Goal: Use online tool/utility: Utilize a website feature to perform a specific function

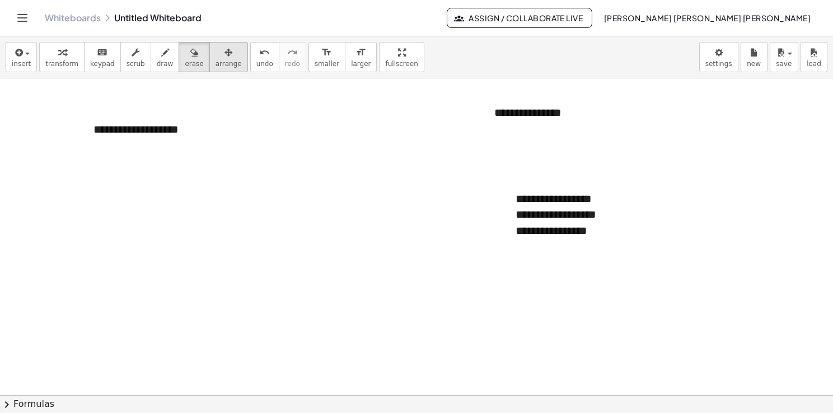
click at [215, 68] on button "arrange" at bounding box center [228, 57] width 39 height 30
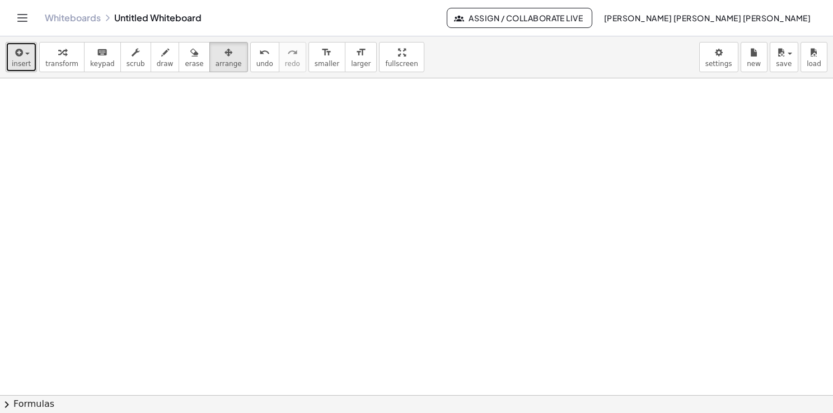
click at [17, 65] on span "insert" at bounding box center [21, 64] width 19 height 8
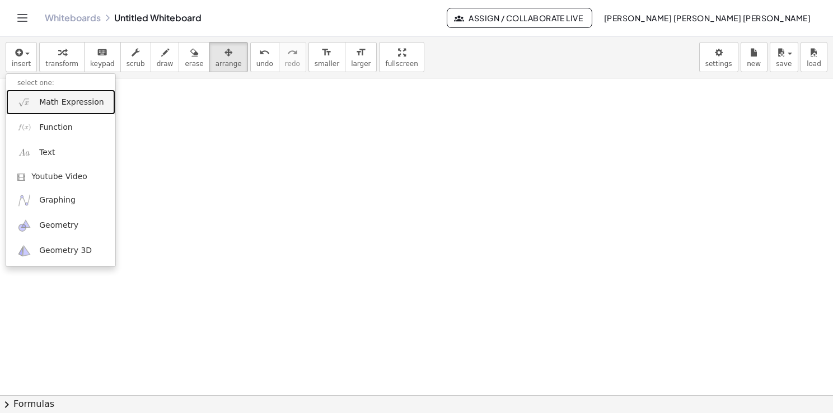
click at [66, 106] on span "Math Expression" at bounding box center [71, 102] width 64 height 11
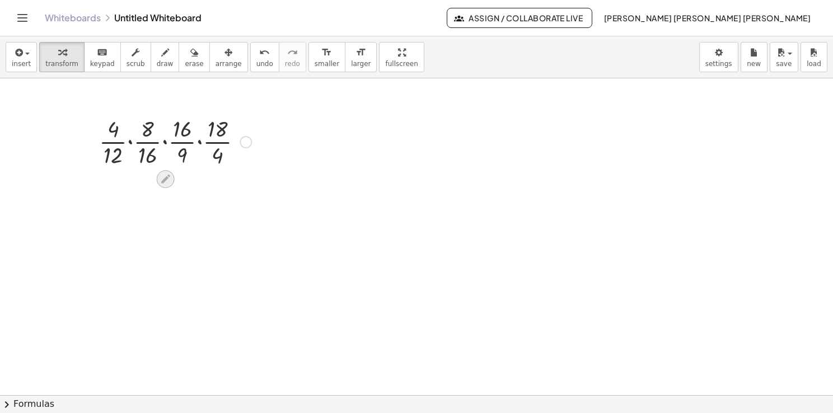
click at [166, 180] on icon at bounding box center [165, 179] width 9 height 9
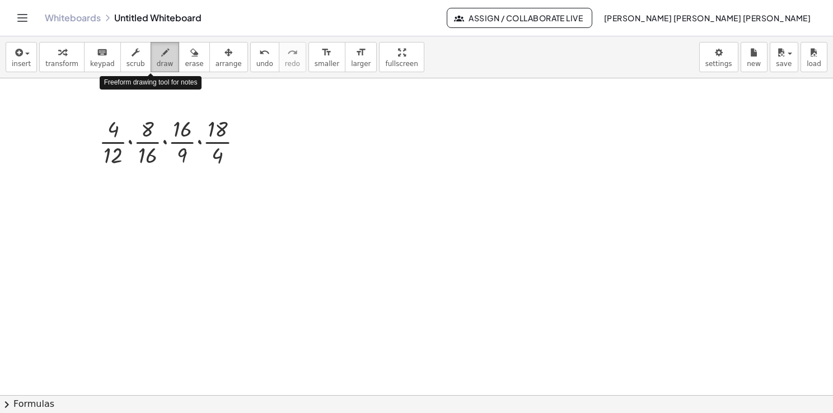
click at [157, 62] on span "draw" at bounding box center [165, 64] width 17 height 8
drag, startPoint x: 242, startPoint y: 138, endPoint x: 250, endPoint y: 139, distance: 8.0
click at [250, 139] on div at bounding box center [416, 395] width 833 height 635
drag, startPoint x: 243, startPoint y: 145, endPoint x: 249, endPoint y: 148, distance: 6.8
click at [249, 148] on div at bounding box center [416, 395] width 833 height 635
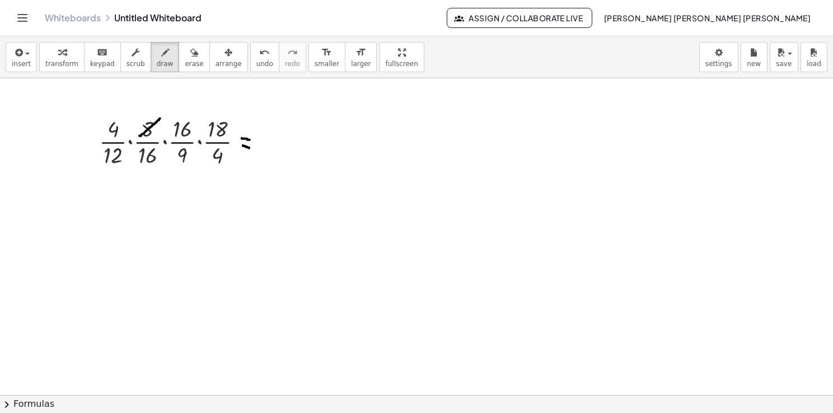
drag, startPoint x: 139, startPoint y: 135, endPoint x: 161, endPoint y: 118, distance: 27.4
click at [161, 118] on div at bounding box center [416, 395] width 833 height 635
drag, startPoint x: 145, startPoint y: 102, endPoint x: 148, endPoint y: 108, distance: 6.3
click at [148, 109] on div at bounding box center [416, 395] width 833 height 635
drag, startPoint x: 149, startPoint y: 102, endPoint x: 148, endPoint y: 135, distance: 33.0
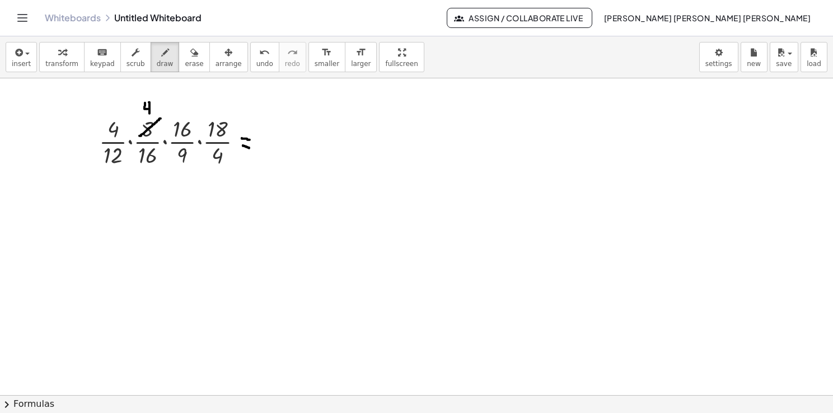
click at [149, 113] on div at bounding box center [416, 395] width 833 height 635
drag, startPoint x: 104, startPoint y: 165, endPoint x: 125, endPoint y: 150, distance: 26.2
click at [125, 150] on div at bounding box center [416, 395] width 833 height 635
drag, startPoint x: 116, startPoint y: 167, endPoint x: 113, endPoint y: 185, distance: 17.6
click at [113, 185] on div at bounding box center [416, 395] width 833 height 635
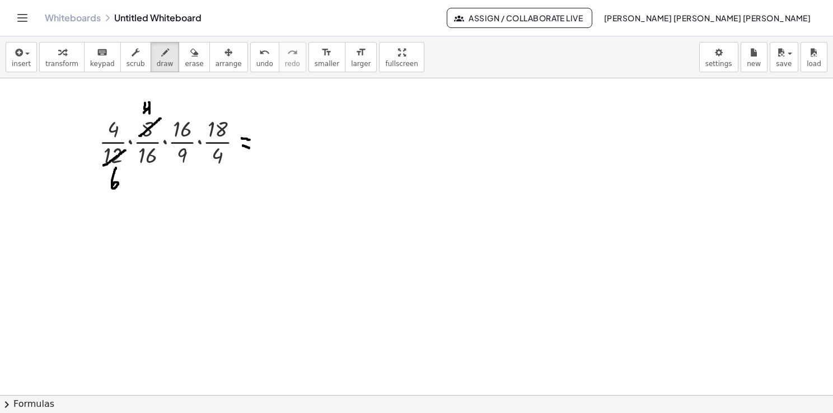
drag, startPoint x: 144, startPoint y: 112, endPoint x: 154, endPoint y: 102, distance: 14.6
click at [154, 102] on div at bounding box center [416, 395] width 833 height 635
drag, startPoint x: 166, startPoint y: 91, endPoint x: 170, endPoint y: 101, distance: 10.8
click at [170, 100] on div at bounding box center [416, 395] width 833 height 635
drag, startPoint x: 108, startPoint y: 190, endPoint x: 119, endPoint y: 174, distance: 19.4
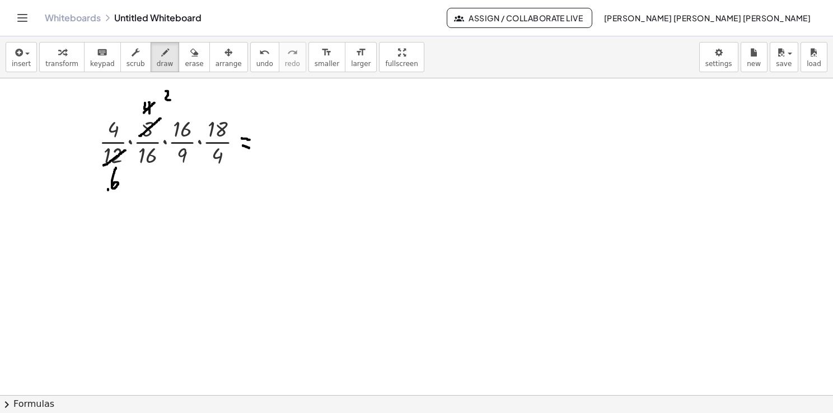
click at [119, 174] on div at bounding box center [416, 395] width 833 height 635
drag, startPoint x: 121, startPoint y: 198, endPoint x: 119, endPoint y: 214, distance: 16.5
click at [119, 214] on div at bounding box center [416, 395] width 833 height 635
drag, startPoint x: 159, startPoint y: 100, endPoint x: 172, endPoint y: 87, distance: 18.2
click at [172, 87] on div at bounding box center [416, 395] width 833 height 635
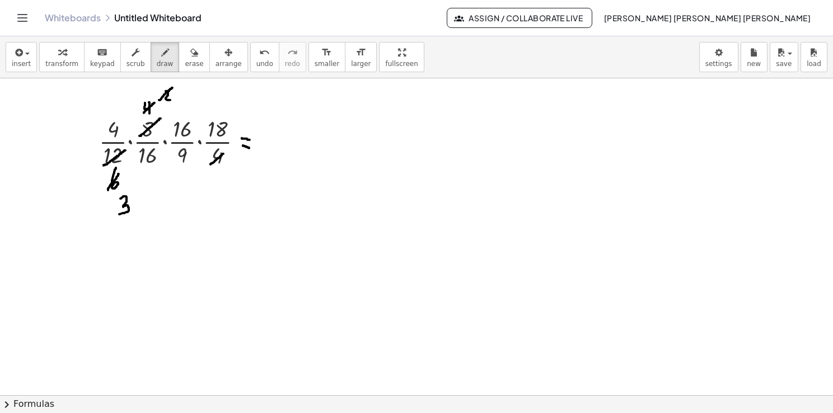
drag, startPoint x: 210, startPoint y: 164, endPoint x: 224, endPoint y: 153, distance: 17.1
click at [224, 153] on div at bounding box center [416, 395] width 833 height 635
drag, startPoint x: 222, startPoint y: 166, endPoint x: 228, endPoint y: 180, distance: 16.0
click at [228, 180] on div at bounding box center [416, 395] width 833 height 635
drag, startPoint x: 186, startPoint y: 88, endPoint x: 186, endPoint y: 96, distance: 7.3
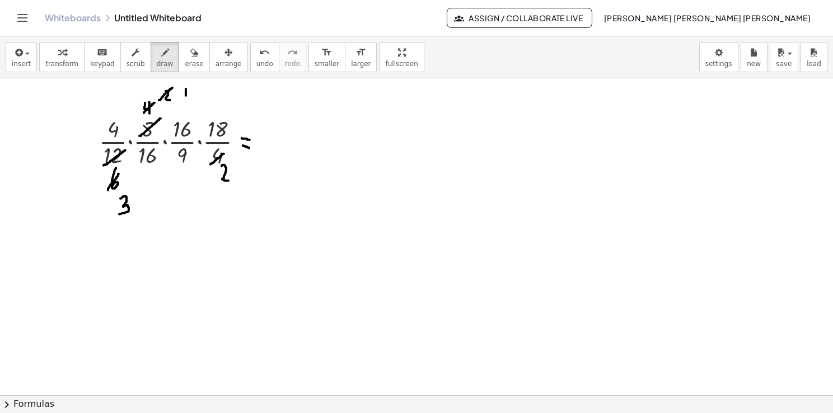
click at [186, 96] on div at bounding box center [416, 395] width 833 height 635
drag, startPoint x: 181, startPoint y: 94, endPoint x: 186, endPoint y: 88, distance: 7.9
click at [186, 88] on div at bounding box center [416, 395] width 833 height 635
drag, startPoint x: 174, startPoint y: 138, endPoint x: 193, endPoint y: 119, distance: 26.5
click at [193, 119] on div at bounding box center [416, 395] width 833 height 635
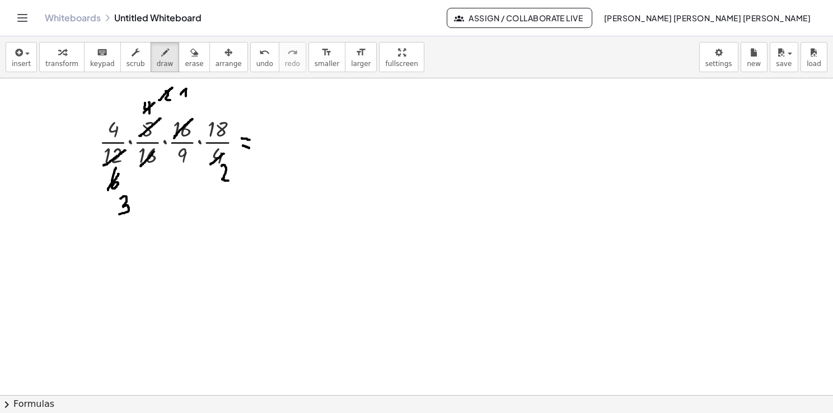
drag, startPoint x: 141, startPoint y: 166, endPoint x: 157, endPoint y: 147, distance: 24.2
click at [157, 147] on div at bounding box center [416, 395] width 833 height 635
drag, startPoint x: 191, startPoint y: 100, endPoint x: 198, endPoint y: 106, distance: 8.7
click at [198, 106] on div at bounding box center [416, 395] width 833 height 635
drag, startPoint x: 195, startPoint y: 109, endPoint x: 201, endPoint y: 106, distance: 7.3
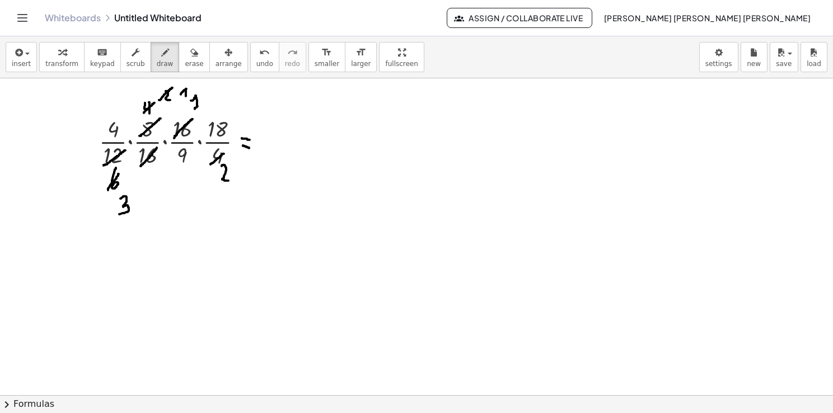
click at [201, 106] on div at bounding box center [416, 395] width 833 height 635
drag, startPoint x: 148, startPoint y: 174, endPoint x: 152, endPoint y: 182, distance: 10.0
click at [152, 182] on div at bounding box center [416, 395] width 833 height 635
drag, startPoint x: 150, startPoint y: 183, endPoint x: 162, endPoint y: 182, distance: 11.8
click at [161, 182] on div at bounding box center [416, 395] width 833 height 635
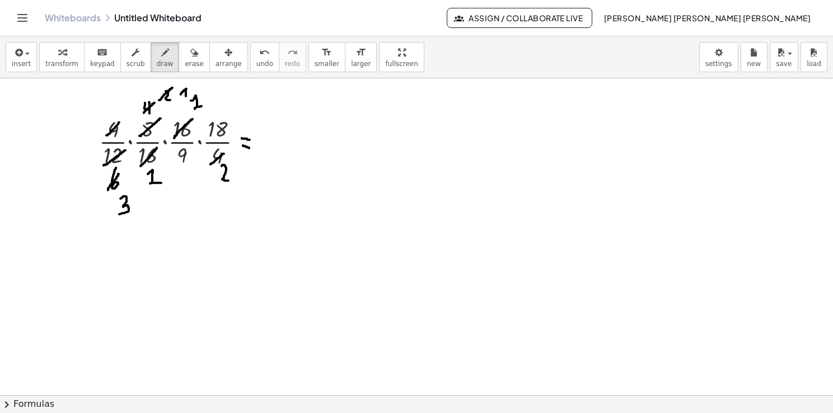
drag, startPoint x: 106, startPoint y: 135, endPoint x: 121, endPoint y: 120, distance: 20.6
click at [121, 120] on div at bounding box center [416, 395] width 833 height 635
drag, startPoint x: 109, startPoint y: 104, endPoint x: 114, endPoint y: 111, distance: 8.7
click at [114, 110] on div at bounding box center [416, 395] width 833 height 635
drag, startPoint x: 216, startPoint y: 179, endPoint x: 231, endPoint y: 169, distance: 18.2
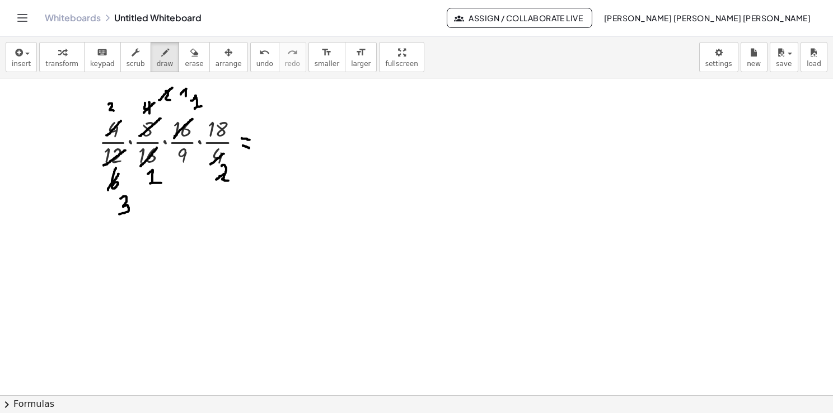
click at [231, 169] on div at bounding box center [416, 395] width 833 height 635
drag, startPoint x: 238, startPoint y: 187, endPoint x: 249, endPoint y: 194, distance: 12.6
click at [249, 194] on div at bounding box center [416, 395] width 833 height 635
drag, startPoint x: 268, startPoint y: 120, endPoint x: 267, endPoint y: 133, distance: 13.4
click at [269, 134] on div at bounding box center [416, 395] width 833 height 635
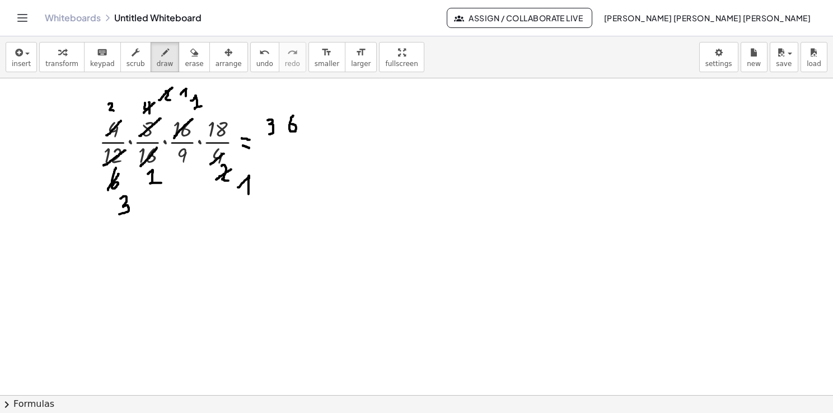
drag, startPoint x: 293, startPoint y: 115, endPoint x: 289, endPoint y: 126, distance: 12.1
click at [290, 124] on div at bounding box center [416, 395] width 833 height 635
drag, startPoint x: 259, startPoint y: 142, endPoint x: 302, endPoint y: 136, distance: 43.5
click at [302, 136] on div at bounding box center [416, 395] width 833 height 635
click at [290, 147] on div at bounding box center [416, 395] width 833 height 635
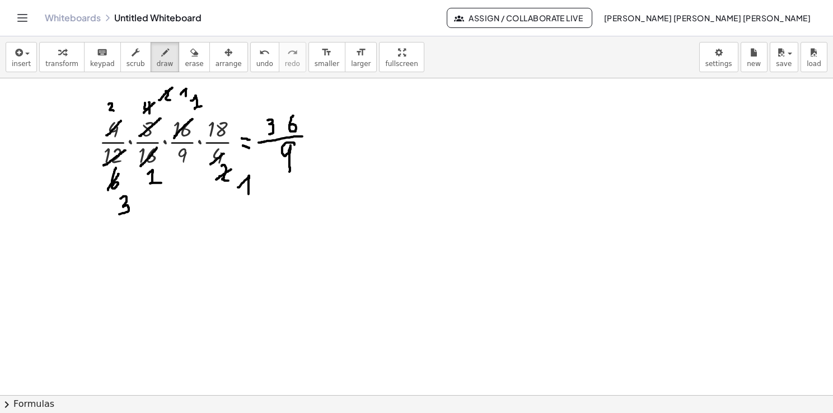
drag, startPoint x: 290, startPoint y: 146, endPoint x: 283, endPoint y: 171, distance: 26.9
click at [283, 171] on div at bounding box center [416, 395] width 833 height 635
drag, startPoint x: 331, startPoint y: 131, endPoint x: 340, endPoint y: 131, distance: 8.4
click at [340, 131] on div at bounding box center [416, 395] width 833 height 635
click at [337, 138] on div at bounding box center [416, 395] width 833 height 635
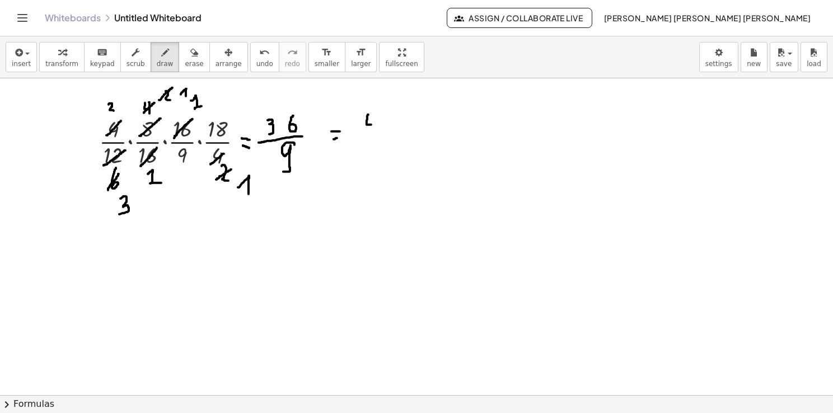
drag, startPoint x: 368, startPoint y: 115, endPoint x: 373, endPoint y: 123, distance: 9.8
click at [372, 124] on div at bounding box center [416, 395] width 833 height 635
drag, startPoint x: 374, startPoint y: 116, endPoint x: 373, endPoint y: 140, distance: 23.5
click at [373, 140] on div at bounding box center [416, 395] width 833 height 635
drag, startPoint x: 446, startPoint y: 154, endPoint x: 454, endPoint y: 150, distance: 9.0
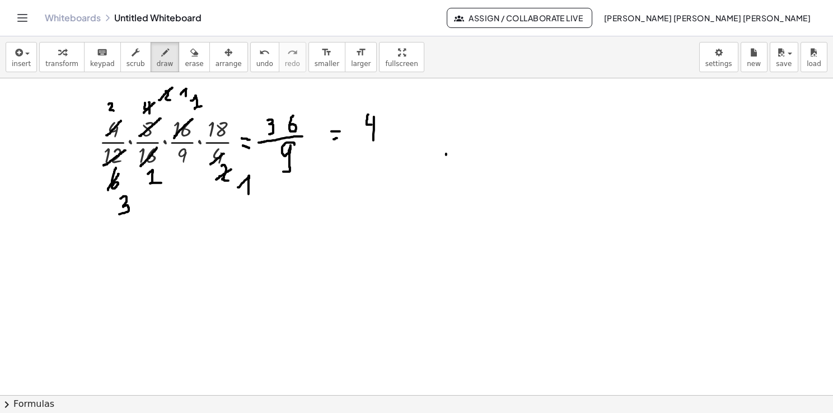
click at [454, 150] on div at bounding box center [416, 395] width 833 height 635
drag, startPoint x: 439, startPoint y: 146, endPoint x: 445, endPoint y: 144, distance: 6.3
click at [444, 144] on div at bounding box center [416, 395] width 833 height 635
drag, startPoint x: 486, startPoint y: 119, endPoint x: 487, endPoint y: 134, distance: 15.2
click at [487, 133] on div at bounding box center [416, 395] width 833 height 635
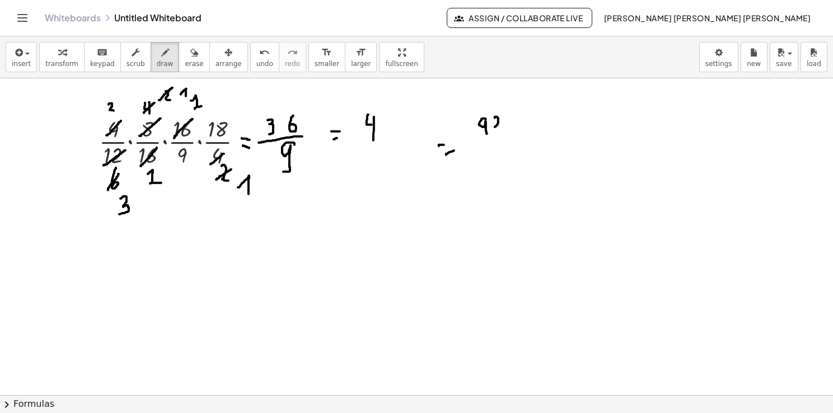
drag, startPoint x: 497, startPoint y: 116, endPoint x: 499, endPoint y: 128, distance: 12.0
click at [499, 128] on div at bounding box center [416, 395] width 833 height 635
drag, startPoint x: 513, startPoint y: 111, endPoint x: 512, endPoint y: 126, distance: 15.7
click at [511, 126] on div at bounding box center [416, 395] width 833 height 635
drag, startPoint x: 524, startPoint y: 107, endPoint x: 524, endPoint y: 120, distance: 12.3
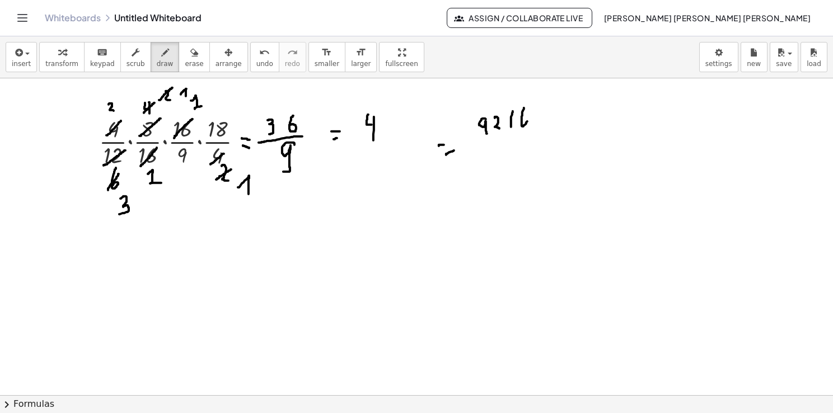
click at [524, 119] on div at bounding box center [416, 395] width 833 height 635
drag, startPoint x: 478, startPoint y: 143, endPoint x: 540, endPoint y: 133, distance: 62.4
click at [540, 133] on div at bounding box center [416, 395] width 833 height 635
drag, startPoint x: 485, startPoint y: 160, endPoint x: 484, endPoint y: 173, distance: 13.0
click at [484, 172] on div at bounding box center [416, 395] width 833 height 635
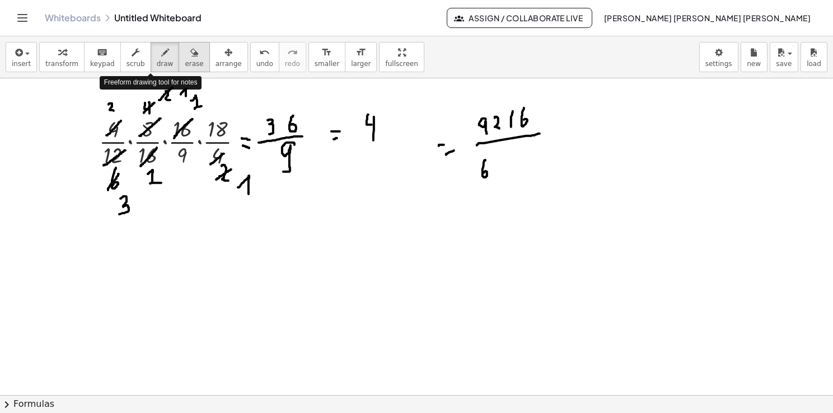
click at [179, 61] on button "erase" at bounding box center [194, 57] width 31 height 30
click at [293, 171] on div at bounding box center [416, 395] width 833 height 635
click at [293, 163] on div at bounding box center [416, 395] width 833 height 635
click at [157, 61] on span "draw" at bounding box center [165, 64] width 17 height 8
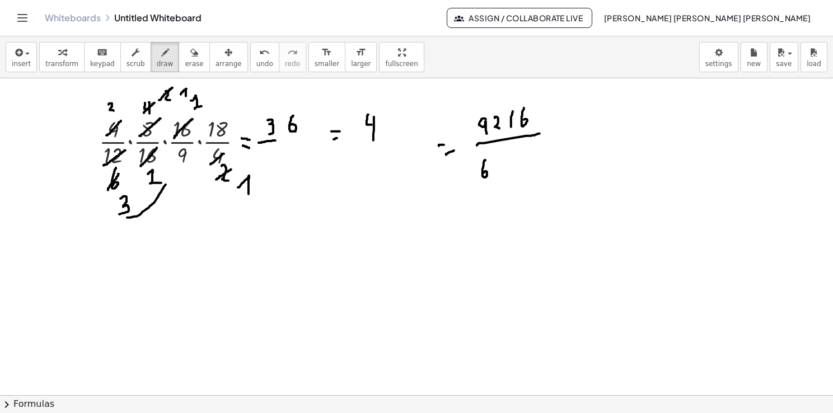
drag, startPoint x: 129, startPoint y: 217, endPoint x: 173, endPoint y: 173, distance: 62.5
click at [173, 173] on div at bounding box center [416, 395] width 833 height 635
drag, startPoint x: 274, startPoint y: 138, endPoint x: 297, endPoint y: 135, distance: 23.1
click at [297, 135] on div at bounding box center [416, 395] width 833 height 635
drag, startPoint x: 269, startPoint y: 156, endPoint x: 274, endPoint y: 169, distance: 14.6
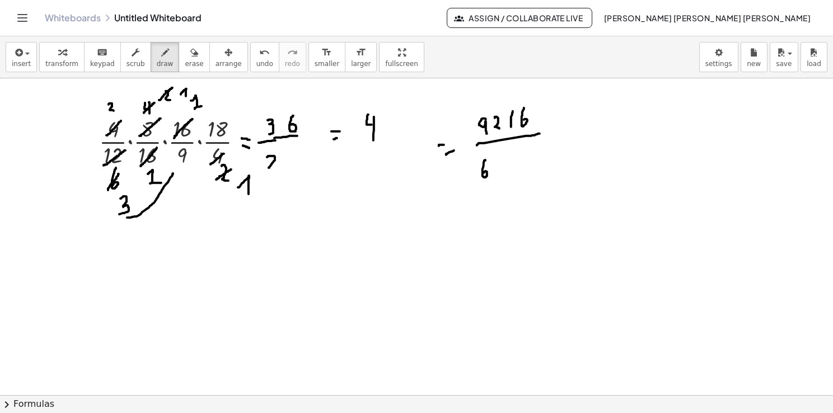
click at [273, 169] on div at bounding box center [416, 395] width 833 height 635
drag, startPoint x: 287, startPoint y: 153, endPoint x: 289, endPoint y: 163, distance: 10.5
click at [289, 163] on div at bounding box center [416, 395] width 833 height 635
click at [293, 158] on div at bounding box center [416, 395] width 833 height 635
drag, startPoint x: 497, startPoint y: 158, endPoint x: 499, endPoint y: 177, distance: 18.5
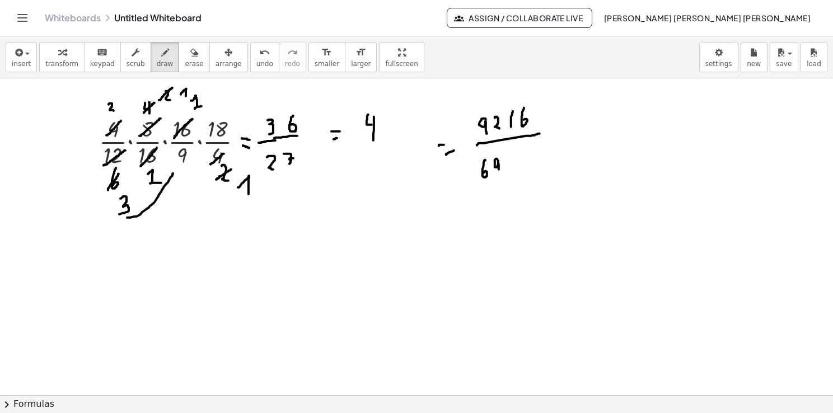
click at [499, 176] on div at bounding box center [416, 395] width 833 height 635
drag, startPoint x: 505, startPoint y: 166, endPoint x: 513, endPoint y: 179, distance: 15.1
click at [513, 179] on div at bounding box center [416, 395] width 833 height 635
drag, startPoint x: 522, startPoint y: 160, endPoint x: 533, endPoint y: 180, distance: 22.6
click at [532, 179] on div at bounding box center [416, 395] width 833 height 635
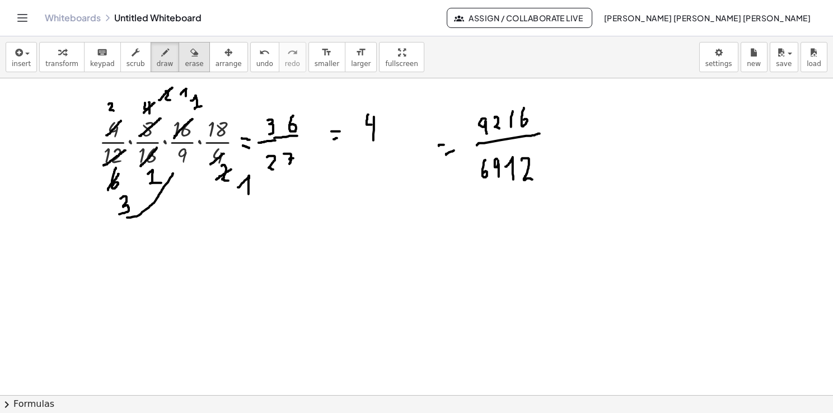
click at [185, 64] on span "erase" at bounding box center [194, 64] width 18 height 8
drag, startPoint x: 371, startPoint y: 120, endPoint x: 459, endPoint y: 227, distance: 138.4
click at [347, 131] on div at bounding box center [416, 395] width 833 height 635
click at [157, 58] on div "button" at bounding box center [165, 51] width 17 height 13
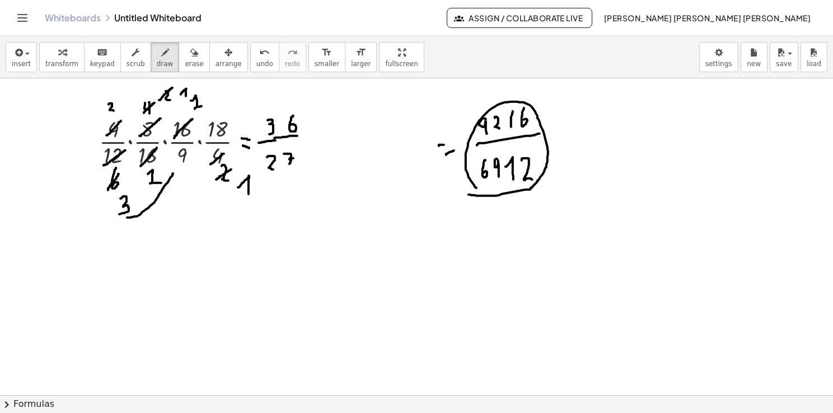
drag, startPoint x: 468, startPoint y: 194, endPoint x: 477, endPoint y: 189, distance: 9.8
click at [477, 189] on div at bounding box center [416, 395] width 833 height 635
click at [565, 140] on div at bounding box center [416, 395] width 833 height 635
click at [564, 133] on div at bounding box center [416, 395] width 833 height 635
drag, startPoint x: 593, startPoint y: 111, endPoint x: 588, endPoint y: 124, distance: 14.3
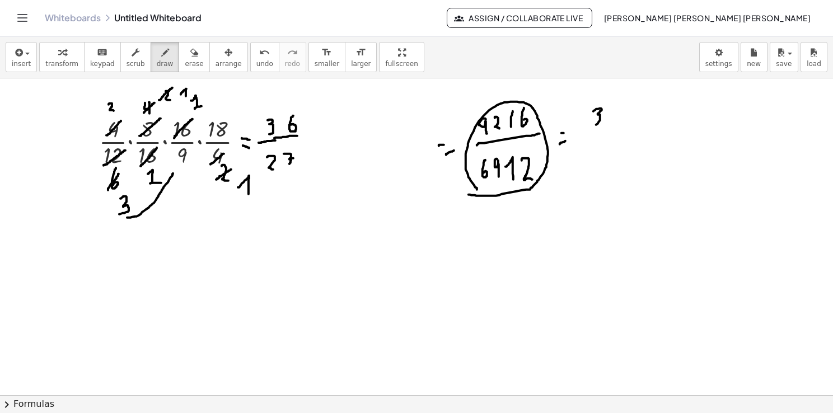
click at [589, 126] on div at bounding box center [416, 395] width 833 height 635
drag, startPoint x: 621, startPoint y: 111, endPoint x: 619, endPoint y: 125, distance: 14.6
click at [619, 123] on div at bounding box center [416, 395] width 833 height 635
drag, startPoint x: 595, startPoint y: 135, endPoint x: 639, endPoint y: 136, distance: 43.7
click at [640, 135] on div at bounding box center [416, 395] width 833 height 635
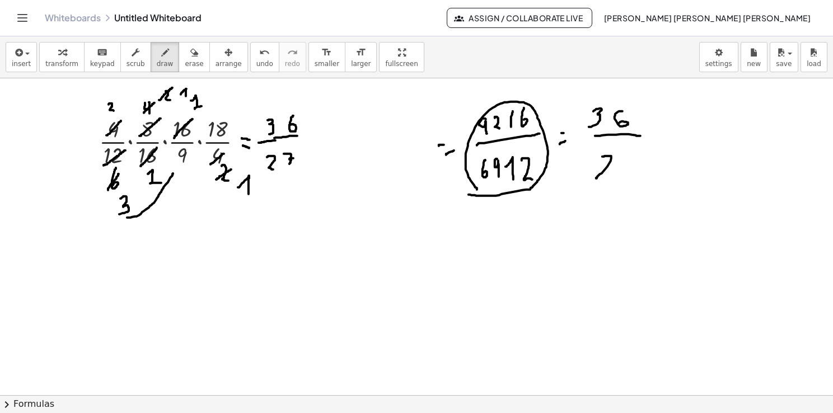
drag, startPoint x: 602, startPoint y: 156, endPoint x: 609, endPoint y: 179, distance: 23.9
click at [609, 179] on div at bounding box center [416, 395] width 833 height 635
drag, startPoint x: 619, startPoint y: 157, endPoint x: 629, endPoint y: 184, distance: 28.7
click at [629, 184] on div at bounding box center [416, 395] width 833 height 635
drag, startPoint x: 627, startPoint y: 171, endPoint x: 637, endPoint y: 170, distance: 9.7
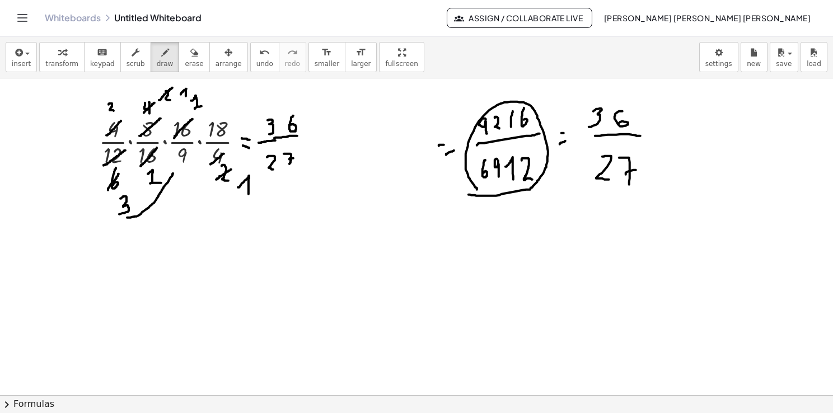
click at [637, 170] on div at bounding box center [416, 395] width 833 height 635
click at [185, 62] on span "erase" at bounding box center [194, 64] width 18 height 8
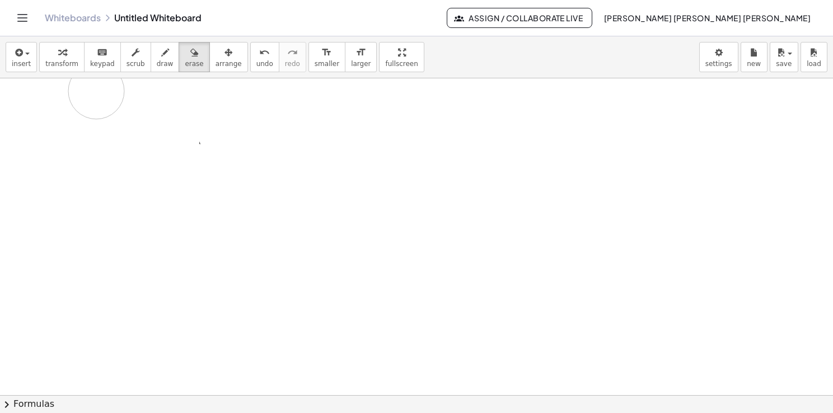
drag, startPoint x: 593, startPoint y: 153, endPoint x: 264, endPoint y: 257, distance: 344.8
click at [107, 142] on div at bounding box center [416, 395] width 833 height 635
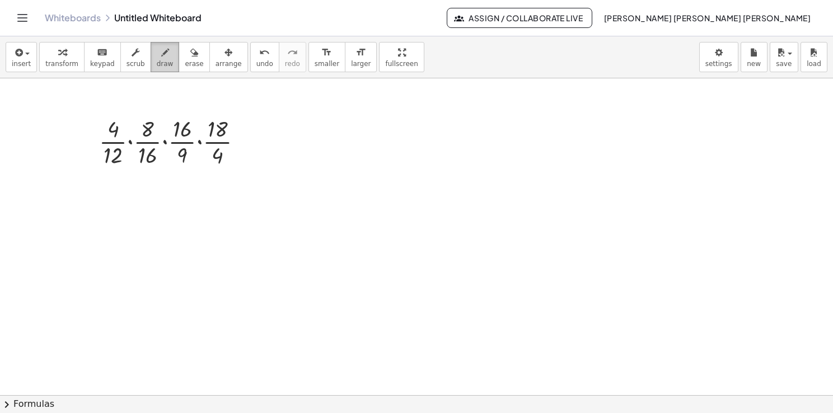
click at [157, 62] on span "draw" at bounding box center [165, 64] width 17 height 8
drag, startPoint x: 532, startPoint y: 123, endPoint x: 533, endPoint y: 143, distance: 19.6
click at [532, 143] on div at bounding box center [416, 395] width 833 height 635
drag, startPoint x: 543, startPoint y: 125, endPoint x: 541, endPoint y: 142, distance: 17.5
click at [541, 140] on div at bounding box center [416, 395] width 833 height 635
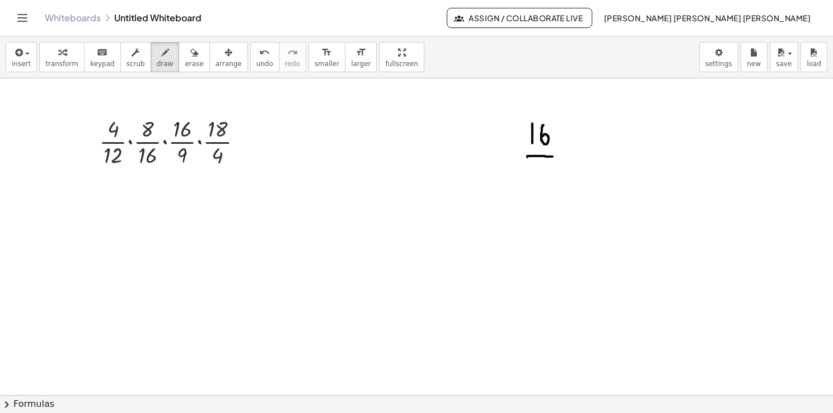
drag, startPoint x: 527, startPoint y: 156, endPoint x: 556, endPoint y: 156, distance: 29.1
click at [556, 156] on div at bounding box center [416, 395] width 833 height 635
click at [543, 164] on div at bounding box center [416, 395] width 833 height 635
drag, startPoint x: 574, startPoint y: 150, endPoint x: 588, endPoint y: 151, distance: 13.5
click at [588, 151] on div at bounding box center [416, 395] width 833 height 635
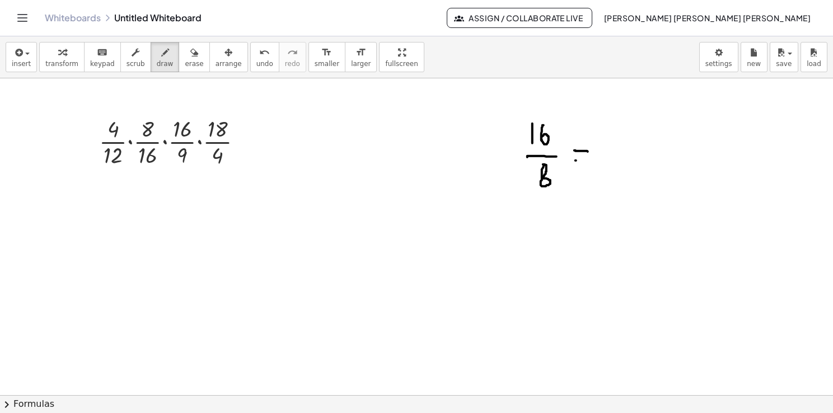
drag, startPoint x: 575, startPoint y: 160, endPoint x: 584, endPoint y: 162, distance: 9.1
click at [584, 162] on div at bounding box center [416, 395] width 833 height 635
drag, startPoint x: 519, startPoint y: 148, endPoint x: 550, endPoint y: 128, distance: 36.8
click at [550, 128] on div at bounding box center [416, 395] width 833 height 635
drag, startPoint x: 531, startPoint y: 191, endPoint x: 557, endPoint y: 169, distance: 34.5
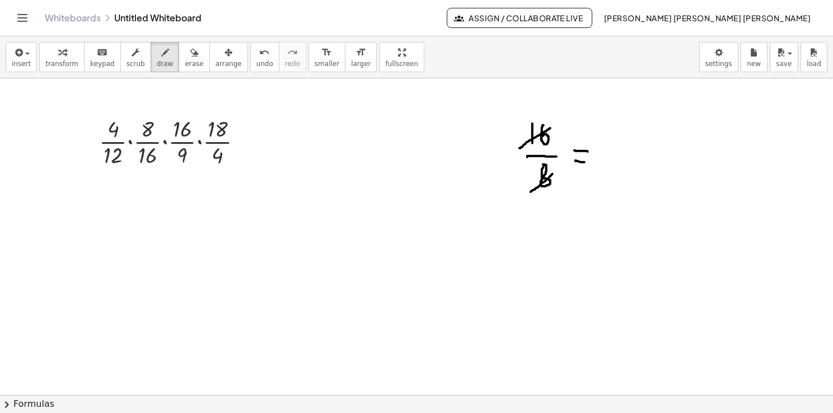
click at [557, 169] on div at bounding box center [416, 395] width 833 height 635
drag, startPoint x: 534, startPoint y: 97, endPoint x: 535, endPoint y: 107, distance: 9.6
click at [536, 94] on div at bounding box center [416, 395] width 833 height 635
drag, startPoint x: 545, startPoint y: 193, endPoint x: 553, endPoint y: 203, distance: 12.8
click at [551, 203] on div at bounding box center [416, 395] width 833 height 635
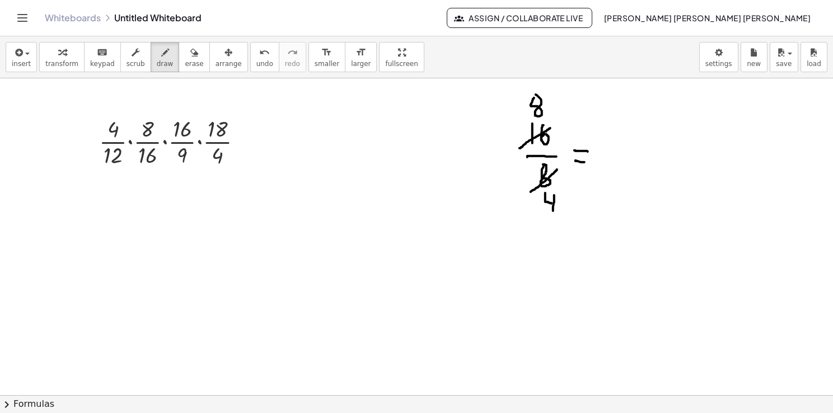
drag, startPoint x: 554, startPoint y: 195, endPoint x: 553, endPoint y: 216, distance: 21.3
click at [553, 216] on div at bounding box center [416, 395] width 833 height 635
drag, startPoint x: 528, startPoint y: 118, endPoint x: 546, endPoint y: 99, distance: 25.7
click at [546, 98] on div at bounding box center [416, 395] width 833 height 635
drag, startPoint x: 537, startPoint y: 206, endPoint x: 554, endPoint y: 195, distance: 20.2
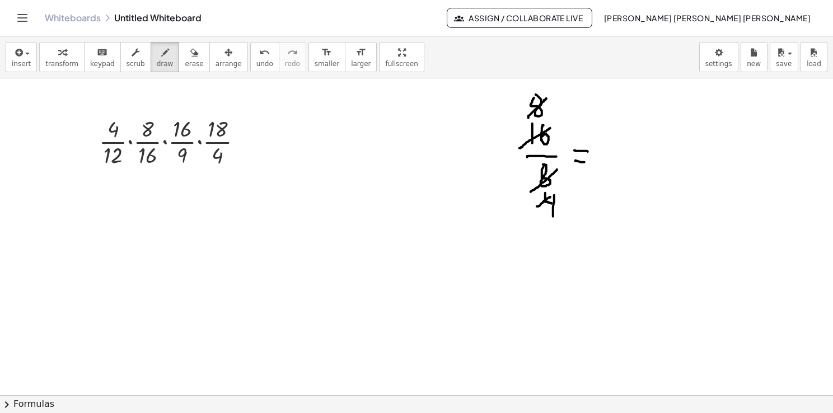
click at [551, 196] on div at bounding box center [416, 395] width 833 height 635
drag, startPoint x: 553, startPoint y: 226, endPoint x: 564, endPoint y: 236, distance: 15.4
click at [563, 236] on div at bounding box center [416, 395] width 833 height 635
drag, startPoint x: 514, startPoint y: 88, endPoint x: 519, endPoint y: 99, distance: 11.5
click at [519, 99] on div at bounding box center [416, 395] width 833 height 635
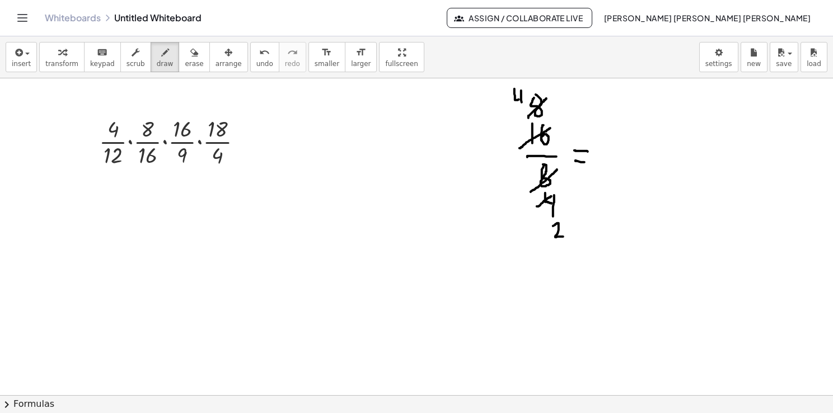
drag, startPoint x: 521, startPoint y: 91, endPoint x: 523, endPoint y: 114, distance: 23.0
click at [523, 114] on div at bounding box center [416, 395] width 833 height 635
drag, startPoint x: 504, startPoint y: 126, endPoint x: 526, endPoint y: 122, distance: 22.8
click at [535, 91] on div at bounding box center [416, 395] width 833 height 635
drag, startPoint x: 545, startPoint y: 236, endPoint x: 562, endPoint y: 225, distance: 20.6
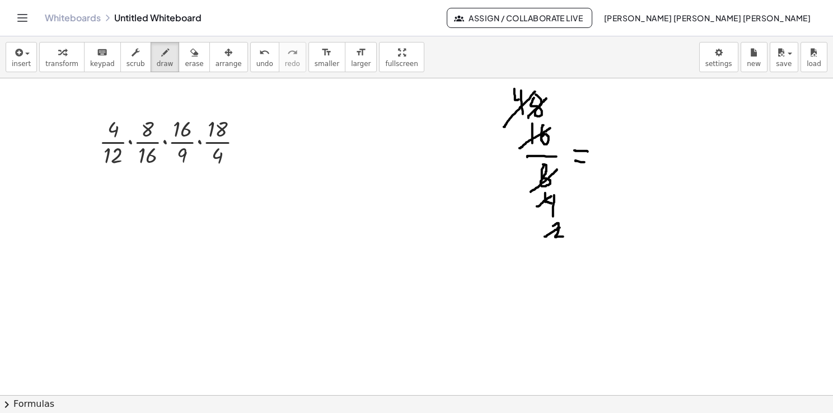
click at [562, 225] on div at bounding box center [416, 395] width 833 height 635
drag, startPoint x: 560, startPoint y: 250, endPoint x: 570, endPoint y: 263, distance: 16.3
click at [570, 263] on div at bounding box center [416, 395] width 833 height 635
drag, startPoint x: 496, startPoint y: 95, endPoint x: 504, endPoint y: 113, distance: 20.1
click at [503, 113] on div at bounding box center [416, 395] width 833 height 635
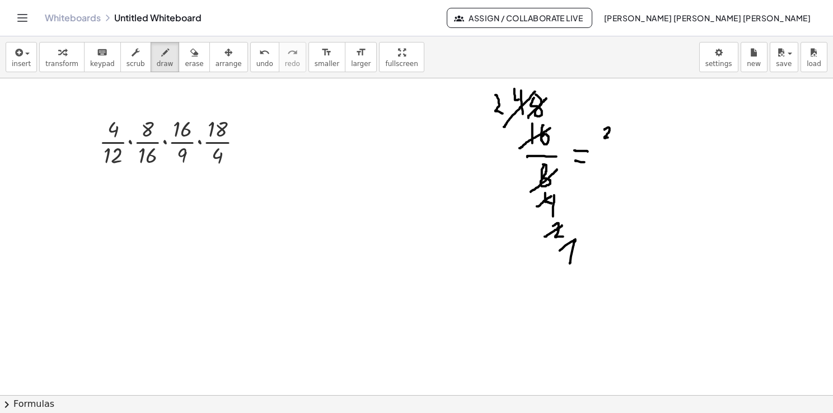
drag, startPoint x: 604, startPoint y: 129, endPoint x: 612, endPoint y: 138, distance: 11.5
click at [612, 138] on div at bounding box center [416, 395] width 833 height 635
drag, startPoint x: 603, startPoint y: 144, endPoint x: 619, endPoint y: 143, distance: 16.3
click at [619, 143] on div at bounding box center [416, 395] width 833 height 635
drag, startPoint x: 607, startPoint y: 156, endPoint x: 613, endPoint y: 161, distance: 8.3
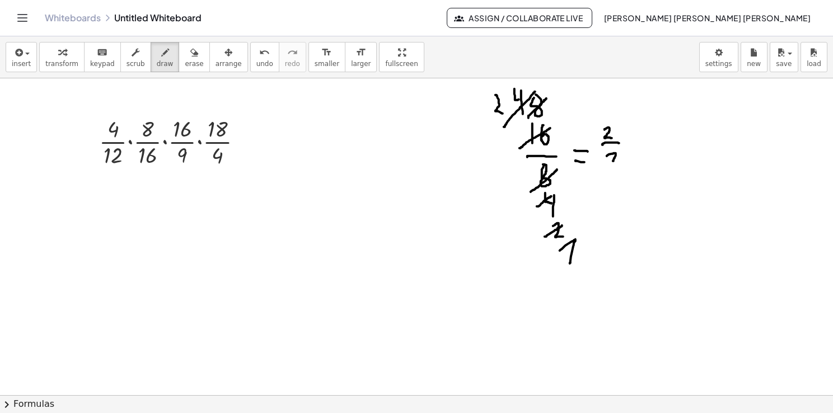
click at [613, 161] on div at bounding box center [416, 395] width 833 height 635
drag, startPoint x: 465, startPoint y: 303, endPoint x: 470, endPoint y: 308, distance: 6.7
click at [470, 308] on div at bounding box center [416, 395] width 833 height 635
drag, startPoint x: 482, startPoint y: 293, endPoint x: 478, endPoint y: 312, distance: 19.4
click at [479, 302] on div at bounding box center [416, 395] width 833 height 635
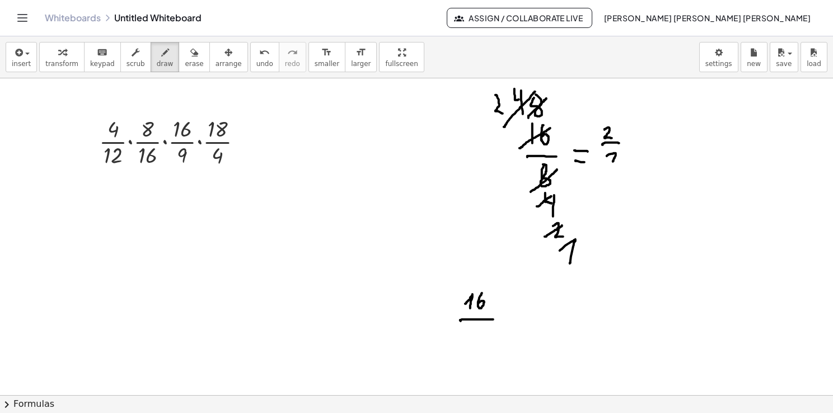
drag, startPoint x: 461, startPoint y: 321, endPoint x: 494, endPoint y: 319, distance: 33.1
click at [494, 319] on div at bounding box center [416, 395] width 833 height 635
drag, startPoint x: 479, startPoint y: 328, endPoint x: 474, endPoint y: 345, distance: 18.1
click at [474, 345] on div at bounding box center [416, 395] width 833 height 635
drag, startPoint x: 509, startPoint y: 317, endPoint x: 514, endPoint y: 318, distance: 5.7
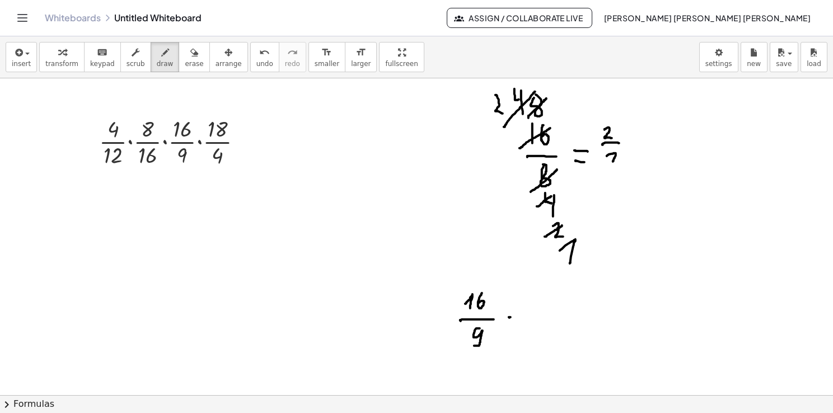
click at [514, 317] on div at bounding box center [416, 395] width 833 height 635
drag, startPoint x: 510, startPoint y: 321, endPoint x: 519, endPoint y: 323, distance: 8.7
click at [517, 322] on div at bounding box center [416, 395] width 833 height 635
drag, startPoint x: 242, startPoint y: 138, endPoint x: 248, endPoint y: 139, distance: 6.4
click at [248, 139] on div at bounding box center [416, 395] width 833 height 635
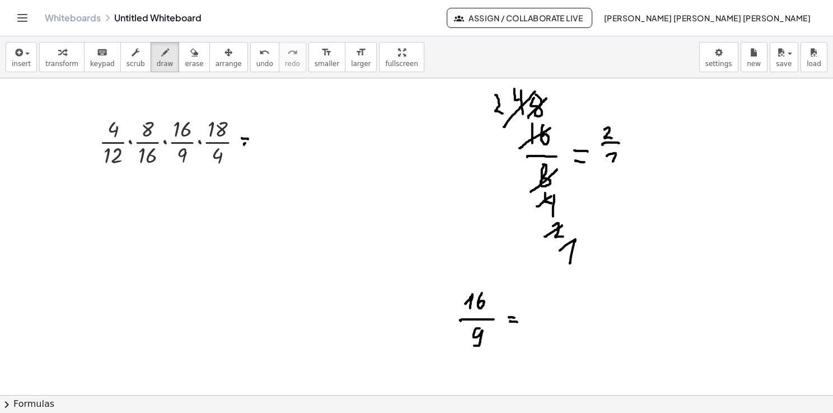
drag, startPoint x: 244, startPoint y: 143, endPoint x: 251, endPoint y: 143, distance: 6.7
click at [251, 143] on div at bounding box center [416, 395] width 833 height 635
drag, startPoint x: 167, startPoint y: 138, endPoint x: 195, endPoint y: 121, distance: 32.6
click at [195, 120] on div at bounding box center [416, 395] width 833 height 635
drag, startPoint x: 140, startPoint y: 163, endPoint x: 157, endPoint y: 150, distance: 21.2
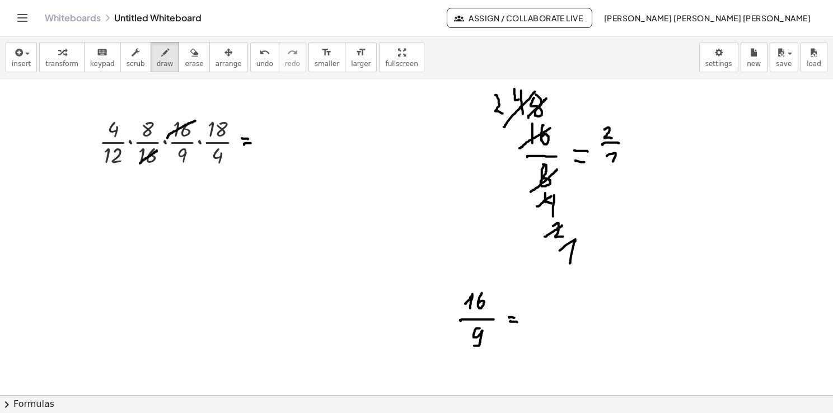
click at [157, 150] on div at bounding box center [416, 395] width 833 height 635
drag, startPoint x: 186, startPoint y: 94, endPoint x: 188, endPoint y: 108, distance: 14.2
click at [188, 108] on div at bounding box center [416, 395] width 833 height 635
drag, startPoint x: 185, startPoint y: 108, endPoint x: 193, endPoint y: 106, distance: 8.6
click at [193, 106] on div at bounding box center [416, 395] width 833 height 635
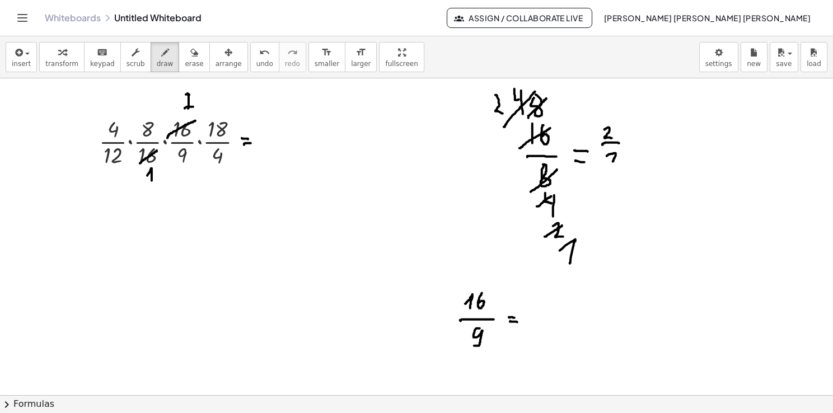
drag, startPoint x: 147, startPoint y: 175, endPoint x: 152, endPoint y: 183, distance: 9.0
click at [152, 183] on div at bounding box center [416, 395] width 833 height 635
drag, startPoint x: 148, startPoint y: 184, endPoint x: 156, endPoint y: 182, distance: 7.9
click at [156, 182] on div at bounding box center [416, 395] width 833 height 635
drag, startPoint x: 102, startPoint y: 138, endPoint x: 119, endPoint y: 124, distance: 21.9
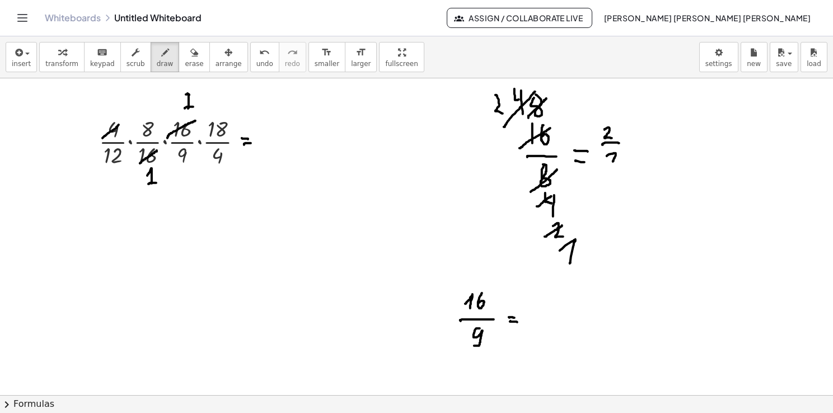
click at [119, 124] on div at bounding box center [416, 395] width 833 height 635
drag, startPoint x: 212, startPoint y: 165, endPoint x: 231, endPoint y: 147, distance: 26.1
click at [231, 147] on div at bounding box center [416, 395] width 833 height 635
drag, startPoint x: 224, startPoint y: 165, endPoint x: 226, endPoint y: 174, distance: 9.2
click at [226, 174] on div at bounding box center [416, 395] width 833 height 635
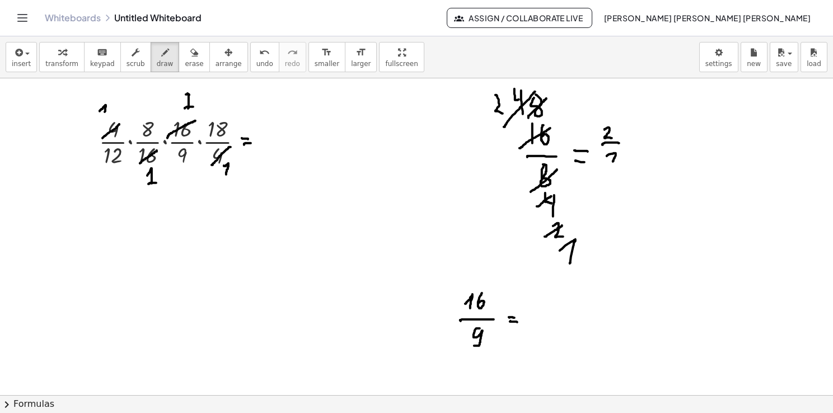
drag, startPoint x: 100, startPoint y: 111, endPoint x: 105, endPoint y: 118, distance: 9.2
click at [104, 116] on div at bounding box center [416, 395] width 833 height 635
drag, startPoint x: 138, startPoint y: 137, endPoint x: 155, endPoint y: 120, distance: 24.1
click at [155, 120] on div at bounding box center [416, 395] width 833 height 635
drag, startPoint x: 105, startPoint y: 160, endPoint x: 121, endPoint y: 148, distance: 19.9
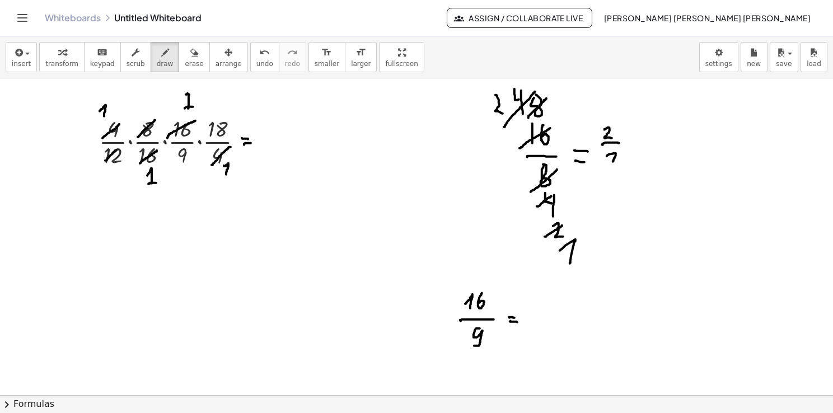
click at [121, 148] on div at bounding box center [416, 395] width 833 height 635
drag, startPoint x: 148, startPoint y: 95, endPoint x: 154, endPoint y: 101, distance: 8.7
click at [154, 101] on div at bounding box center [416, 395] width 833 height 635
drag, startPoint x: 156, startPoint y: 95, endPoint x: 154, endPoint y: 105, distance: 10.7
click at [154, 105] on div at bounding box center [416, 395] width 833 height 635
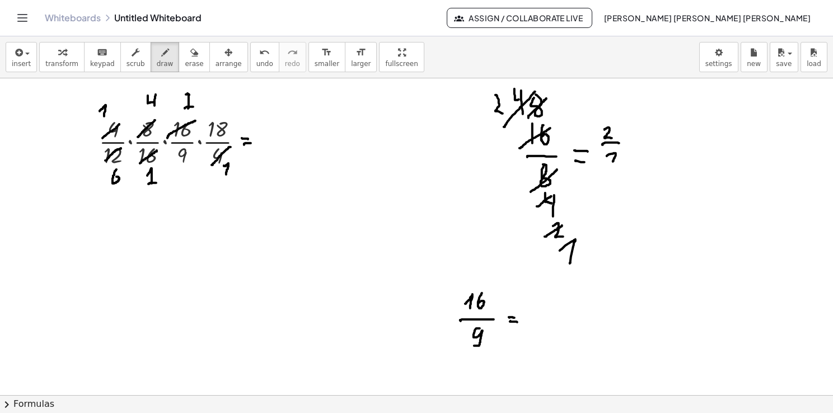
drag, startPoint x: 116, startPoint y: 170, endPoint x: 114, endPoint y: 180, distance: 10.2
click at [114, 180] on div at bounding box center [416, 395] width 833 height 635
drag, startPoint x: 143, startPoint y: 111, endPoint x: 159, endPoint y: 94, distance: 23.4
click at [159, 94] on div at bounding box center [416, 395] width 833 height 635
drag, startPoint x: 133, startPoint y: 85, endPoint x: 137, endPoint y: 95, distance: 11.3
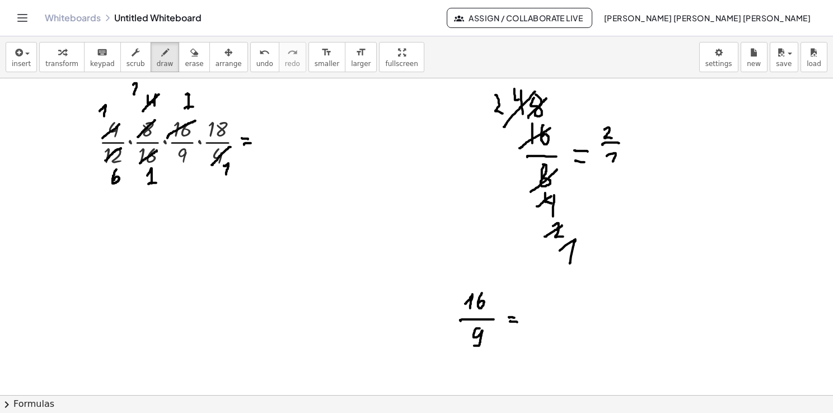
click at [137, 95] on div at bounding box center [416, 395] width 833 height 635
drag, startPoint x: 101, startPoint y: 187, endPoint x: 123, endPoint y: 170, distance: 28.3
click at [123, 170] on div at bounding box center [416, 395] width 833 height 635
drag, startPoint x: 121, startPoint y: 189, endPoint x: 121, endPoint y: 200, distance: 10.6
click at [121, 200] on div at bounding box center [416, 395] width 833 height 635
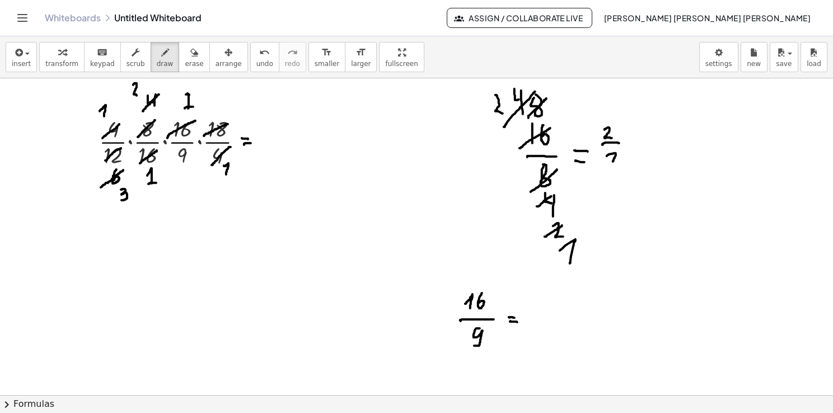
drag, startPoint x: 204, startPoint y: 135, endPoint x: 228, endPoint y: 124, distance: 27.3
click at [228, 124] on div at bounding box center [416, 395] width 833 height 635
drag, startPoint x: 172, startPoint y: 161, endPoint x: 194, endPoint y: 149, distance: 25.1
click at [194, 149] on div at bounding box center [416, 395] width 833 height 635
drag, startPoint x: 231, startPoint y: 90, endPoint x: 230, endPoint y: 105, distance: 15.7
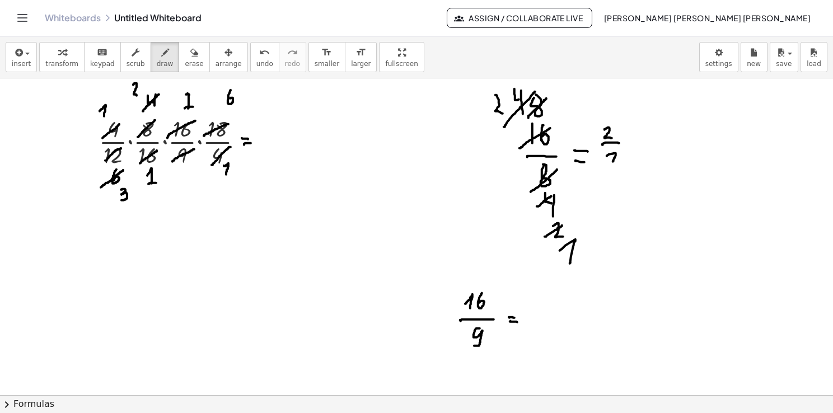
click at [230, 101] on div at bounding box center [416, 395] width 833 height 635
drag, startPoint x: 184, startPoint y: 170, endPoint x: 193, endPoint y: 176, distance: 10.4
click at [191, 176] on div at bounding box center [416, 395] width 833 height 635
drag, startPoint x: 190, startPoint y: 176, endPoint x: 188, endPoint y: 184, distance: 8.6
click at [188, 184] on div at bounding box center [416, 395] width 833 height 635
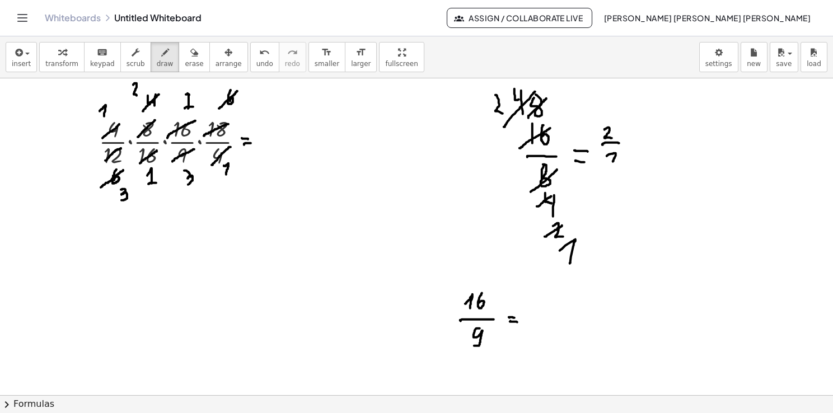
drag, startPoint x: 219, startPoint y: 108, endPoint x: 237, endPoint y: 91, distance: 25.3
click at [237, 91] on div at bounding box center [416, 395] width 833 height 635
drag, startPoint x: 179, startPoint y: 179, endPoint x: 194, endPoint y: 172, distance: 16.3
click at [194, 172] on div at bounding box center [416, 395] width 833 height 635
drag, startPoint x: 187, startPoint y: 198, endPoint x: 193, endPoint y: 214, distance: 17.0
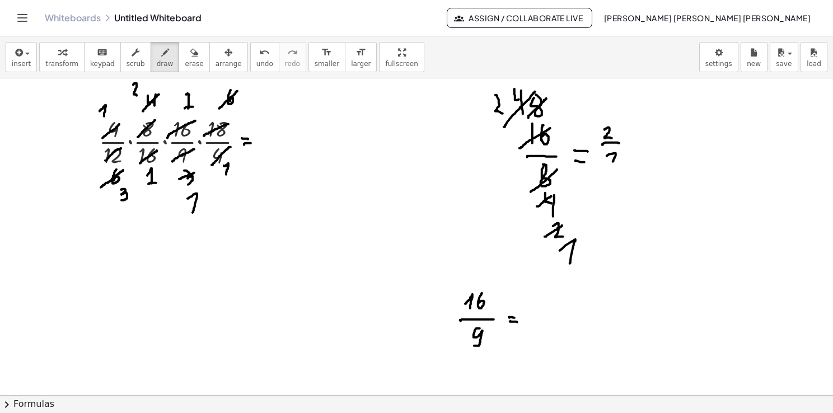
click at [193, 214] on div at bounding box center [416, 395] width 833 height 635
drag, startPoint x: 188, startPoint y: 214, endPoint x: 204, endPoint y: 217, distance: 16.4
click at [204, 217] on div at bounding box center [416, 395] width 833 height 635
drag, startPoint x: 246, startPoint y: 85, endPoint x: 254, endPoint y: 93, distance: 11.1
click at [254, 93] on div at bounding box center [416, 395] width 833 height 635
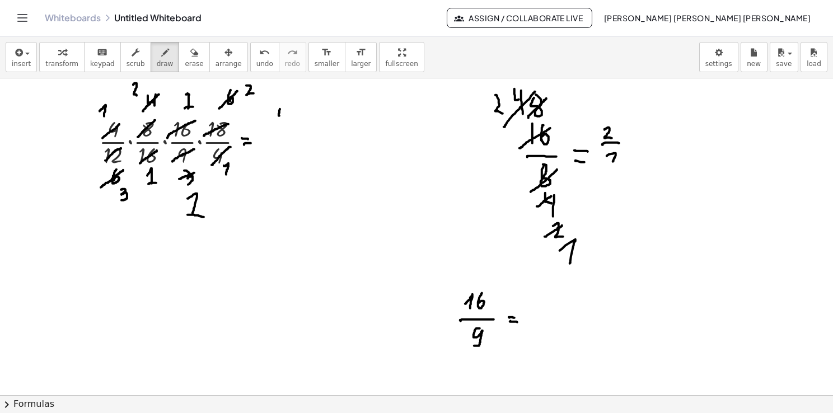
drag, startPoint x: 279, startPoint y: 110, endPoint x: 282, endPoint y: 116, distance: 6.3
click at [282, 116] on div at bounding box center [416, 395] width 833 height 635
drag, startPoint x: 284, startPoint y: 109, endPoint x: 284, endPoint y: 120, distance: 11.2
click at [284, 119] on div at bounding box center [416, 395] width 833 height 635
drag, startPoint x: 266, startPoint y: 135, endPoint x: 297, endPoint y: 141, distance: 30.7
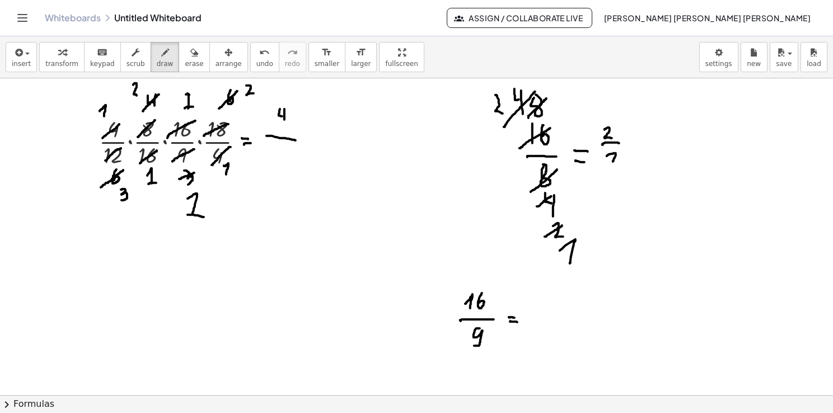
click at [297, 140] on div at bounding box center [416, 395] width 833 height 635
drag, startPoint x: 283, startPoint y: 148, endPoint x: 287, endPoint y: 165, distance: 17.2
click at [287, 166] on div at bounding box center [416, 395] width 833 height 635
click at [185, 57] on button "erase" at bounding box center [194, 57] width 31 height 30
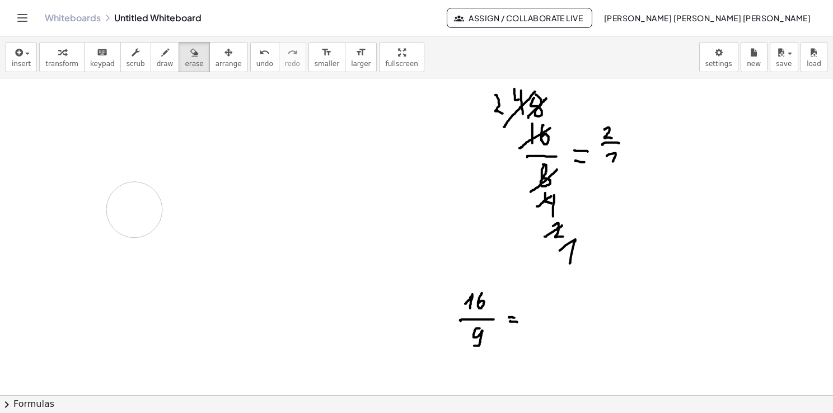
drag, startPoint x: 274, startPoint y: 174, endPoint x: 333, endPoint y: 198, distance: 64.0
click at [226, 177] on div at bounding box center [416, 395] width 833 height 635
click at [209, 212] on div at bounding box center [416, 395] width 833 height 635
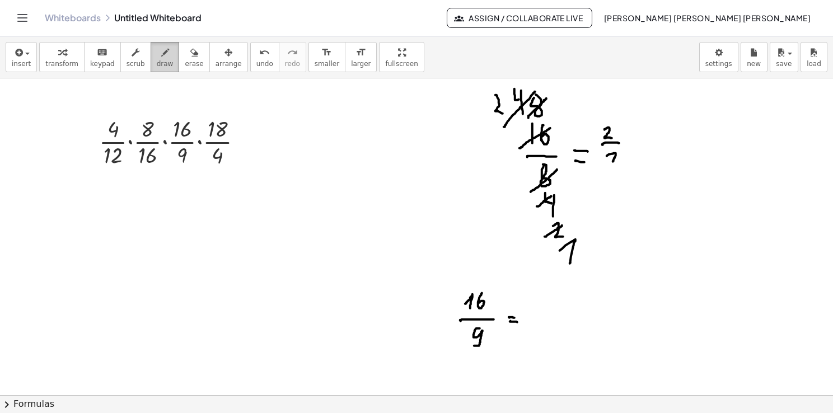
click at [156, 70] on button "draw" at bounding box center [165, 57] width 29 height 30
drag, startPoint x: 174, startPoint y: 138, endPoint x: 194, endPoint y: 118, distance: 28.1
click at [194, 118] on div at bounding box center [416, 395] width 833 height 635
drag, startPoint x: 141, startPoint y: 166, endPoint x: 161, endPoint y: 152, distance: 24.1
click at [161, 152] on div at bounding box center [416, 395] width 833 height 635
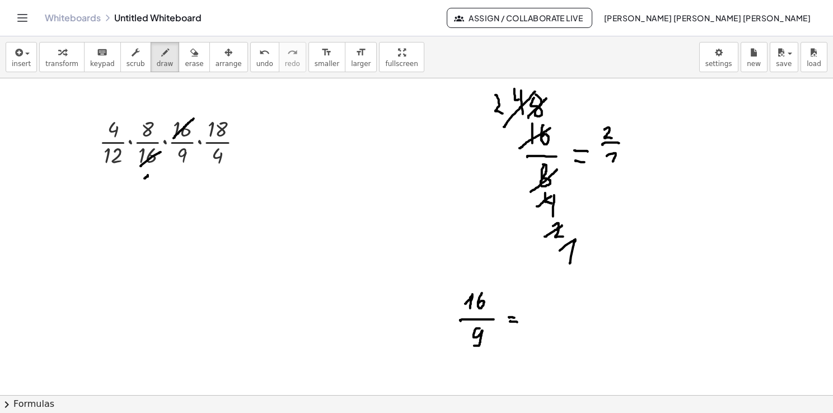
drag, startPoint x: 145, startPoint y: 178, endPoint x: 146, endPoint y: 191, distance: 13.4
click at [146, 191] on div at bounding box center [416, 395] width 833 height 635
drag, startPoint x: 181, startPoint y: 99, endPoint x: 184, endPoint y: 104, distance: 6.0
click at [184, 104] on div at bounding box center [416, 395] width 833 height 635
drag, startPoint x: 181, startPoint y: 107, endPoint x: 188, endPoint y: 104, distance: 7.3
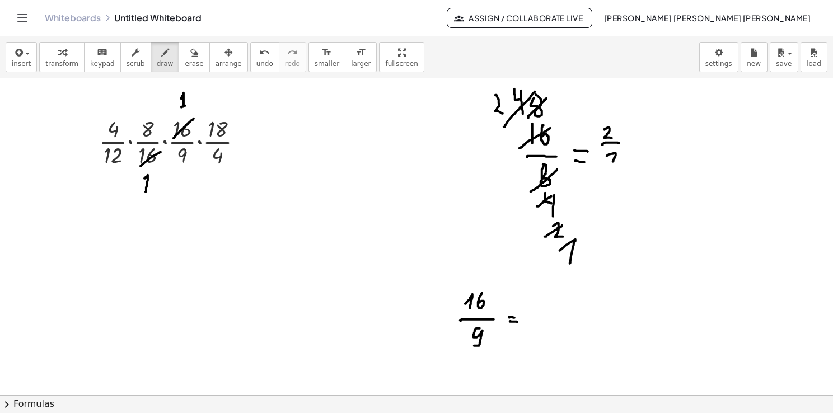
click at [188, 104] on div at bounding box center [416, 395] width 833 height 635
drag, startPoint x: 101, startPoint y: 140, endPoint x: 216, endPoint y: 142, distance: 115.3
click at [119, 121] on div at bounding box center [416, 395] width 833 height 635
drag, startPoint x: 213, startPoint y: 160, endPoint x: 223, endPoint y: 153, distance: 12.4
click at [223, 153] on div at bounding box center [416, 395] width 833 height 635
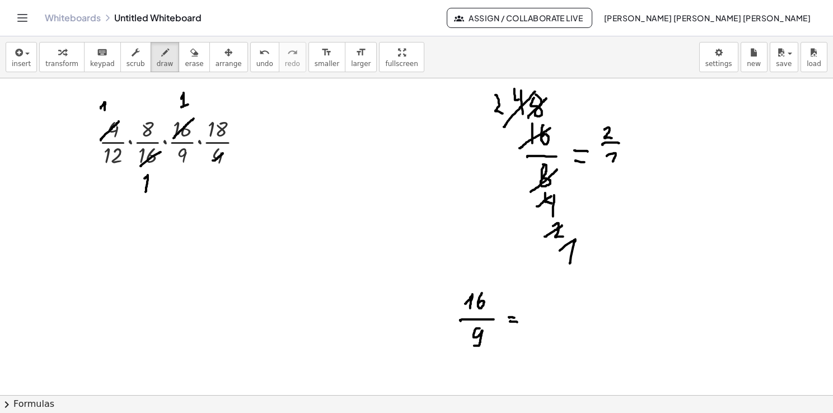
click at [105, 110] on div at bounding box center [416, 395] width 833 height 635
drag, startPoint x: 102, startPoint y: 111, endPoint x: 112, endPoint y: 111, distance: 9.5
click at [111, 111] on div at bounding box center [416, 395] width 833 height 635
drag, startPoint x: 221, startPoint y: 174, endPoint x: 226, endPoint y: 179, distance: 7.1
click at [226, 179] on div at bounding box center [416, 395] width 833 height 635
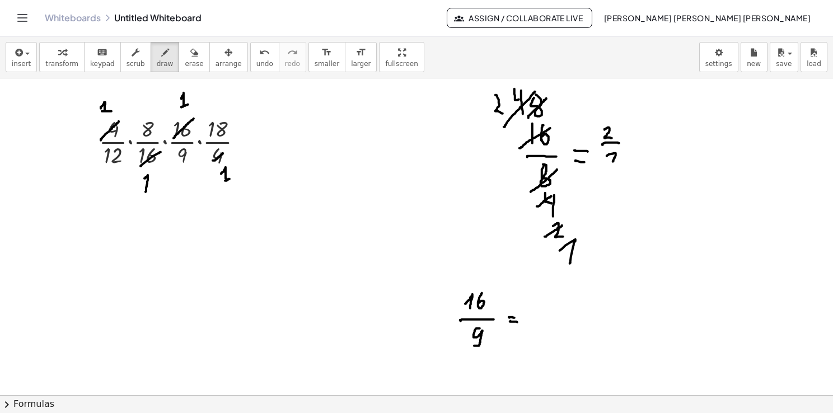
click at [229, 179] on div at bounding box center [416, 395] width 833 height 635
click at [190, 67] on div "transform keyboard keypad scrub draw erase arrange" at bounding box center [143, 57] width 208 height 30
click at [185, 67] on span "erase" at bounding box center [194, 64] width 18 height 8
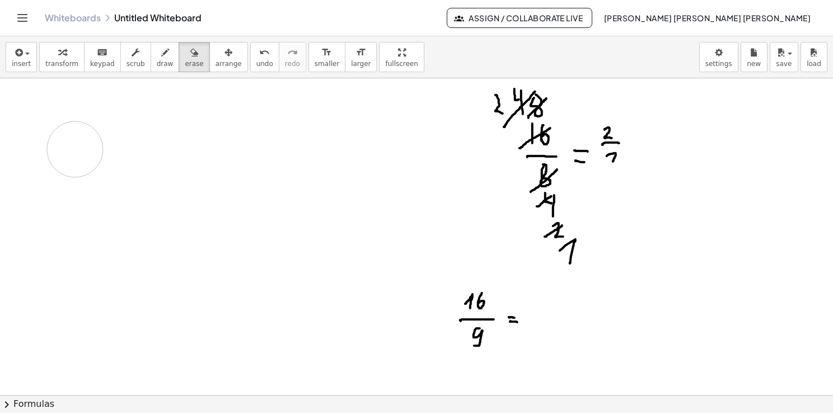
drag, startPoint x: 215, startPoint y: 156, endPoint x: 320, endPoint y: 164, distance: 105.6
click at [311, 162] on div at bounding box center [416, 395] width 833 height 635
click at [157, 60] on span "draw" at bounding box center [165, 64] width 17 height 8
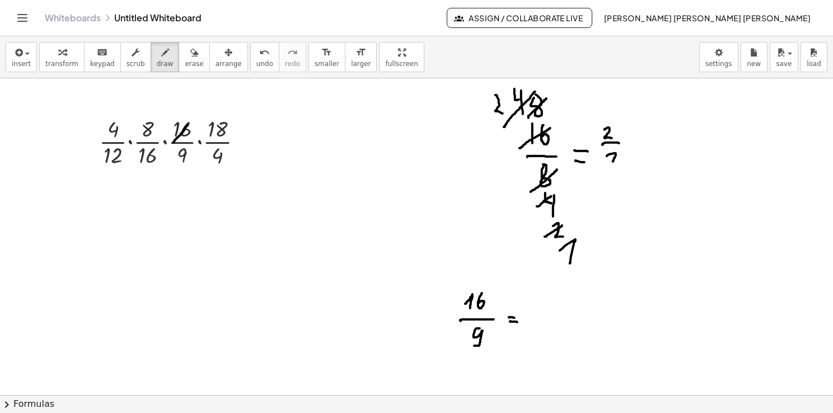
drag, startPoint x: 174, startPoint y: 142, endPoint x: 187, endPoint y: 125, distance: 21.9
click at [190, 122] on div at bounding box center [416, 395] width 833 height 635
drag, startPoint x: 139, startPoint y: 167, endPoint x: 158, endPoint y: 149, distance: 26.5
click at [158, 149] on div at bounding box center [416, 395] width 833 height 635
drag, startPoint x: 144, startPoint y: 180, endPoint x: 150, endPoint y: 187, distance: 9.2
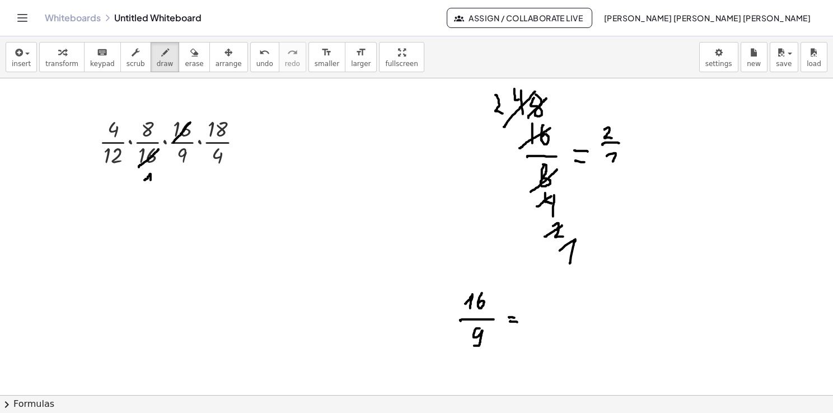
click at [150, 187] on div at bounding box center [416, 395] width 833 height 635
drag, startPoint x: 184, startPoint y: 109, endPoint x: 187, endPoint y: 114, distance: 6.5
click at [187, 112] on div at bounding box center [416, 395] width 833 height 635
drag, startPoint x: 102, startPoint y: 142, endPoint x: 123, endPoint y: 118, distance: 32.5
click at [123, 118] on div at bounding box center [416, 395] width 833 height 635
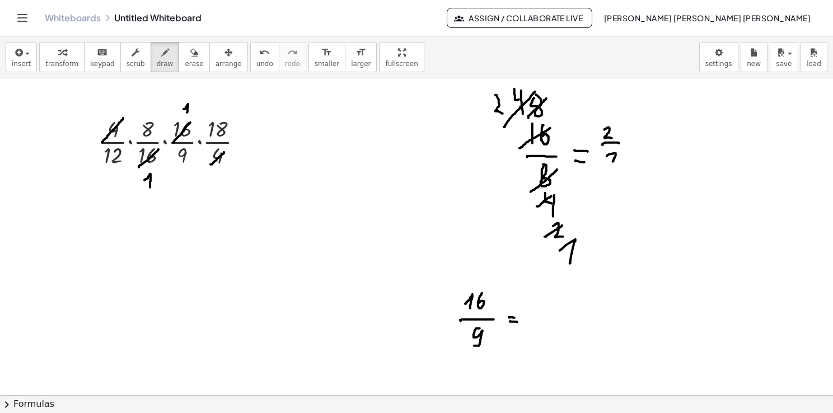
drag, startPoint x: 210, startPoint y: 164, endPoint x: 226, endPoint y: 151, distance: 20.2
click at [226, 151] on div at bounding box center [416, 395] width 833 height 635
drag, startPoint x: 221, startPoint y: 168, endPoint x: 223, endPoint y: 175, distance: 6.6
click at [223, 175] on div at bounding box center [416, 395] width 833 height 635
drag, startPoint x: 113, startPoint y: 104, endPoint x: 117, endPoint y: 110, distance: 7.3
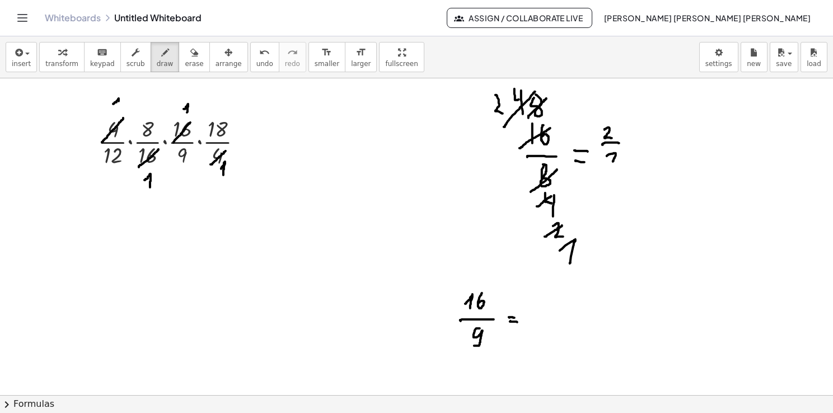
click at [117, 110] on div at bounding box center [416, 395] width 833 height 635
drag, startPoint x: 114, startPoint y: 111, endPoint x: 234, endPoint y: 104, distance: 120.0
click at [122, 111] on div at bounding box center [416, 395] width 833 height 635
drag, startPoint x: 139, startPoint y: 137, endPoint x: 157, endPoint y: 116, distance: 27.7
click at [157, 116] on div at bounding box center [416, 395] width 833 height 635
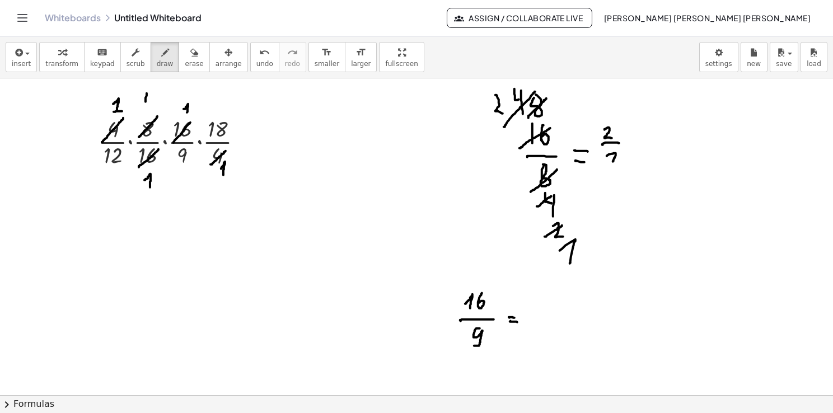
drag, startPoint x: 147, startPoint y: 93, endPoint x: 148, endPoint y: 101, distance: 8.5
click at [148, 101] on div at bounding box center [416, 395] width 833 height 635
drag, startPoint x: 151, startPoint y: 94, endPoint x: 149, endPoint y: 106, distance: 12.4
click at [149, 106] on div at bounding box center [416, 395] width 833 height 635
drag, startPoint x: 107, startPoint y: 170, endPoint x: 121, endPoint y: 150, distance: 24.5
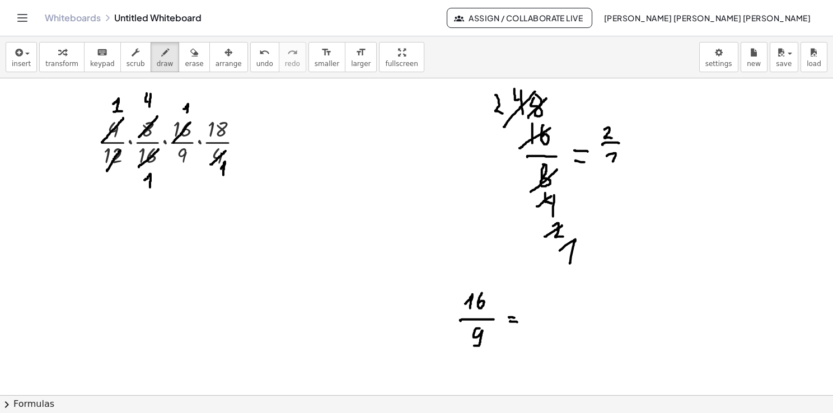
click at [121, 149] on div at bounding box center [416, 395] width 833 height 635
drag, startPoint x: 120, startPoint y: 168, endPoint x: 113, endPoint y: 187, distance: 19.7
click at [113, 185] on div at bounding box center [416, 395] width 833 height 635
drag, startPoint x: 142, startPoint y: 104, endPoint x: 148, endPoint y: 96, distance: 10.3
click at [148, 96] on div at bounding box center [416, 395] width 833 height 635
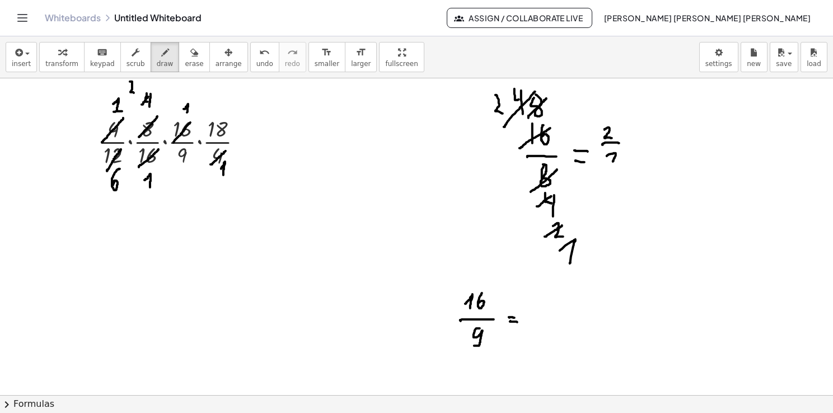
drag, startPoint x: 130, startPoint y: 81, endPoint x: 134, endPoint y: 93, distance: 12.6
click at [134, 93] on div at bounding box center [416, 395] width 833 height 635
drag, startPoint x: 106, startPoint y: 187, endPoint x: 121, endPoint y: 178, distance: 17.1
click at [120, 178] on div at bounding box center [416, 395] width 833 height 635
drag, startPoint x: 121, startPoint y: 197, endPoint x: 151, endPoint y: 204, distance: 30.0
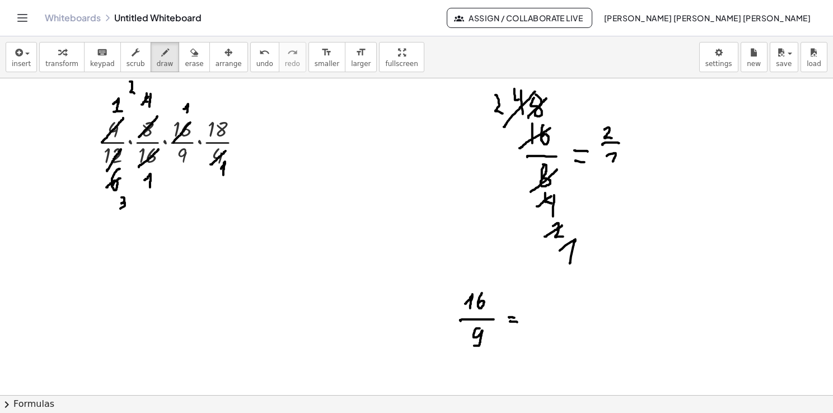
click at [118, 209] on div at bounding box center [416, 395] width 833 height 635
drag, startPoint x: 213, startPoint y: 138, endPoint x: 228, endPoint y: 118, distance: 25.1
click at [228, 118] on div at bounding box center [416, 395] width 833 height 635
drag, startPoint x: 236, startPoint y: 101, endPoint x: 236, endPoint y: 111, distance: 10.1
click at [236, 111] on div at bounding box center [416, 395] width 833 height 635
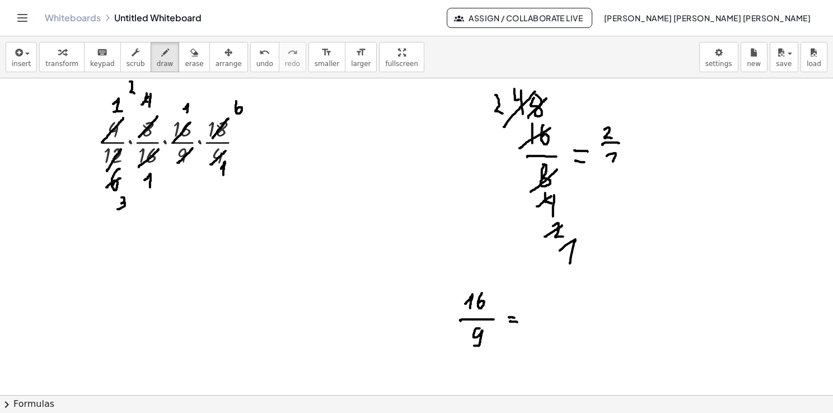
drag, startPoint x: 177, startPoint y: 162, endPoint x: 193, endPoint y: 148, distance: 21.0
click at [193, 148] on div at bounding box center [416, 395] width 833 height 635
drag, startPoint x: 189, startPoint y: 166, endPoint x: 188, endPoint y: 184, distance: 17.9
click at [188, 184] on div at bounding box center [416, 395] width 833 height 635
drag, startPoint x: 181, startPoint y: 189, endPoint x: 199, endPoint y: 168, distance: 27.0
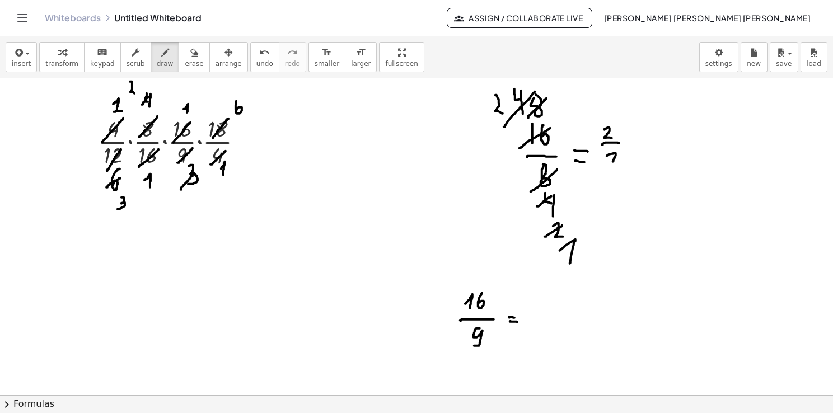
click at [199, 168] on div at bounding box center [416, 395] width 833 height 635
drag, startPoint x: 194, startPoint y: 189, endPoint x: 193, endPoint y: 201, distance: 12.4
click at [193, 202] on div at bounding box center [416, 395] width 833 height 635
drag, startPoint x: 187, startPoint y: 197, endPoint x: 196, endPoint y: 185, distance: 15.6
click at [196, 185] on div at bounding box center [416, 395] width 833 height 635
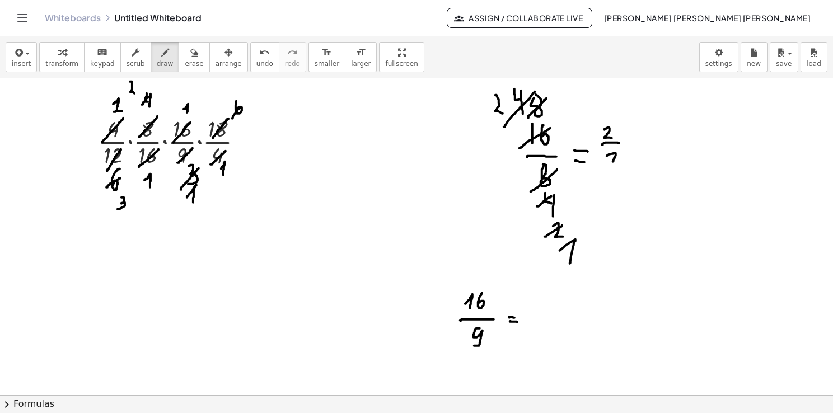
drag, startPoint x: 232, startPoint y: 118, endPoint x: 245, endPoint y: 99, distance: 23.0
click at [245, 99] on div at bounding box center [416, 395] width 833 height 635
drag, startPoint x: 260, startPoint y: 85, endPoint x: 265, endPoint y: 101, distance: 16.8
click at [262, 99] on div at bounding box center [416, 395] width 833 height 635
click at [251, 139] on div at bounding box center [416, 395] width 833 height 635
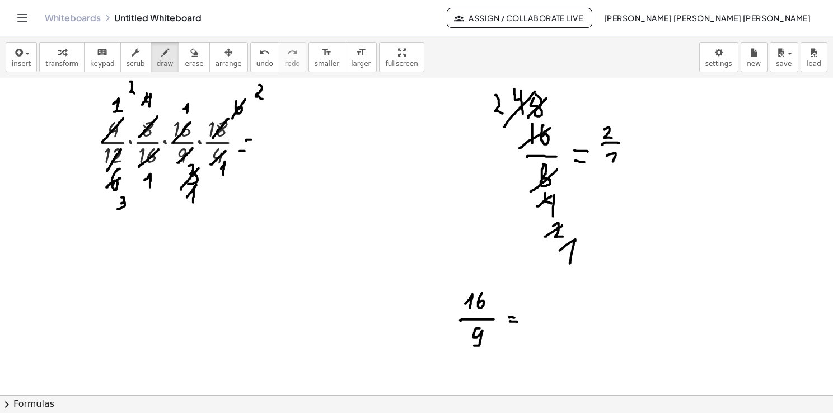
drag, startPoint x: 240, startPoint y: 151, endPoint x: 247, endPoint y: 151, distance: 7.3
click at [247, 151] on div at bounding box center [416, 395] width 833 height 635
drag, startPoint x: 293, startPoint y: 109, endPoint x: 296, endPoint y: 118, distance: 9.4
click at [296, 118] on div at bounding box center [416, 395] width 833 height 635
drag, startPoint x: 298, startPoint y: 106, endPoint x: 297, endPoint y: 124, distance: 17.4
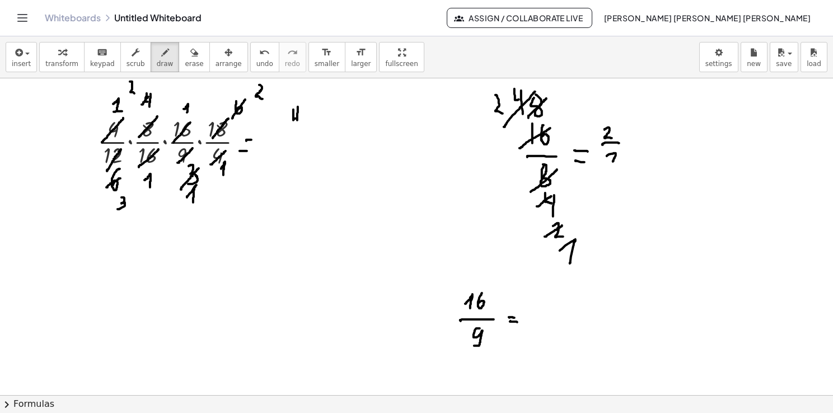
click at [297, 124] on div at bounding box center [416, 395] width 833 height 635
drag, startPoint x: 284, startPoint y: 130, endPoint x: 318, endPoint y: 126, distance: 33.7
click at [318, 126] on div at bounding box center [416, 395] width 833 height 635
drag, startPoint x: 119, startPoint y: 226, endPoint x: 114, endPoint y: 238, distance: 13.1
click at [107, 237] on div at bounding box center [416, 395] width 833 height 635
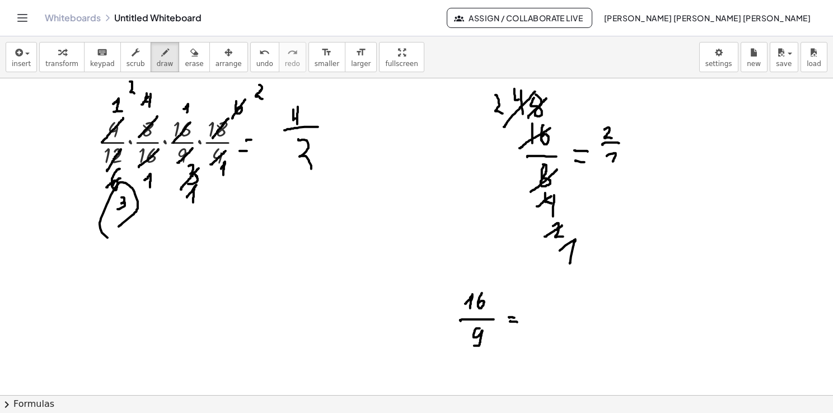
drag, startPoint x: 300, startPoint y: 140, endPoint x: 289, endPoint y: 180, distance: 41.8
click at [291, 180] on div at bounding box center [416, 395] width 833 height 635
click at [11, 66] on button "insert" at bounding box center [21, 57] width 31 height 30
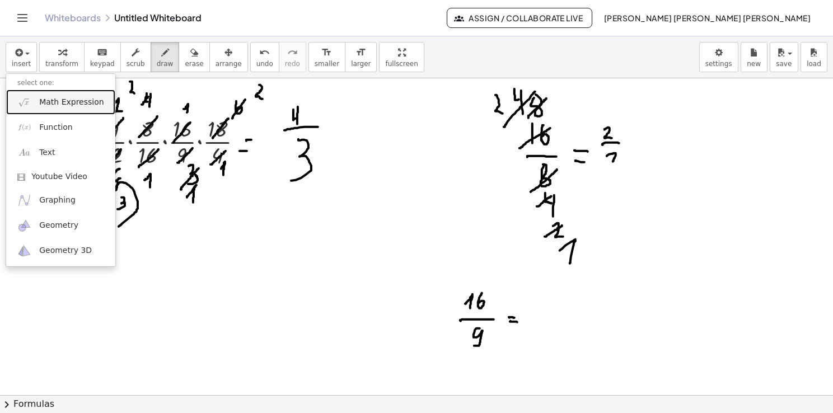
click at [63, 101] on span "Math Expression" at bounding box center [71, 102] width 64 height 11
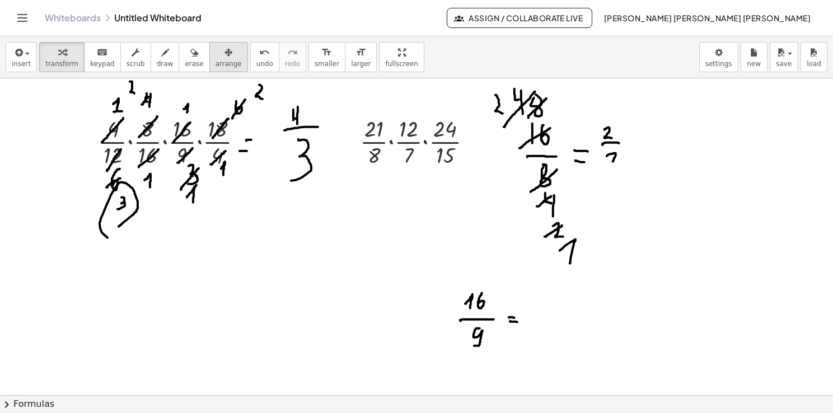
click at [214, 68] on button "arrange" at bounding box center [228, 57] width 39 height 30
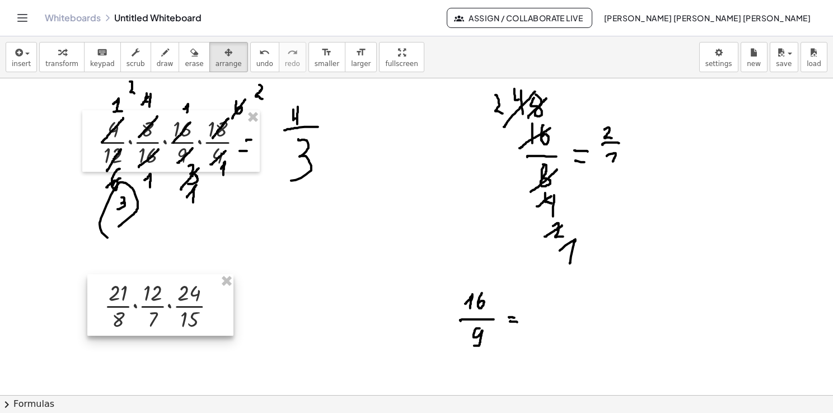
drag, startPoint x: 365, startPoint y: 145, endPoint x: 99, endPoint y: 306, distance: 311.6
click at [99, 306] on div at bounding box center [160, 305] width 146 height 62
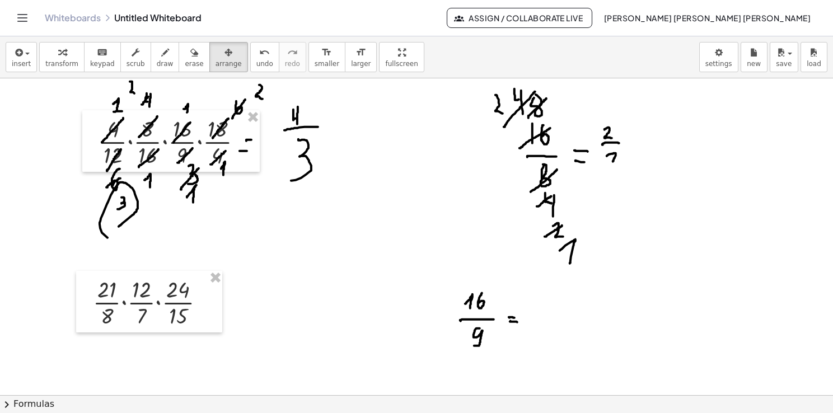
click at [273, 342] on div at bounding box center [416, 395] width 833 height 635
click at [179, 71] on div "insert select one: Math Expression Function Text Youtube Video Graphing Geometr…" at bounding box center [416, 57] width 833 height 42
click at [179, 68] on button "erase" at bounding box center [194, 57] width 31 height 30
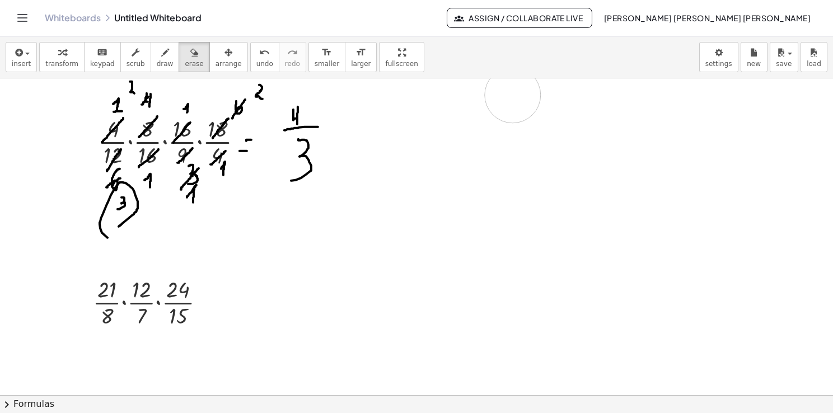
drag, startPoint x: 554, startPoint y: 331, endPoint x: 817, endPoint y: 184, distance: 301.0
click at [514, 99] on div at bounding box center [416, 395] width 833 height 635
click at [151, 62] on button "draw" at bounding box center [165, 57] width 29 height 30
drag, startPoint x: 97, startPoint y: 299, endPoint x: 118, endPoint y: 279, distance: 28.9
click at [118, 279] on div at bounding box center [416, 395] width 833 height 635
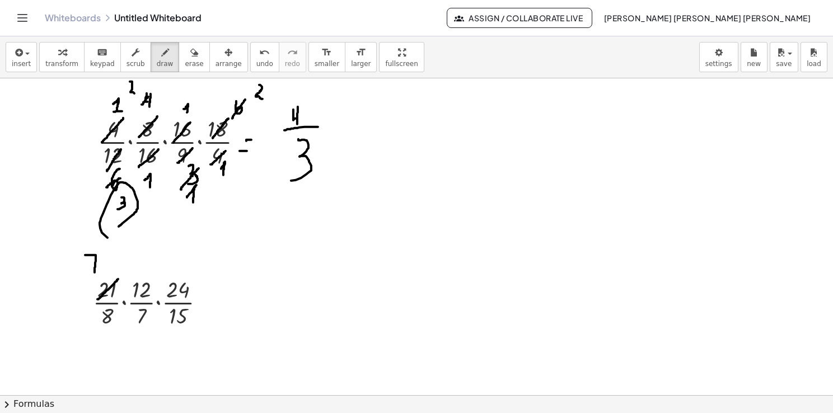
drag, startPoint x: 85, startPoint y: 255, endPoint x: 95, endPoint y: 274, distance: 21.3
click at [95, 274] on div at bounding box center [416, 395] width 833 height 635
drag, startPoint x: 91, startPoint y: 265, endPoint x: 99, endPoint y: 265, distance: 7.3
click at [99, 265] on div at bounding box center [416, 395] width 833 height 635
drag, startPoint x: 163, startPoint y: 327, endPoint x: 188, endPoint y: 311, distance: 29.8
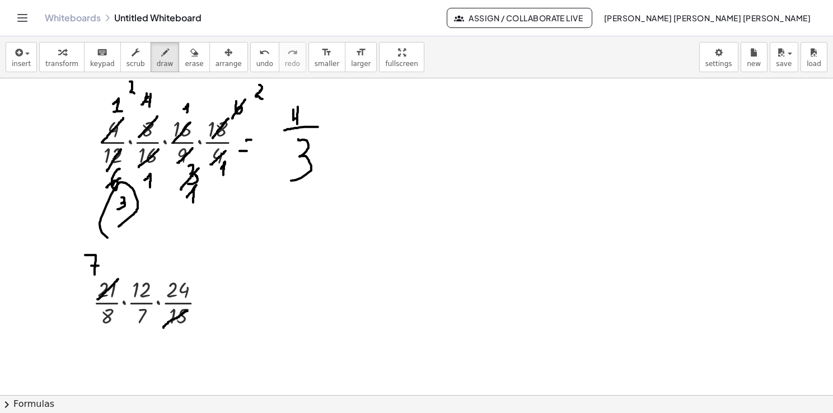
click at [188, 311] on div at bounding box center [416, 395] width 833 height 635
drag, startPoint x: 186, startPoint y: 330, endPoint x: 179, endPoint y: 340, distance: 12.1
click at [179, 341] on div at bounding box center [416, 395] width 833 height 635
drag, startPoint x: 82, startPoint y: 272, endPoint x: 104, endPoint y: 251, distance: 30.1
click at [103, 250] on div at bounding box center [416, 395] width 833 height 635
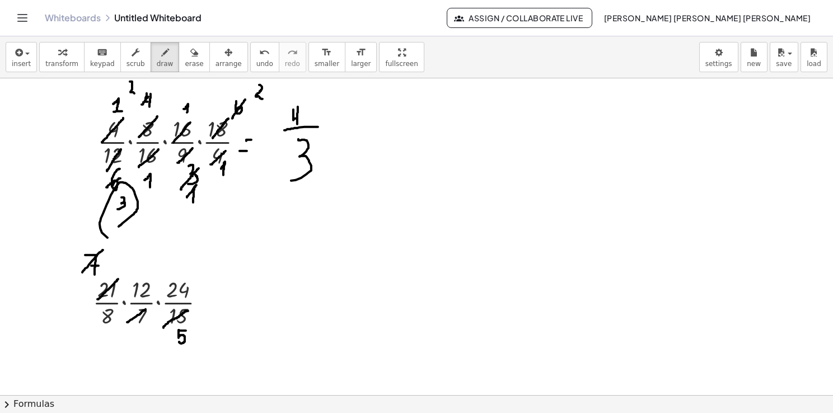
drag, startPoint x: 127, startPoint y: 322, endPoint x: 148, endPoint y: 307, distance: 25.3
click at [148, 307] on div at bounding box center [416, 395] width 833 height 635
drag, startPoint x: 144, startPoint y: 327, endPoint x: 148, endPoint y: 337, distance: 10.6
click at [148, 337] on div at bounding box center [416, 395] width 833 height 635
drag, startPoint x: 143, startPoint y: 341, endPoint x: 151, endPoint y: 340, distance: 7.4
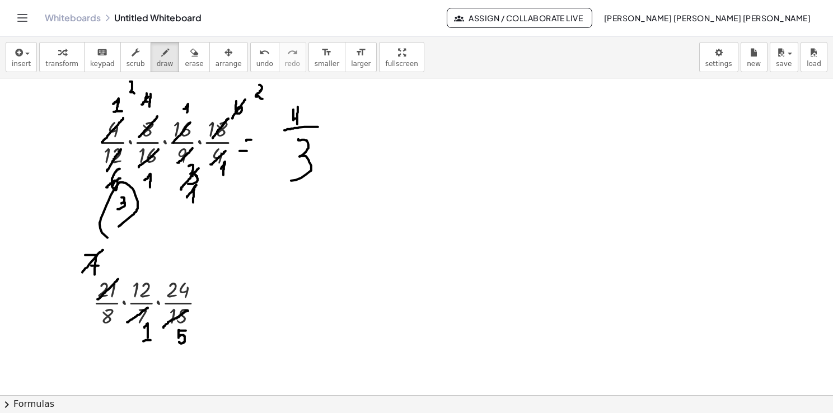
click at [151, 340] on div at bounding box center [416, 395] width 833 height 635
drag, startPoint x: 98, startPoint y: 324, endPoint x: 111, endPoint y: 312, distance: 17.1
click at [111, 312] on div at bounding box center [416, 395] width 833 height 635
click at [107, 339] on div at bounding box center [416, 395] width 833 height 635
drag, startPoint x: 110, startPoint y: 334, endPoint x: 108, endPoint y: 350, distance: 15.8
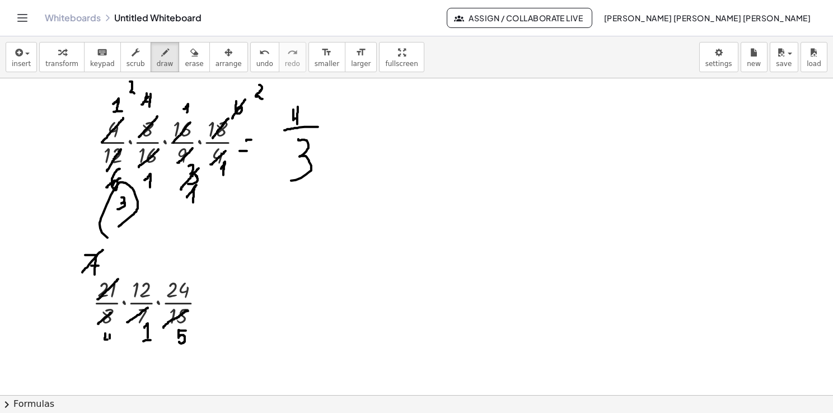
click at [108, 350] on div at bounding box center [416, 395] width 833 height 635
drag, startPoint x: 130, startPoint y: 293, endPoint x: 149, endPoint y: 280, distance: 22.7
click at [149, 280] on div at bounding box center [416, 395] width 833 height 635
drag, startPoint x: 139, startPoint y: 244, endPoint x: 139, endPoint y: 267, distance: 22.9
click at [139, 256] on div at bounding box center [416, 395] width 833 height 635
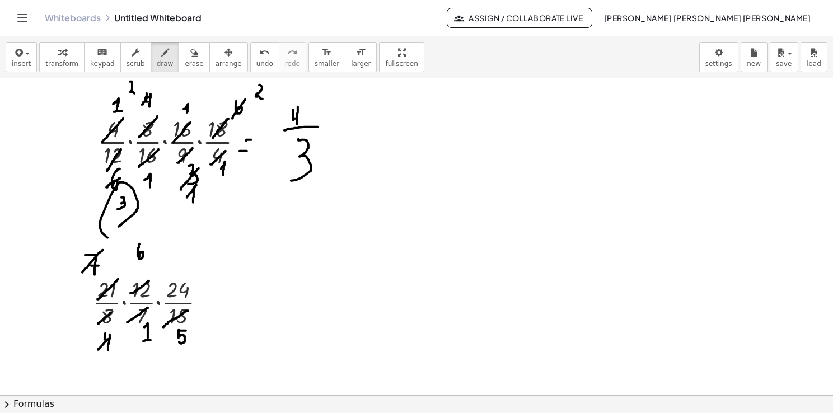
drag, startPoint x: 98, startPoint y: 349, endPoint x: 113, endPoint y: 335, distance: 21.0
click at [112, 335] on div at bounding box center [416, 395] width 833 height 635
drag, startPoint x: 132, startPoint y: 257, endPoint x: 143, endPoint y: 247, distance: 14.7
click at [143, 247] on div at bounding box center [416, 395] width 833 height 635
drag, startPoint x: 152, startPoint y: 226, endPoint x: 149, endPoint y: 242, distance: 16.4
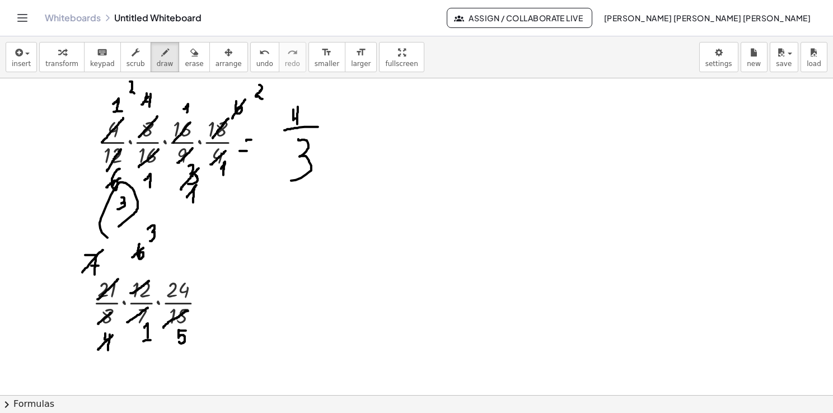
click at [149, 242] on div at bounding box center [416, 395] width 833 height 635
drag, startPoint x: 106, startPoint y: 362, endPoint x: 121, endPoint y: 373, distance: 18.4
click at [112, 375] on div at bounding box center [416, 395] width 833 height 635
drag, startPoint x: 170, startPoint y: 301, endPoint x: 198, endPoint y: 276, distance: 36.9
click at [198, 276] on div at bounding box center [416, 395] width 833 height 635
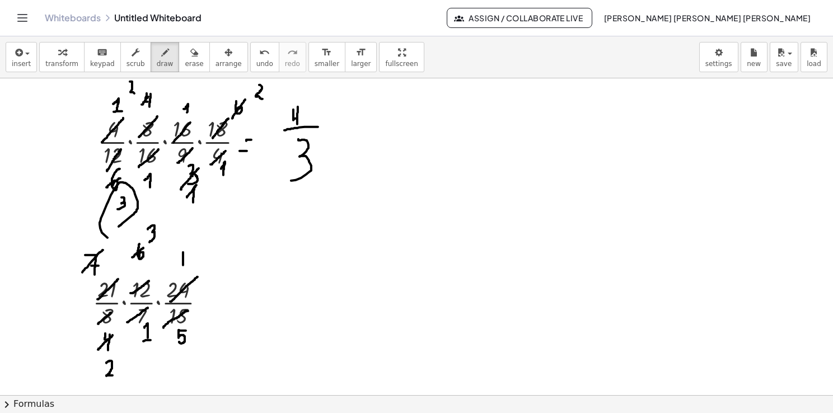
drag, startPoint x: 183, startPoint y: 252, endPoint x: 183, endPoint y: 267, distance: 15.1
click at [183, 267] on div at bounding box center [416, 395] width 833 height 635
drag, startPoint x: 189, startPoint y: 252, endPoint x: 199, endPoint y: 262, distance: 15.0
click at [198, 261] on div at bounding box center [416, 395] width 833 height 635
drag, startPoint x: 105, startPoint y: 374, endPoint x: 116, endPoint y: 364, distance: 15.9
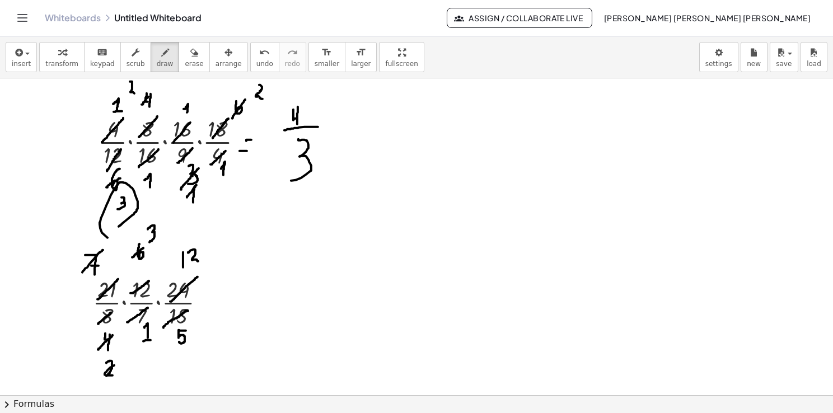
click at [115, 364] on div at bounding box center [416, 395] width 833 height 635
drag, startPoint x: 121, startPoint y: 372, endPoint x: 121, endPoint y: 385, distance: 12.9
click at [121, 385] on div at bounding box center [416, 395] width 833 height 635
drag, startPoint x: 114, startPoint y: 383, endPoint x: 120, endPoint y: 371, distance: 13.8
click at [120, 371] on div at bounding box center [416, 395] width 833 height 635
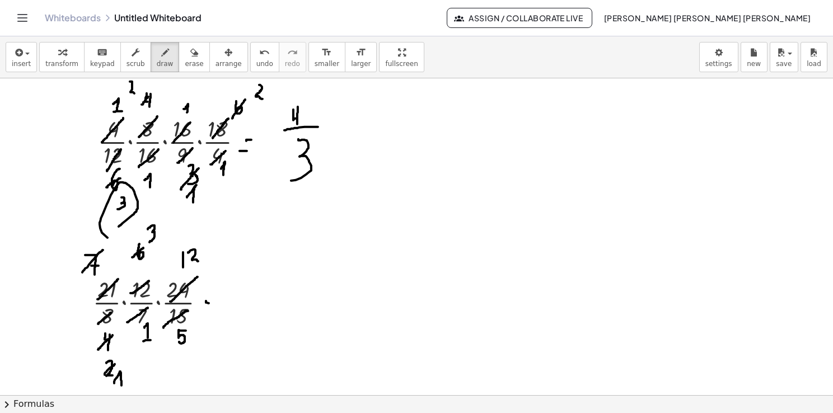
drag, startPoint x: 206, startPoint y: 301, endPoint x: 211, endPoint y: 304, distance: 5.8
click at [211, 304] on div at bounding box center [416, 395] width 833 height 635
click at [210, 309] on div at bounding box center [416, 395] width 833 height 635
drag, startPoint x: 232, startPoint y: 285, endPoint x: 234, endPoint y: 299, distance: 13.5
click at [235, 299] on div at bounding box center [416, 395] width 833 height 635
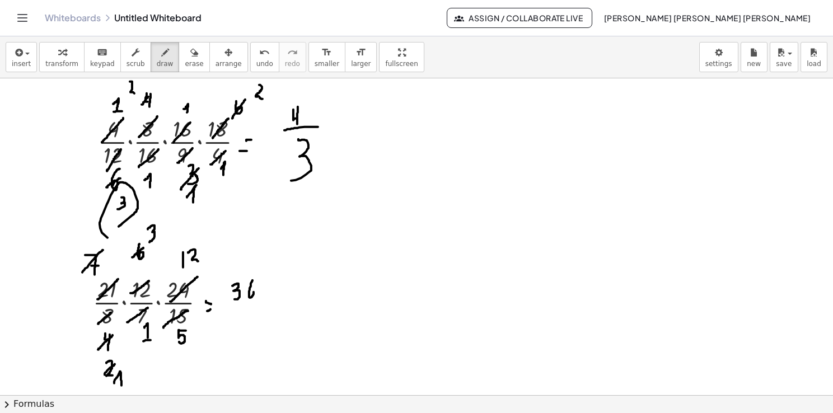
drag, startPoint x: 252, startPoint y: 280, endPoint x: 247, endPoint y: 296, distance: 17.0
click at [249, 294] on div at bounding box center [416, 395] width 833 height 635
drag, startPoint x: 229, startPoint y: 308, endPoint x: 262, endPoint y: 310, distance: 33.1
click at [262, 309] on div at bounding box center [416, 395] width 833 height 635
drag, startPoint x: 254, startPoint y: 315, endPoint x: 233, endPoint y: 339, distance: 32.5
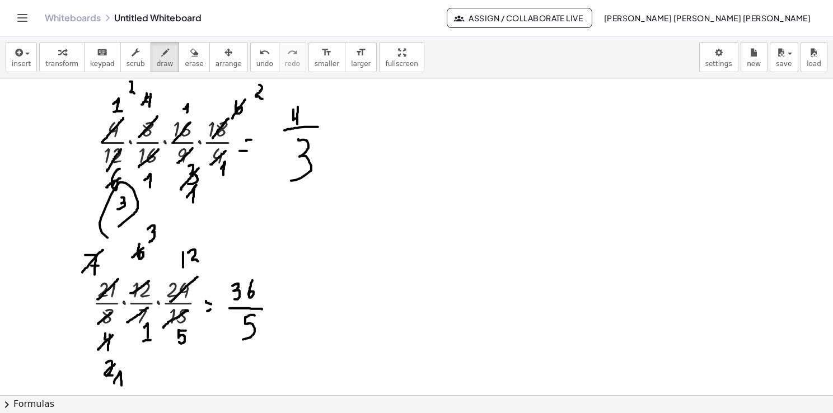
click at [233, 340] on div at bounding box center [416, 395] width 833 height 635
drag, startPoint x: 287, startPoint y: 325, endPoint x: 278, endPoint y: 346, distance: 22.9
click at [278, 346] on div at bounding box center [416, 395] width 833 height 635
drag, startPoint x: 297, startPoint y: 329, endPoint x: 280, endPoint y: 374, distance: 48.5
click at [282, 372] on div at bounding box center [416, 395] width 833 height 635
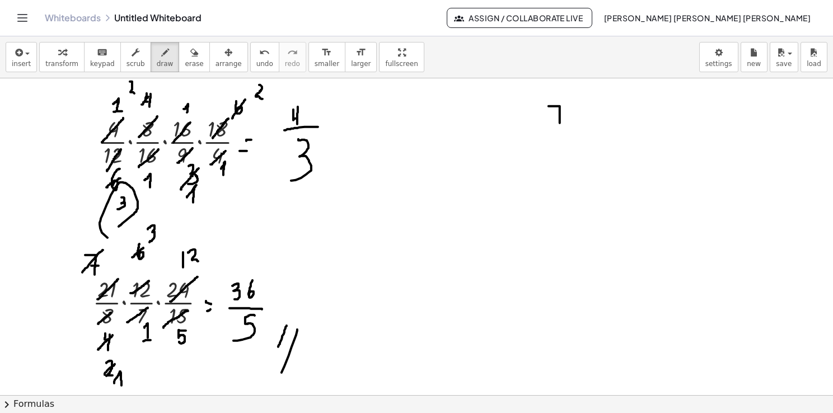
drag, startPoint x: 548, startPoint y: 106, endPoint x: 560, endPoint y: 126, distance: 23.5
click at [560, 126] on div at bounding box center [416, 395] width 833 height 635
drag, startPoint x: 555, startPoint y: 120, endPoint x: 563, endPoint y: 118, distance: 8.1
click at [562, 119] on div at bounding box center [416, 395] width 833 height 635
drag, startPoint x: 571, startPoint y: 106, endPoint x: 569, endPoint y: 122, distance: 15.8
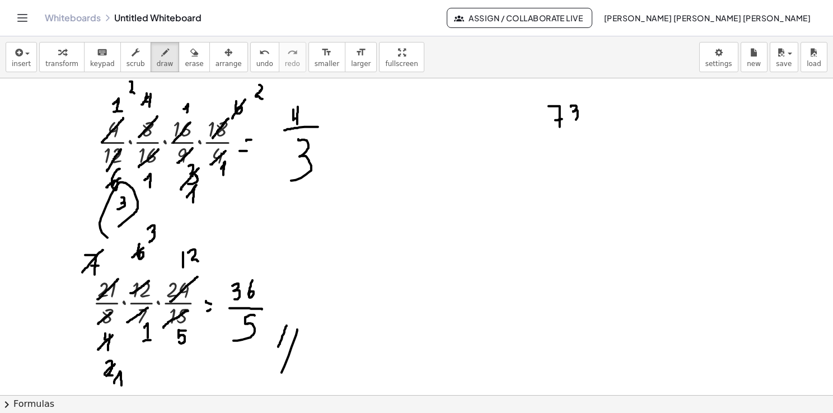
click at [571, 122] on div at bounding box center [416, 395] width 833 height 635
drag, startPoint x: 543, startPoint y: 144, endPoint x: 587, endPoint y: 138, distance: 44.2
click at [587, 138] on div at bounding box center [416, 395] width 833 height 635
click at [559, 154] on div at bounding box center [416, 395] width 833 height 635
click at [185, 65] on span "erase" at bounding box center [194, 64] width 18 height 8
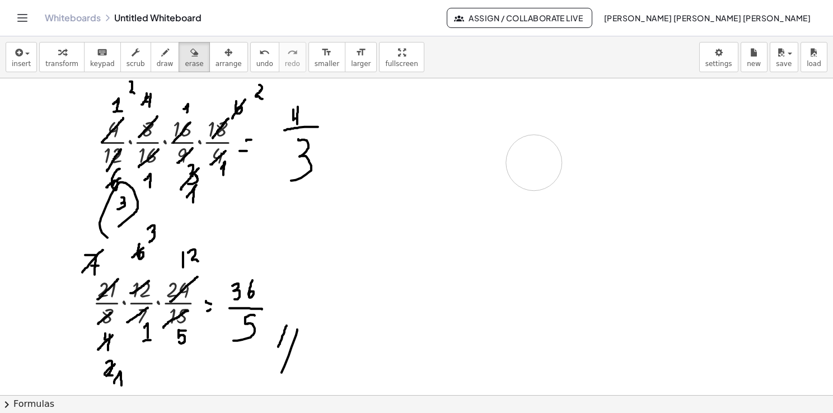
drag, startPoint x: 578, startPoint y: 124, endPoint x: 551, endPoint y: 141, distance: 31.2
click at [551, 143] on div at bounding box center [416, 395] width 833 height 635
click at [26, 47] on div "button" at bounding box center [21, 51] width 19 height 13
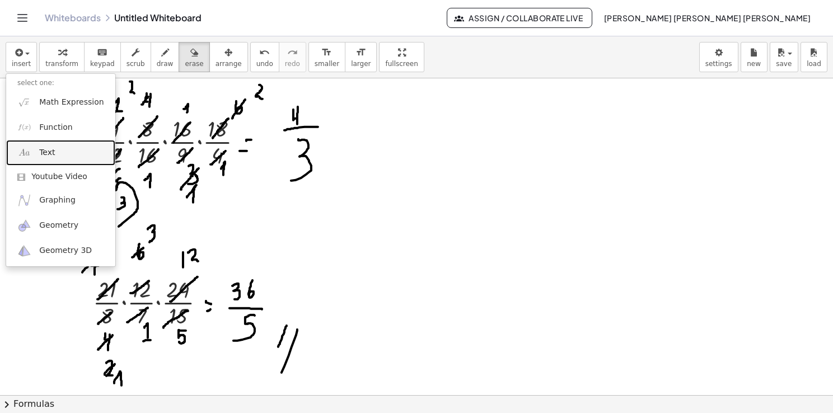
click at [49, 144] on link "Text" at bounding box center [60, 152] width 109 height 25
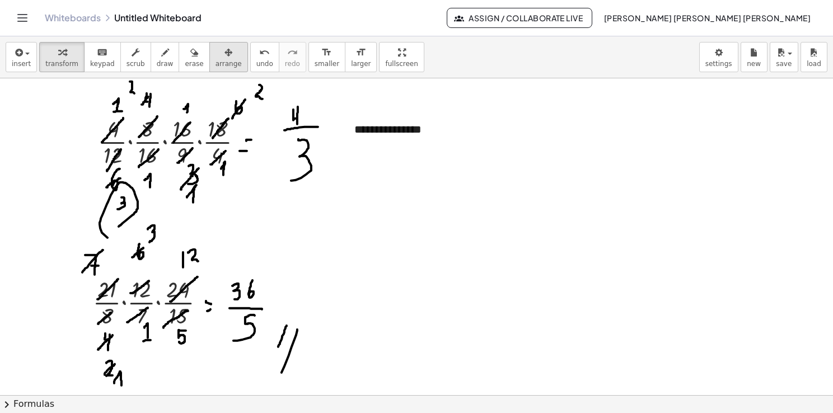
click at [215, 60] on span "arrange" at bounding box center [228, 64] width 26 height 8
click at [21, 66] on button "insert" at bounding box center [21, 57] width 31 height 30
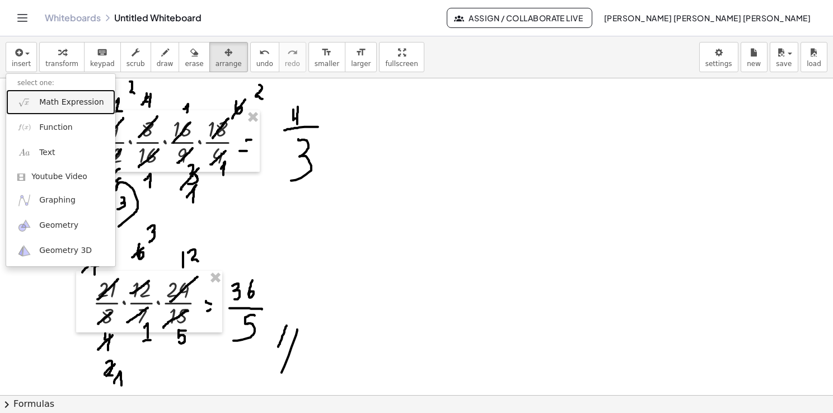
click at [52, 102] on span "Math Expression" at bounding box center [71, 102] width 64 height 11
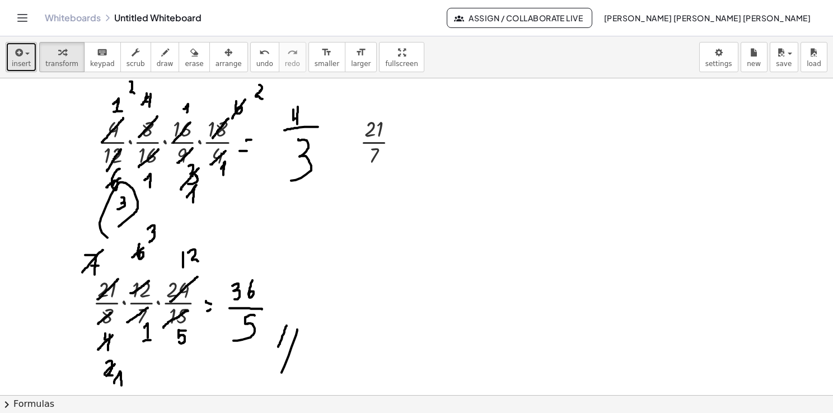
click at [23, 55] on span "button" at bounding box center [24, 54] width 2 height 8
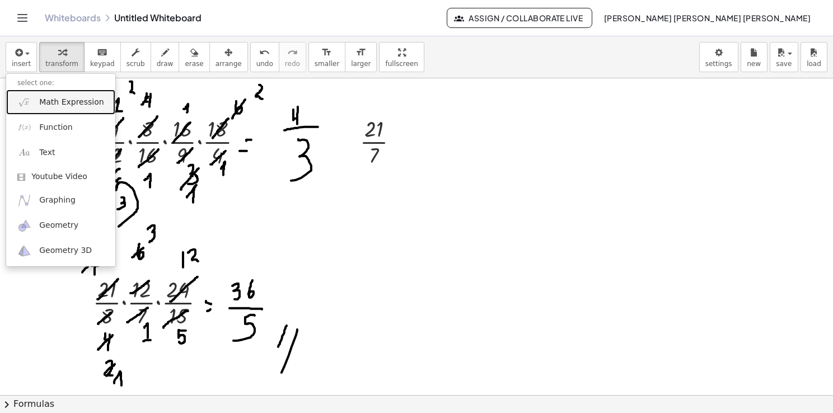
click at [67, 106] on span "Math Expression" at bounding box center [71, 102] width 64 height 11
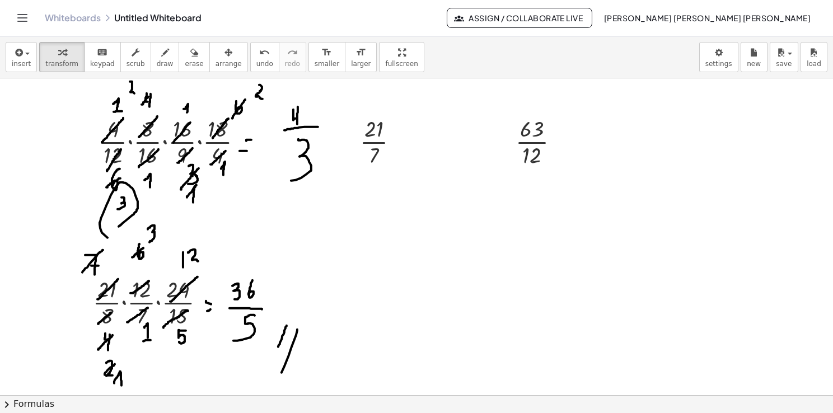
drag, startPoint x: 63, startPoint y: 250, endPoint x: 90, endPoint y: 246, distance: 27.2
click at [90, 246] on div at bounding box center [416, 395] width 833 height 635
click at [209, 55] on button "arrange" at bounding box center [228, 57] width 39 height 30
click at [185, 57] on div "button" at bounding box center [194, 51] width 18 height 13
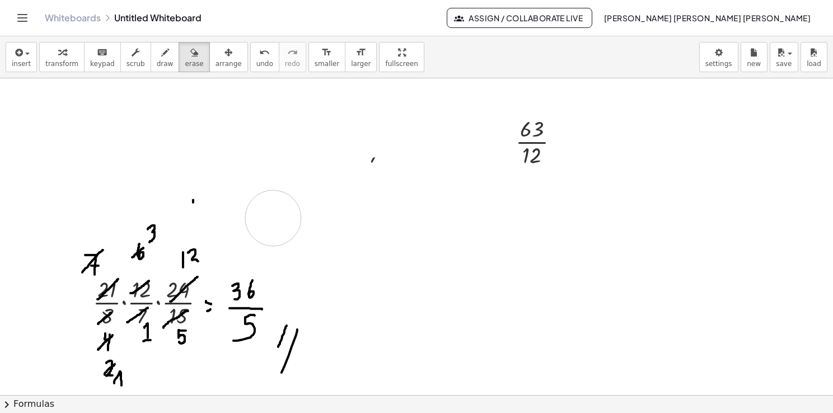
drag, startPoint x: 124, startPoint y: 167, endPoint x: 270, endPoint y: 221, distance: 156.4
click at [270, 221] on div at bounding box center [416, 395] width 833 height 635
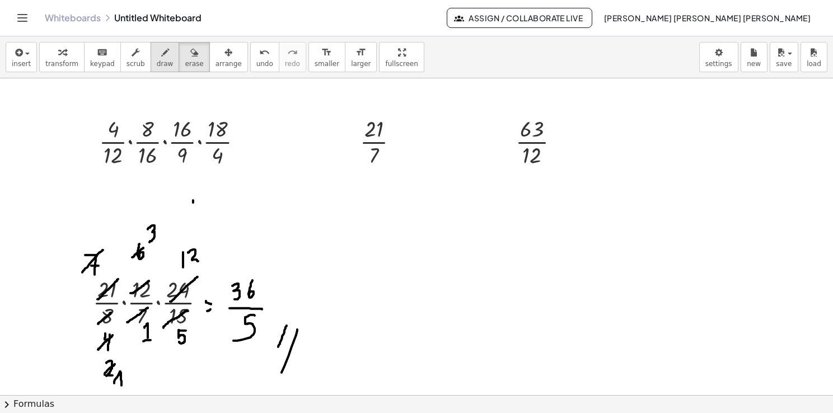
click at [157, 60] on button "draw" at bounding box center [165, 57] width 29 height 30
drag, startPoint x: 79, startPoint y: 231, endPoint x: 83, endPoint y: 236, distance: 5.9
click at [83, 236] on div at bounding box center [416, 395] width 833 height 635
click at [215, 53] on div "button" at bounding box center [228, 51] width 26 height 13
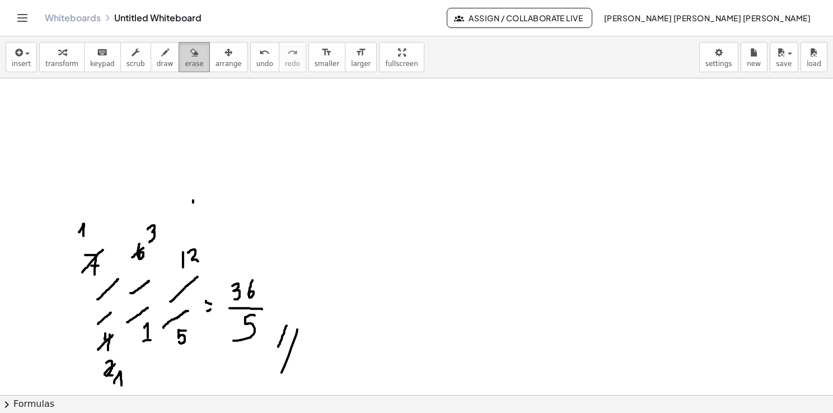
click at [185, 63] on span "erase" at bounding box center [194, 64] width 18 height 8
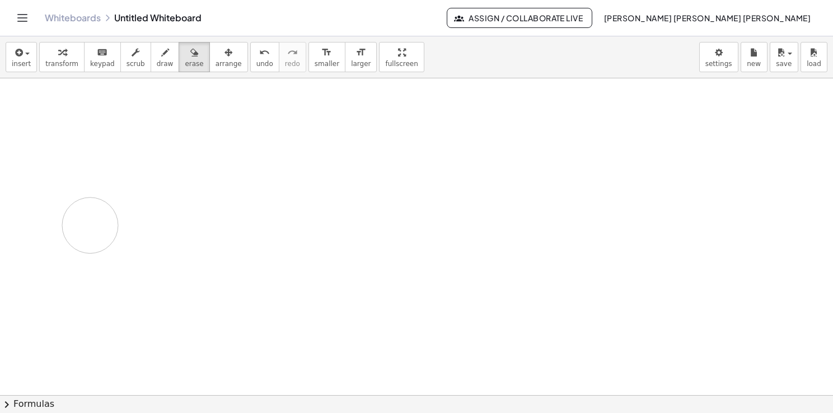
drag, startPoint x: 237, startPoint y: 230, endPoint x: 240, endPoint y: 280, distance: 49.9
click at [141, 304] on div at bounding box center [416, 395] width 833 height 635
click at [29, 58] on button "insert" at bounding box center [21, 57] width 31 height 30
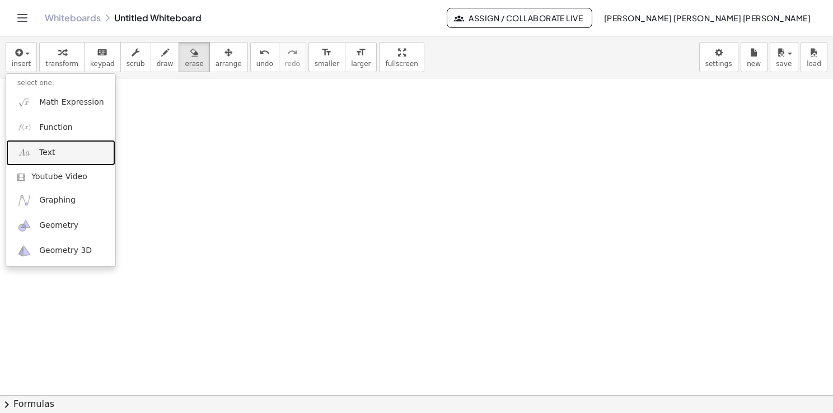
click at [56, 149] on link "Text" at bounding box center [60, 152] width 109 height 25
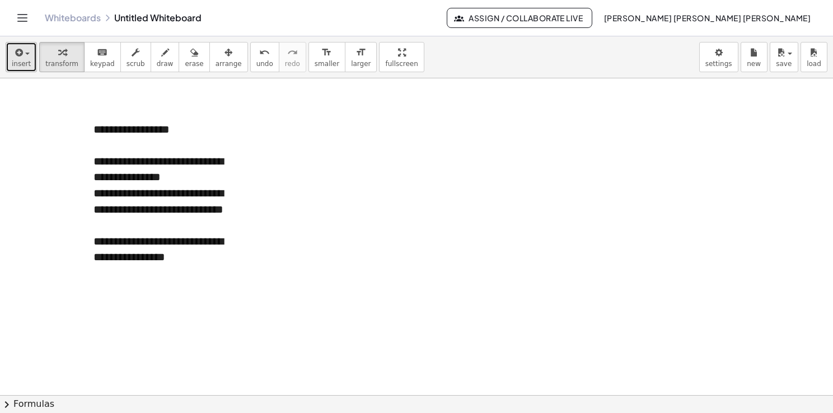
click at [24, 64] on span "insert" at bounding box center [21, 64] width 19 height 8
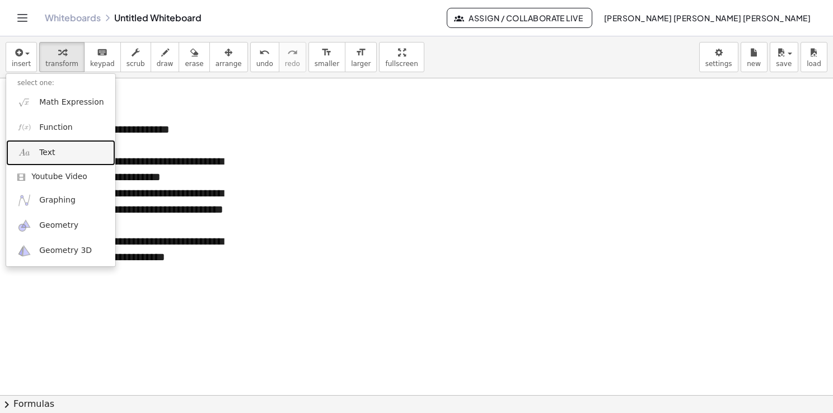
click at [63, 149] on link "Text" at bounding box center [60, 152] width 109 height 25
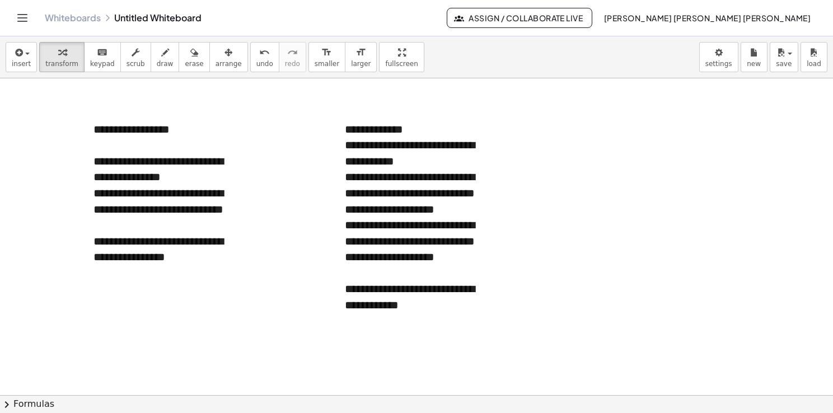
click at [611, 183] on div at bounding box center [416, 395] width 833 height 635
click at [13, 50] on icon "button" at bounding box center [18, 52] width 10 height 13
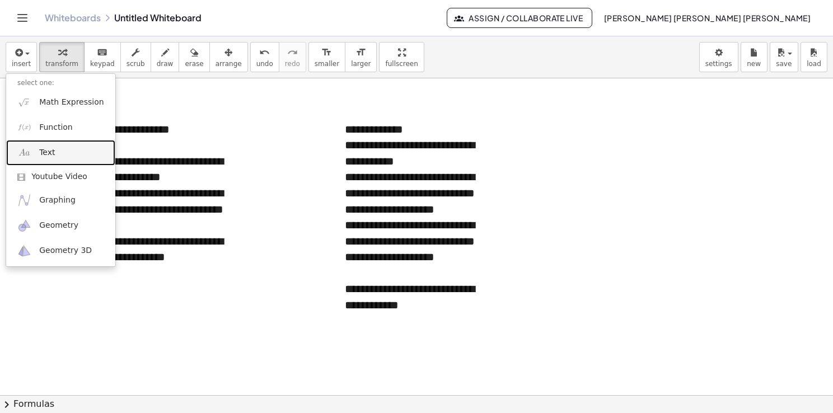
click at [60, 153] on link "Text" at bounding box center [60, 152] width 109 height 25
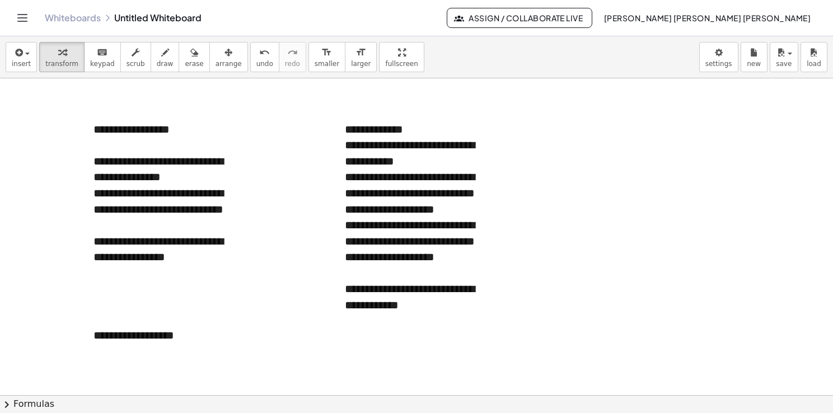
click at [208, 72] on div "insert select one: Math Expression Function Text Youtube Video Graphing Geometr…" at bounding box center [416, 57] width 833 height 42
click at [215, 65] on span "arrange" at bounding box center [228, 64] width 26 height 8
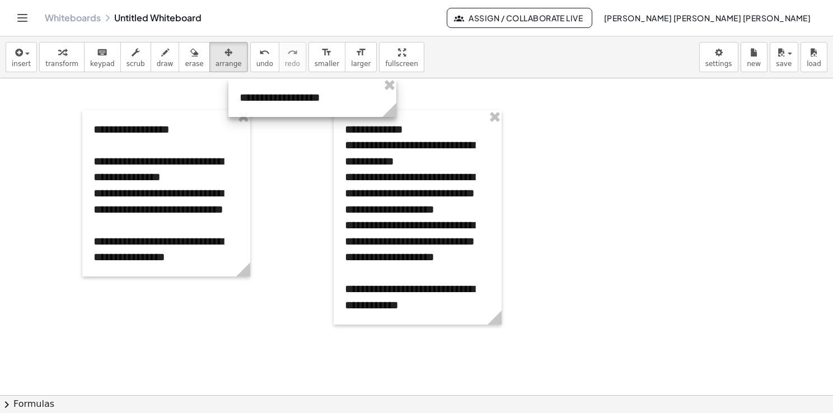
drag, startPoint x: 153, startPoint y: 332, endPoint x: 301, endPoint y: 77, distance: 294.9
click at [301, 78] on div at bounding box center [312, 97] width 168 height 39
click at [597, 157] on div at bounding box center [416, 395] width 833 height 635
click at [599, 199] on div at bounding box center [416, 395] width 833 height 635
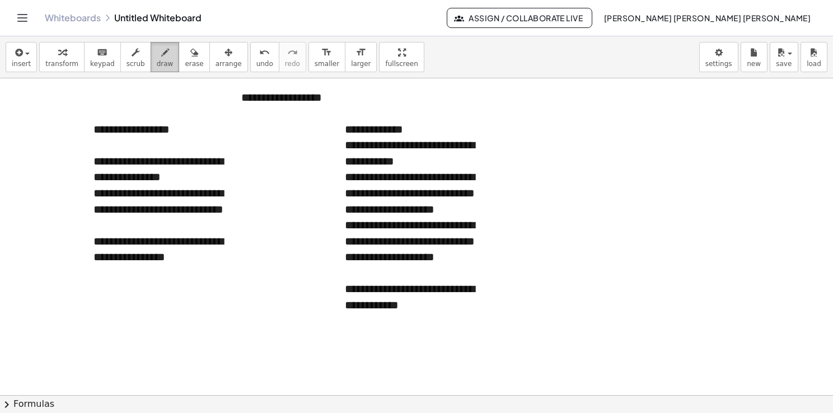
click at [161, 55] on icon "button" at bounding box center [165, 52] width 8 height 13
click at [161, 59] on icon "button" at bounding box center [165, 52] width 8 height 13
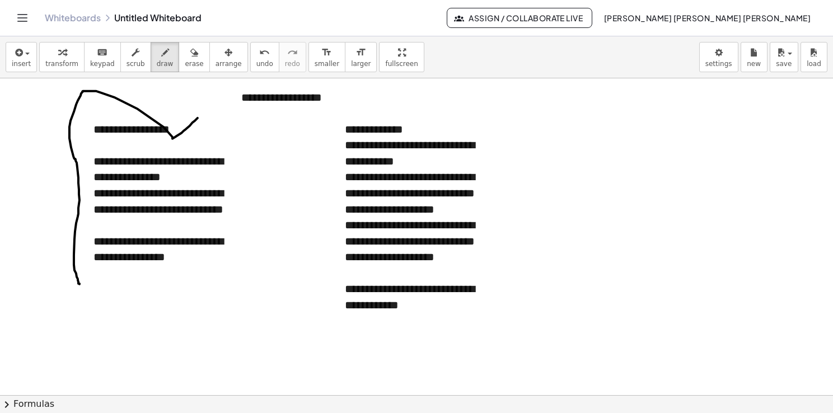
drag, startPoint x: 78, startPoint y: 283, endPoint x: 201, endPoint y: 112, distance: 210.5
click at [201, 112] on div at bounding box center [416, 395] width 833 height 635
click at [179, 65] on button "erase" at bounding box center [194, 57] width 31 height 30
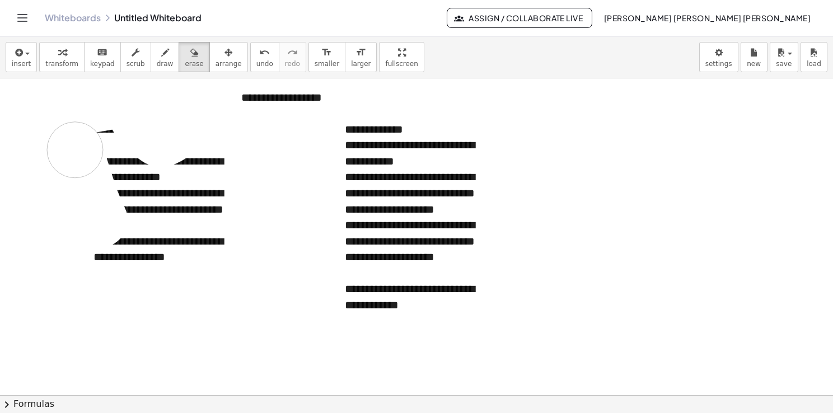
drag, startPoint x: 197, startPoint y: 115, endPoint x: 103, endPoint y: 240, distance: 155.8
click at [103, 239] on div at bounding box center [416, 395] width 833 height 635
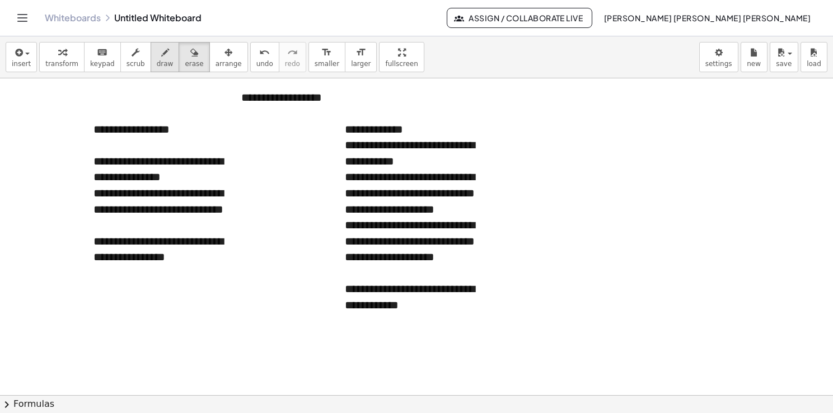
click at [157, 62] on span "draw" at bounding box center [165, 64] width 17 height 8
click at [71, 129] on div at bounding box center [416, 395] width 833 height 635
click at [331, 129] on div at bounding box center [416, 395] width 833 height 635
click at [16, 49] on icon "button" at bounding box center [18, 52] width 10 height 13
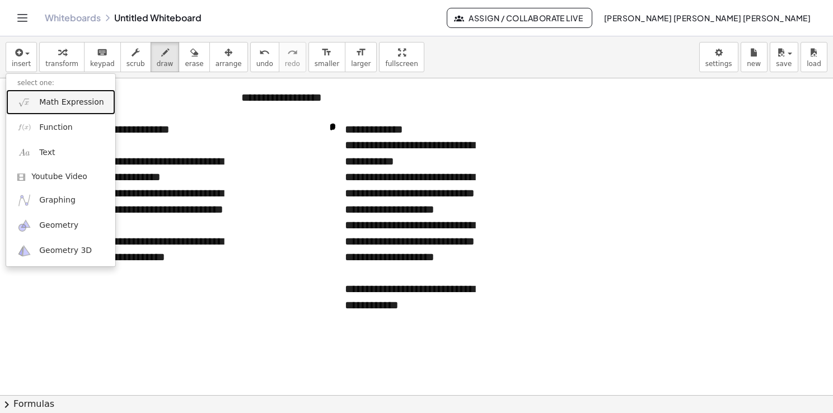
click at [60, 109] on link "Math Expression" at bounding box center [60, 102] width 109 height 25
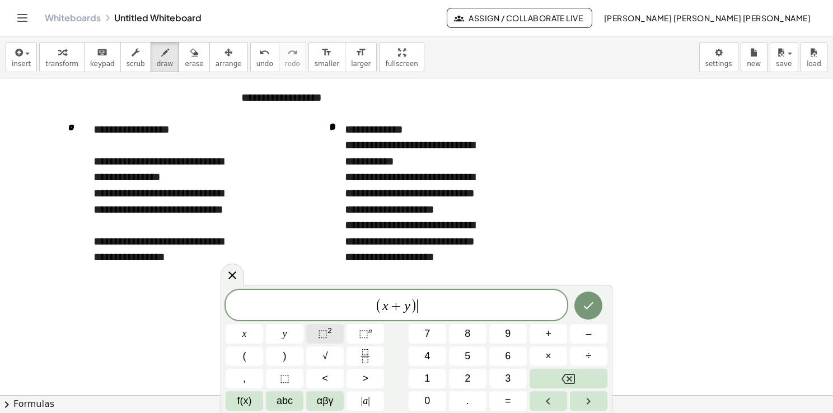
click at [327, 331] on sup "2" at bounding box center [329, 330] width 4 height 8
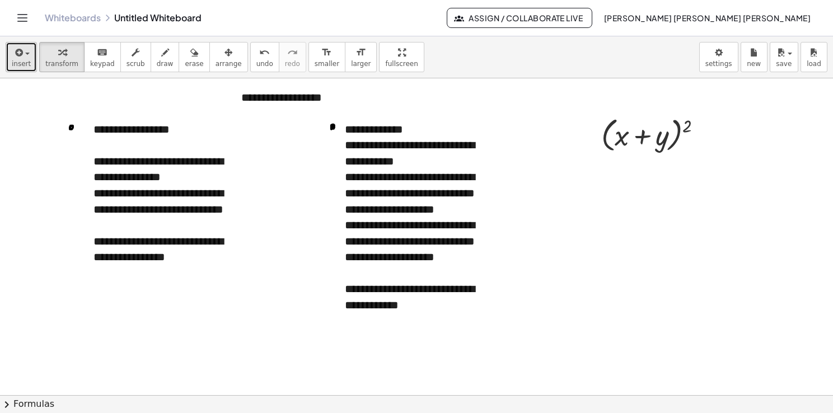
click at [27, 60] on span "insert" at bounding box center [21, 64] width 19 height 8
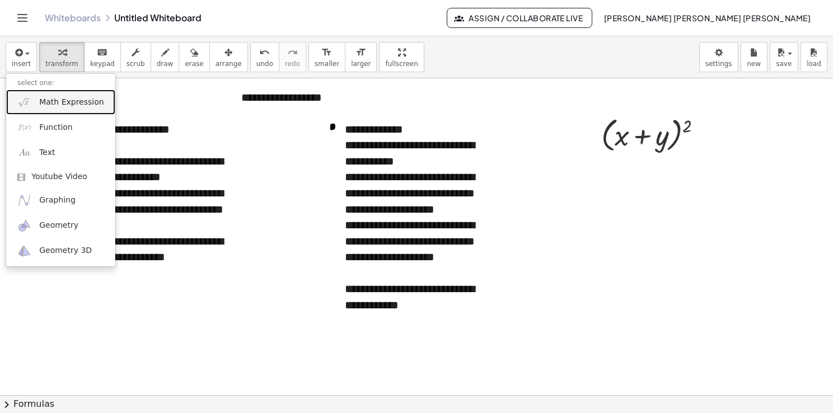
click at [54, 106] on span "Math Expression" at bounding box center [71, 102] width 64 height 11
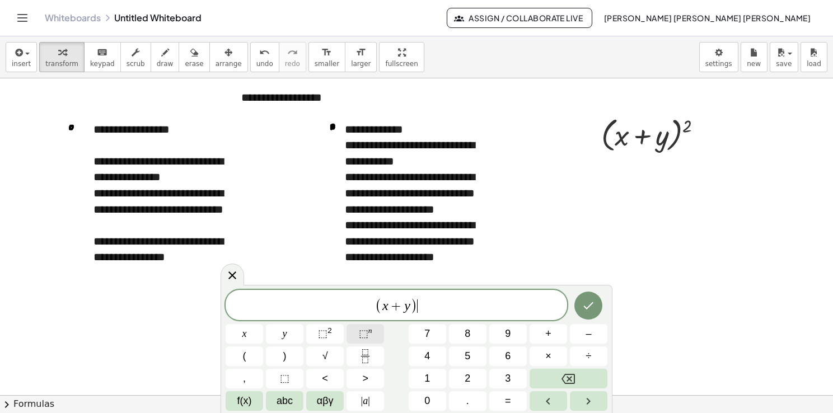
click at [366, 337] on span "⬚" at bounding box center [364, 333] width 10 height 11
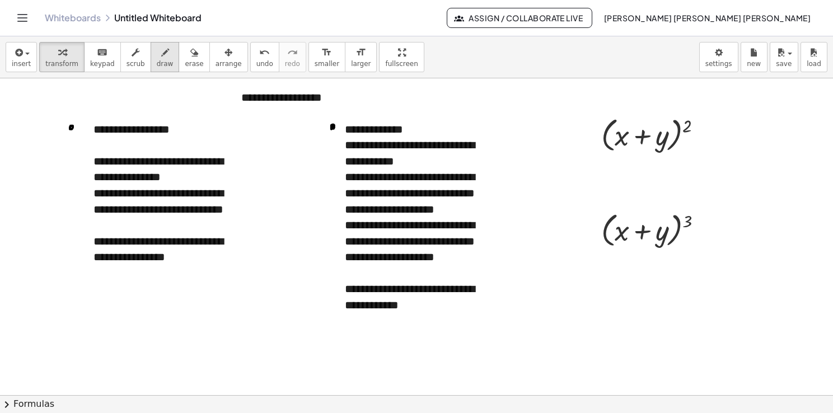
click at [157, 50] on div "button" at bounding box center [165, 51] width 17 height 13
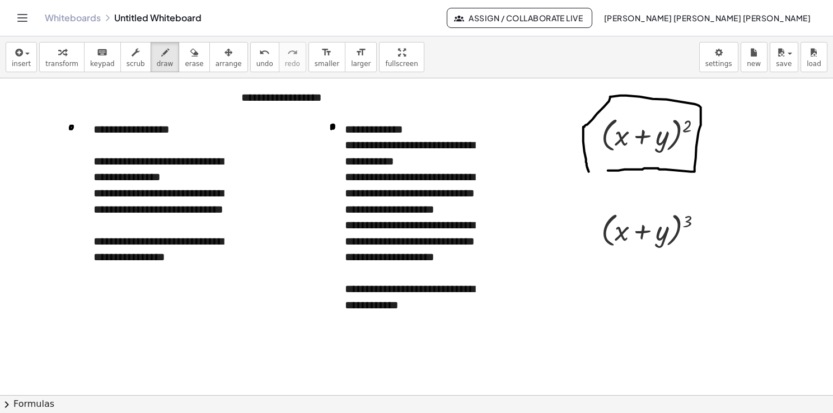
drag, startPoint x: 608, startPoint y: 170, endPoint x: 600, endPoint y: 183, distance: 15.4
click at [600, 183] on div at bounding box center [416, 395] width 833 height 635
drag, startPoint x: 596, startPoint y: 262, endPoint x: 620, endPoint y: 262, distance: 24.1
click at [604, 257] on div at bounding box center [416, 395] width 833 height 635
drag, startPoint x: 622, startPoint y: 110, endPoint x: 627, endPoint y: 116, distance: 8.0
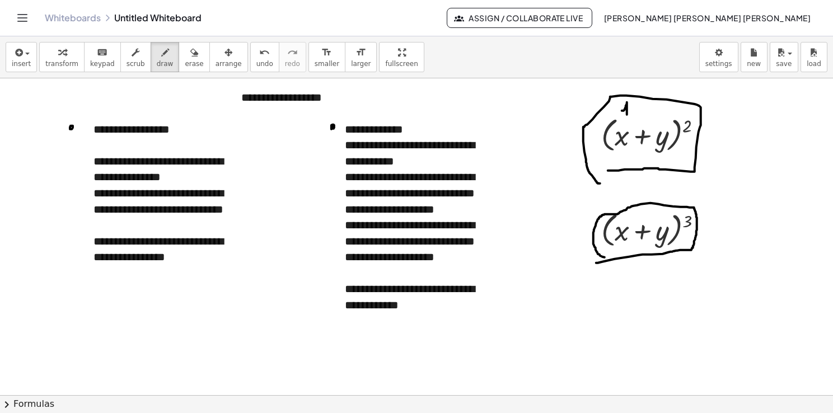
click at [627, 116] on div at bounding box center [416, 395] width 833 height 635
drag, startPoint x: 654, startPoint y: 106, endPoint x: 660, endPoint y: 116, distance: 11.8
click at [660, 115] on div at bounding box center [416, 395] width 833 height 635
drag, startPoint x: 622, startPoint y: 217, endPoint x: 627, endPoint y: 222, distance: 7.5
click at [627, 222] on div at bounding box center [416, 395] width 833 height 635
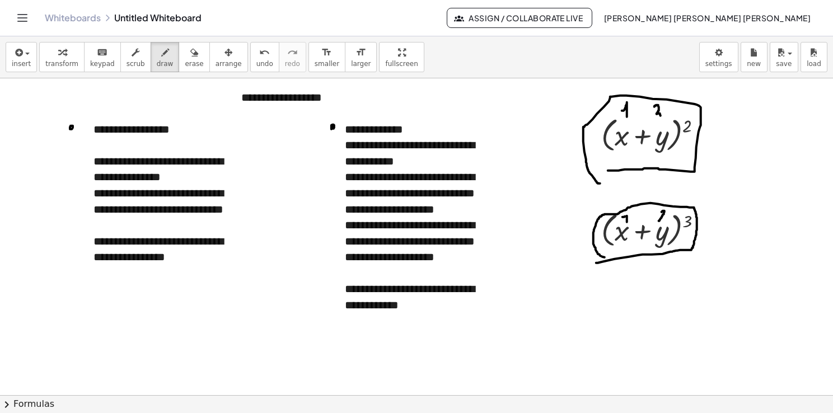
drag, startPoint x: 663, startPoint y: 210, endPoint x: 668, endPoint y: 223, distance: 13.3
click at [663, 221] on div at bounding box center [416, 395] width 833 height 635
click at [711, 144] on div at bounding box center [416, 395] width 833 height 635
drag, startPoint x: 707, startPoint y: 139, endPoint x: 714, endPoint y: 139, distance: 6.7
click at [713, 139] on div at bounding box center [416, 395] width 833 height 635
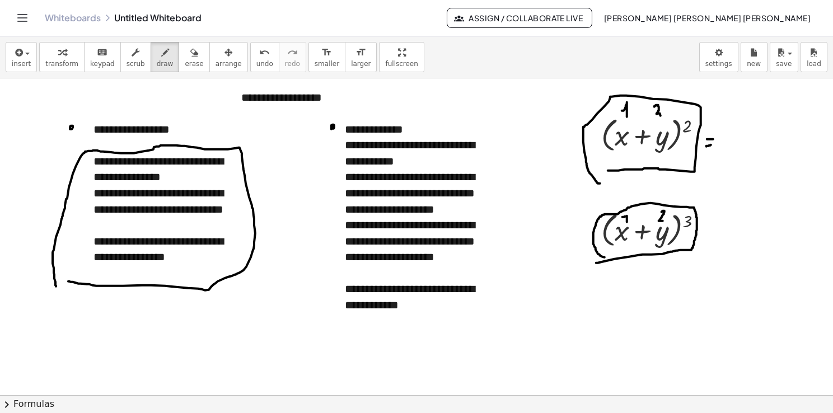
drag, startPoint x: 68, startPoint y: 281, endPoint x: 72, endPoint y: 288, distance: 7.5
click at [72, 288] on div at bounding box center [416, 395] width 833 height 635
drag, startPoint x: 729, startPoint y: 128, endPoint x: 739, endPoint y: 149, distance: 23.0
click at [739, 149] on div at bounding box center [416, 395] width 833 height 635
drag, startPoint x: 728, startPoint y: 146, endPoint x: 737, endPoint y: 129, distance: 19.5
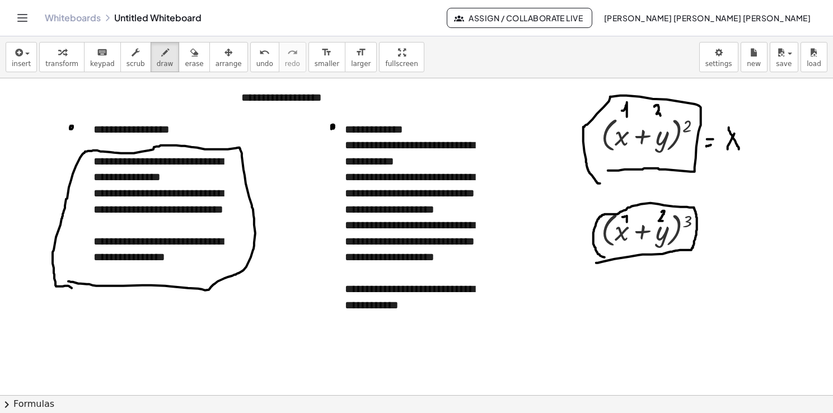
click at [737, 129] on div at bounding box center [416, 395] width 833 height 635
drag, startPoint x: 741, startPoint y: 111, endPoint x: 747, endPoint y: 120, distance: 11.0
click at [747, 120] on div at bounding box center [416, 395] width 833 height 635
drag, startPoint x: 750, startPoint y: 138, endPoint x: 765, endPoint y: 137, distance: 15.2
click at [765, 137] on div at bounding box center [416, 395] width 833 height 635
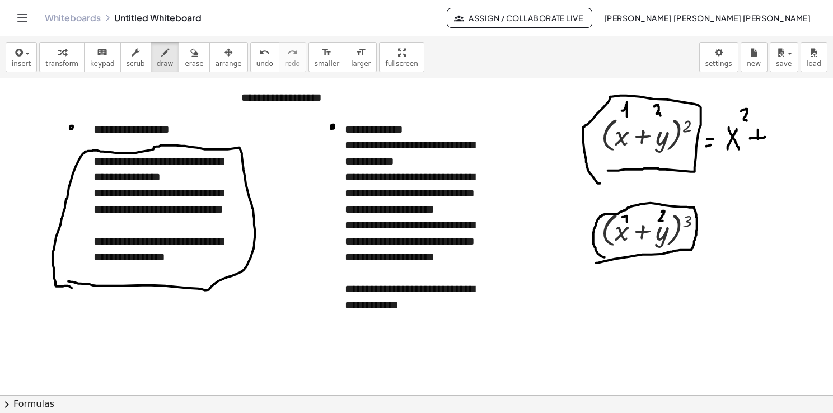
drag, startPoint x: 758, startPoint y: 129, endPoint x: 756, endPoint y: 150, distance: 20.8
click at [756, 149] on div at bounding box center [416, 395] width 833 height 635
drag, startPoint x: 775, startPoint y: 124, endPoint x: 782, endPoint y: 148, distance: 25.3
click at [782, 148] on div at bounding box center [416, 395] width 833 height 635
drag, startPoint x: 789, startPoint y: 126, endPoint x: 790, endPoint y: 147, distance: 20.2
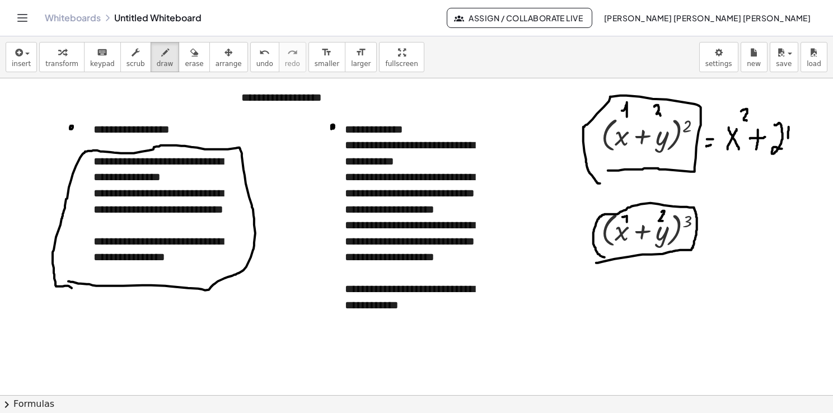
click at [790, 147] on div at bounding box center [416, 395] width 833 height 635
drag, startPoint x: 795, startPoint y: 137, endPoint x: 803, endPoint y: 140, distance: 8.3
click at [803, 142] on div at bounding box center [416, 395] width 833 height 635
drag, startPoint x: 800, startPoint y: 133, endPoint x: 797, endPoint y: 145, distance: 12.2
click at [797, 145] on div at bounding box center [416, 395] width 833 height 635
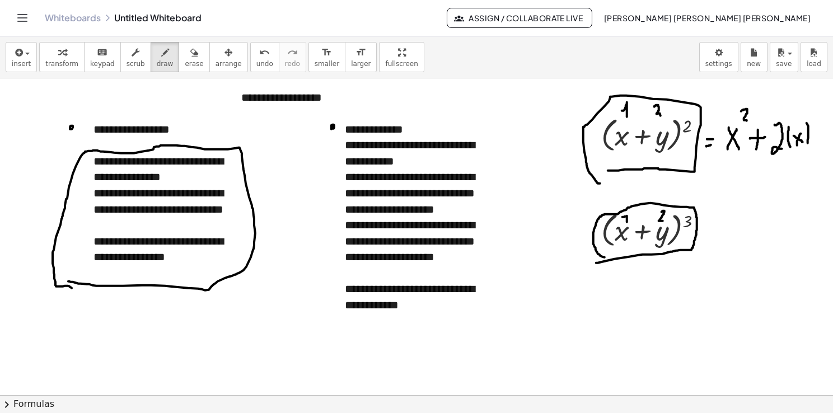
drag, startPoint x: 807, startPoint y: 123, endPoint x: 808, endPoint y: 145, distance: 22.4
click at [808, 144] on div at bounding box center [416, 395] width 833 height 635
drag, startPoint x: 817, startPoint y: 126, endPoint x: 814, endPoint y: 142, distance: 16.5
click at [814, 142] on div at bounding box center [416, 395] width 833 height 635
click at [822, 136] on div at bounding box center [416, 395] width 833 height 635
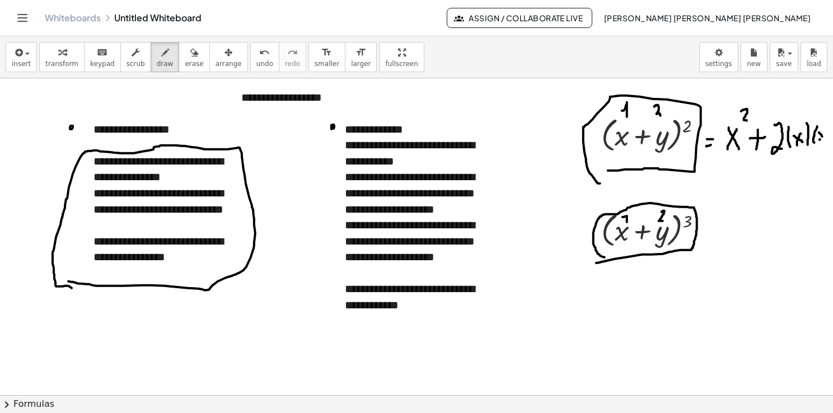
drag, startPoint x: 820, startPoint y: 139, endPoint x: 823, endPoint y: 131, distance: 8.5
click at [823, 131] on div at bounding box center [416, 395] width 833 height 635
drag, startPoint x: 823, startPoint y: 124, endPoint x: 821, endPoint y: 146, distance: 21.9
click at [822, 146] on div at bounding box center [416, 395] width 833 height 635
drag, startPoint x: 720, startPoint y: 175, endPoint x: 732, endPoint y: 175, distance: 11.2
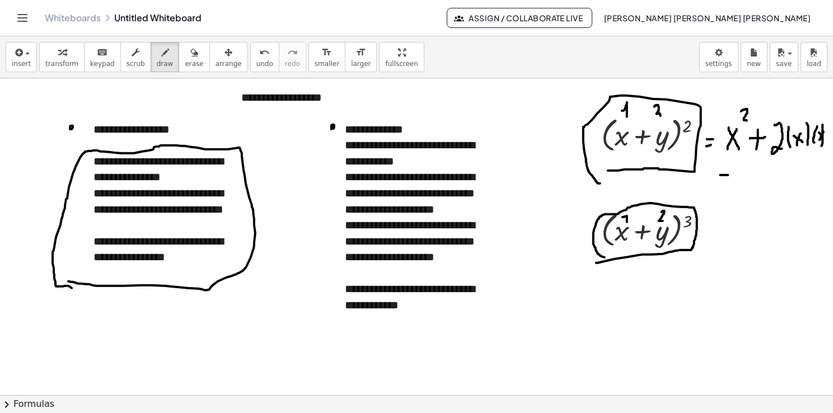
click at [730, 175] on div at bounding box center [416, 395] width 833 height 635
drag, startPoint x: 726, startPoint y: 170, endPoint x: 726, endPoint y: 180, distance: 10.1
click at [726, 180] on div at bounding box center [416, 395] width 833 height 635
drag, startPoint x: 734, startPoint y: 176, endPoint x: 739, endPoint y: 182, distance: 8.0
click at [739, 182] on div at bounding box center [416, 395] width 833 height 635
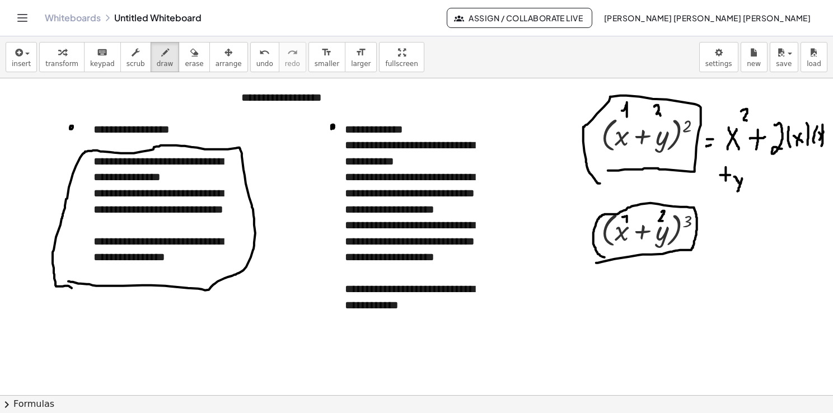
drag, startPoint x: 742, startPoint y: 178, endPoint x: 738, endPoint y: 191, distance: 13.6
click at [738, 191] on div at bounding box center [416, 395] width 833 height 635
drag, startPoint x: 751, startPoint y: 160, endPoint x: 754, endPoint y: 169, distance: 10.1
click at [754, 169] on div at bounding box center [416, 395] width 833 height 635
click at [218, 64] on span "arrange" at bounding box center [228, 64] width 26 height 8
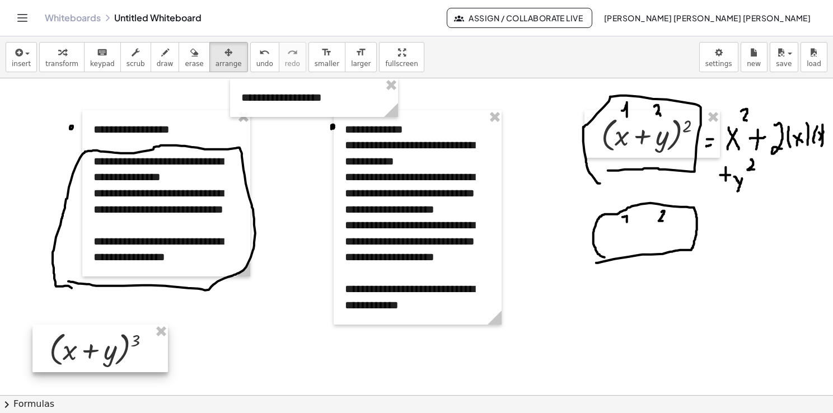
drag, startPoint x: 638, startPoint y: 226, endPoint x: 86, endPoint y: 345, distance: 565.1
click at [86, 345] on div at bounding box center [99, 349] width 135 height 48
click at [152, 68] on button "draw" at bounding box center [165, 57] width 29 height 30
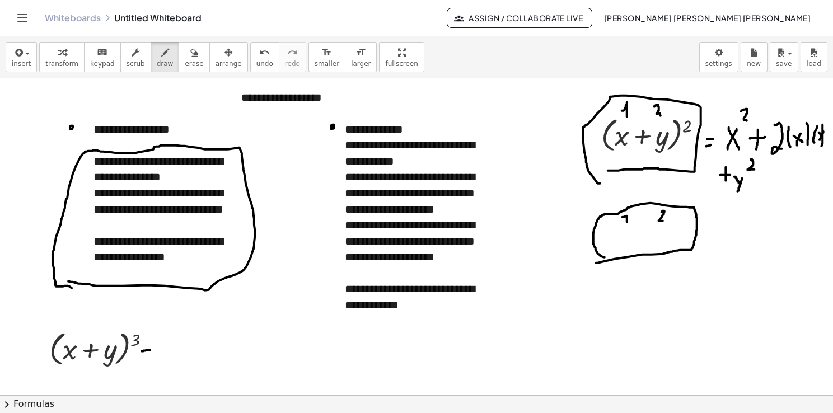
drag, startPoint x: 143, startPoint y: 351, endPoint x: 150, endPoint y: 350, distance: 6.8
click at [150, 350] on div at bounding box center [416, 395] width 833 height 635
drag, startPoint x: 142, startPoint y: 358, endPoint x: 149, endPoint y: 358, distance: 6.7
click at [148, 358] on div at bounding box center [416, 395] width 833 height 635
drag, startPoint x: 170, startPoint y: 346, endPoint x: 175, endPoint y: 355, distance: 10.3
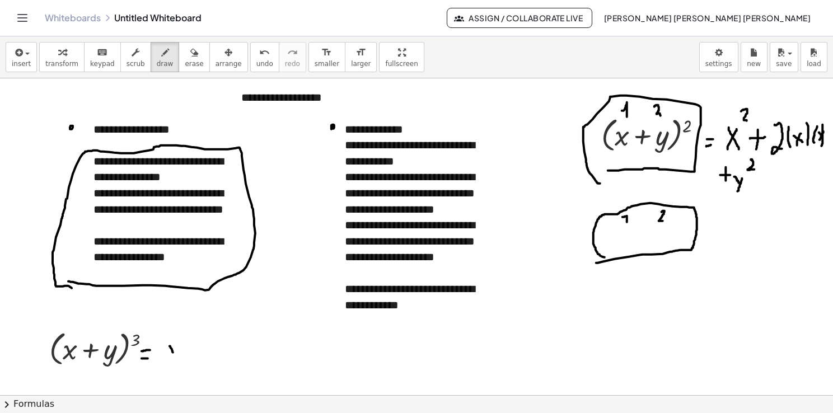
click at [175, 354] on div at bounding box center [416, 395] width 833 height 635
drag, startPoint x: 166, startPoint y: 357, endPoint x: 176, endPoint y: 346, distance: 15.1
click at [176, 346] on div at bounding box center [416, 395] width 833 height 635
drag, startPoint x: 178, startPoint y: 335, endPoint x: 181, endPoint y: 343, distance: 8.8
click at [181, 343] on div at bounding box center [416, 395] width 833 height 635
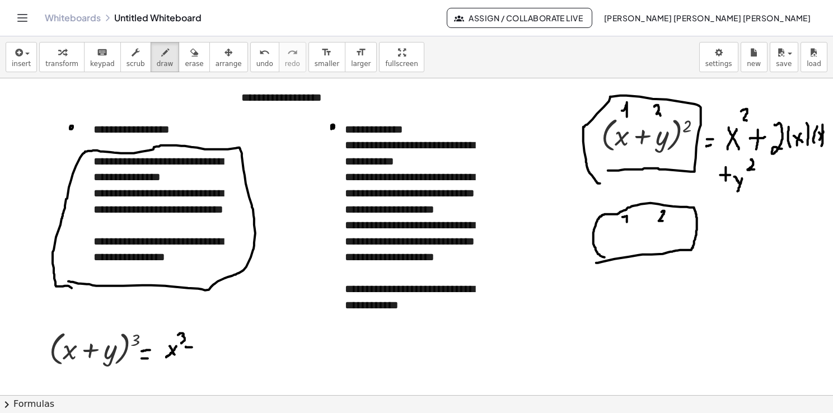
drag, startPoint x: 186, startPoint y: 347, endPoint x: 199, endPoint y: 347, distance: 13.4
click at [199, 347] on div at bounding box center [416, 395] width 833 height 635
drag, startPoint x: 193, startPoint y: 340, endPoint x: 193, endPoint y: 357, distance: 17.4
click at [193, 357] on div at bounding box center [416, 395] width 833 height 635
drag, startPoint x: 210, startPoint y: 341, endPoint x: 215, endPoint y: 355, distance: 14.7
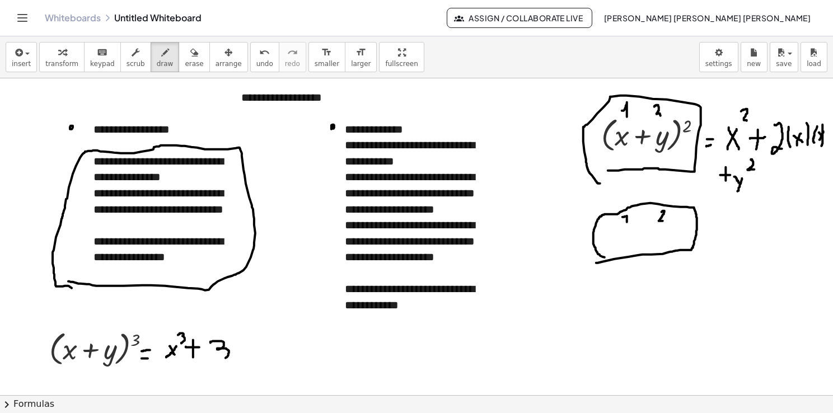
click at [215, 355] on div at bounding box center [416, 395] width 833 height 635
drag, startPoint x: 237, startPoint y: 344, endPoint x: 249, endPoint y: 355, distance: 15.4
click at [249, 355] on div at bounding box center [416, 395] width 833 height 635
drag, startPoint x: 237, startPoint y: 353, endPoint x: 246, endPoint y: 343, distance: 13.5
click at [246, 343] on div at bounding box center [416, 395] width 833 height 635
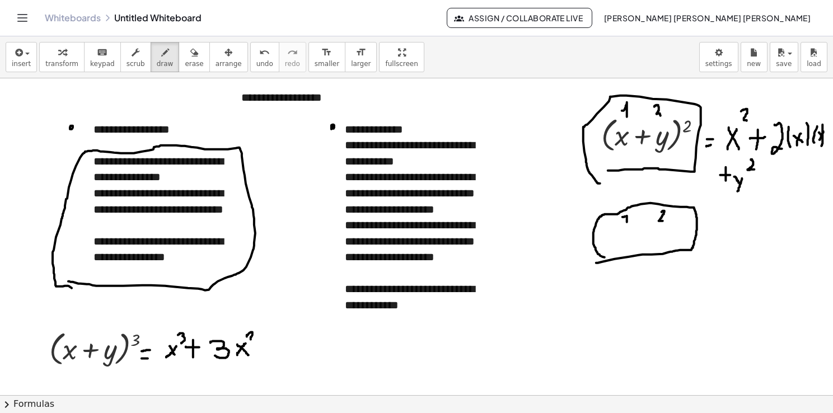
drag, startPoint x: 247, startPoint y: 336, endPoint x: 254, endPoint y: 340, distance: 7.8
click at [254, 340] on div at bounding box center [416, 395] width 833 height 635
drag, startPoint x: 74, startPoint y: 319, endPoint x: 73, endPoint y: 330, distance: 10.6
click at [73, 330] on div at bounding box center [416, 395] width 833 height 635
drag, startPoint x: 104, startPoint y: 315, endPoint x: 110, endPoint y: 329, distance: 15.5
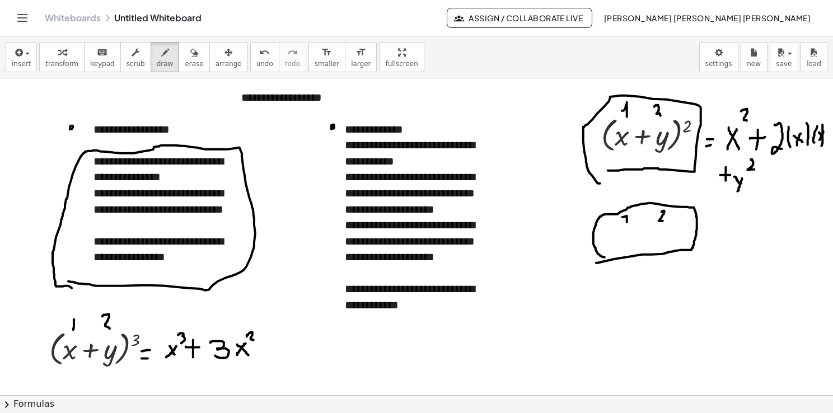
click at [110, 329] on div at bounding box center [416, 395] width 833 height 635
drag, startPoint x: 255, startPoint y: 349, endPoint x: 259, endPoint y: 356, distance: 8.0
click at [259, 356] on div at bounding box center [416, 395] width 833 height 635
drag, startPoint x: 265, startPoint y: 348, endPoint x: 256, endPoint y: 367, distance: 20.5
click at [256, 366] on div at bounding box center [416, 395] width 833 height 635
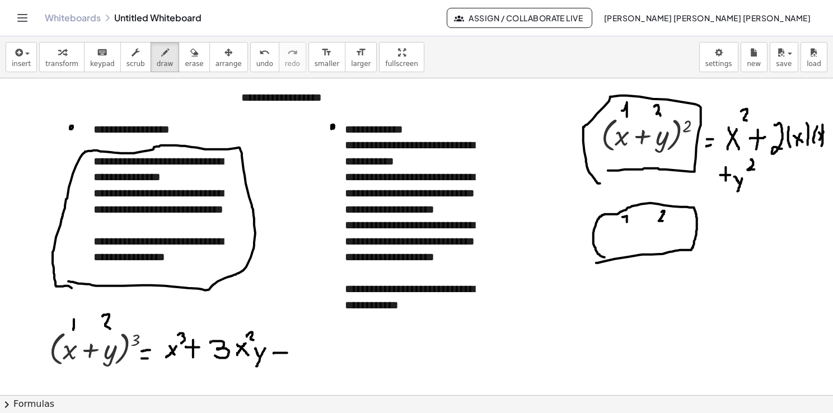
drag, startPoint x: 274, startPoint y: 353, endPoint x: 288, endPoint y: 353, distance: 13.4
click at [288, 353] on div at bounding box center [416, 395] width 833 height 635
drag, startPoint x: 282, startPoint y: 345, endPoint x: 280, endPoint y: 364, distance: 19.1
click at [280, 364] on div at bounding box center [416, 395] width 833 height 635
drag, startPoint x: 302, startPoint y: 344, endPoint x: 304, endPoint y: 357, distance: 13.1
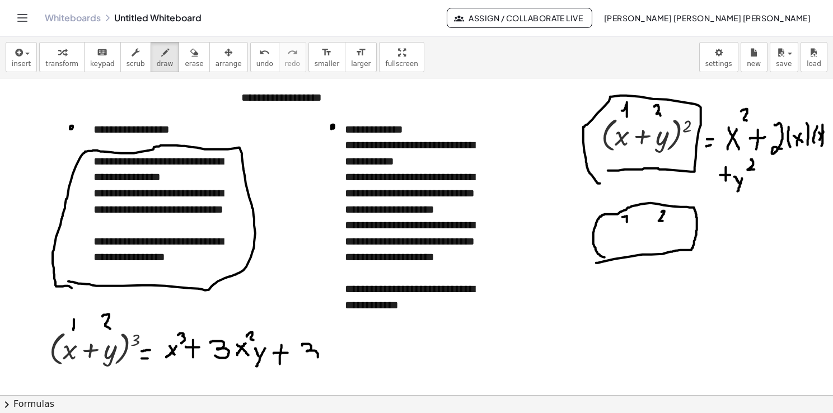
click at [306, 359] on div at bounding box center [416, 395] width 833 height 635
drag, startPoint x: 327, startPoint y: 347, endPoint x: 335, endPoint y: 355, distance: 11.1
click at [335, 355] on div at bounding box center [416, 395] width 833 height 635
drag, startPoint x: 328, startPoint y: 356, endPoint x: 339, endPoint y: 335, distance: 23.8
click at [338, 335] on div at bounding box center [416, 395] width 833 height 635
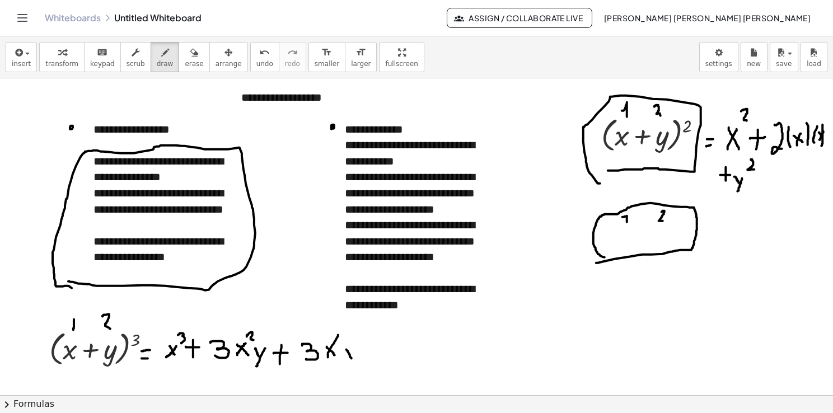
drag, startPoint x: 346, startPoint y: 349, endPoint x: 352, endPoint y: 359, distance: 11.0
click at [351, 359] on div at bounding box center [416, 395] width 833 height 635
drag, startPoint x: 356, startPoint y: 351, endPoint x: 350, endPoint y: 371, distance: 20.0
click at [350, 371] on div at bounding box center [416, 395] width 833 height 635
drag, startPoint x: 360, startPoint y: 335, endPoint x: 368, endPoint y: 345, distance: 13.2
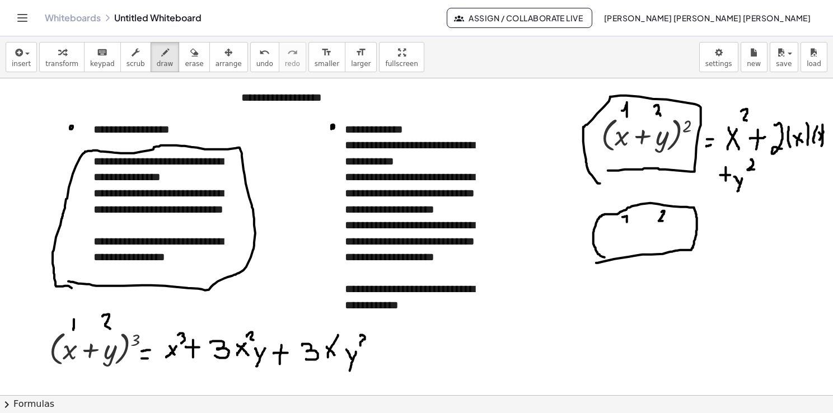
click at [368, 345] on div at bounding box center [416, 395] width 833 height 635
drag, startPoint x: 379, startPoint y: 352, endPoint x: 393, endPoint y: 345, distance: 15.5
click at [392, 345] on div at bounding box center [416, 395] width 833 height 635
drag, startPoint x: 382, startPoint y: 346, endPoint x: 385, endPoint y: 371, distance: 24.7
click at [385, 371] on div at bounding box center [416, 395] width 833 height 635
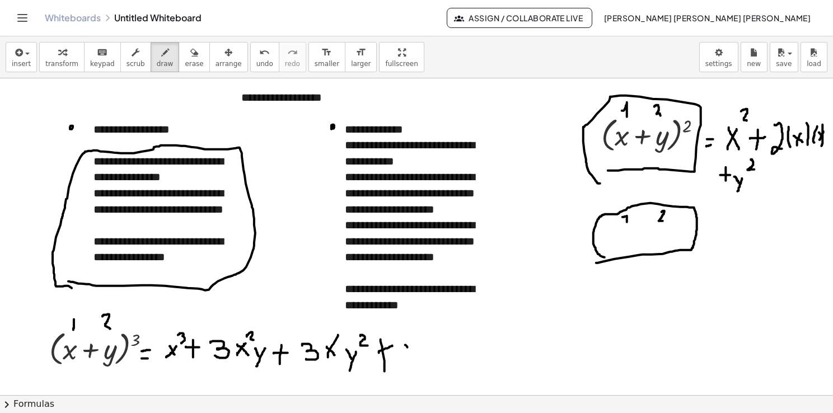
drag, startPoint x: 405, startPoint y: 345, endPoint x: 412, endPoint y: 354, distance: 11.5
click at [412, 354] on div at bounding box center [416, 395] width 833 height 635
drag, startPoint x: 416, startPoint y: 347, endPoint x: 411, endPoint y: 373, distance: 26.9
click at [411, 373] on div at bounding box center [416, 395] width 833 height 635
drag, startPoint x: 434, startPoint y: 322, endPoint x: 433, endPoint y: 340, distance: 18.5
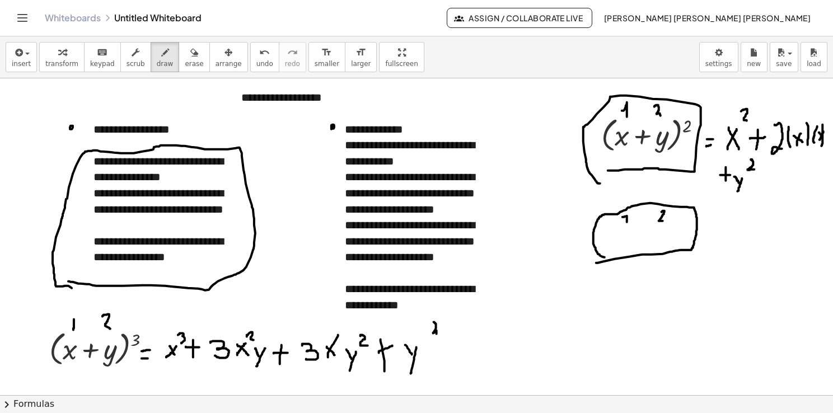
click at [433, 340] on div at bounding box center [416, 395] width 833 height 635
click at [185, 62] on span "erase" at bounding box center [194, 64] width 18 height 8
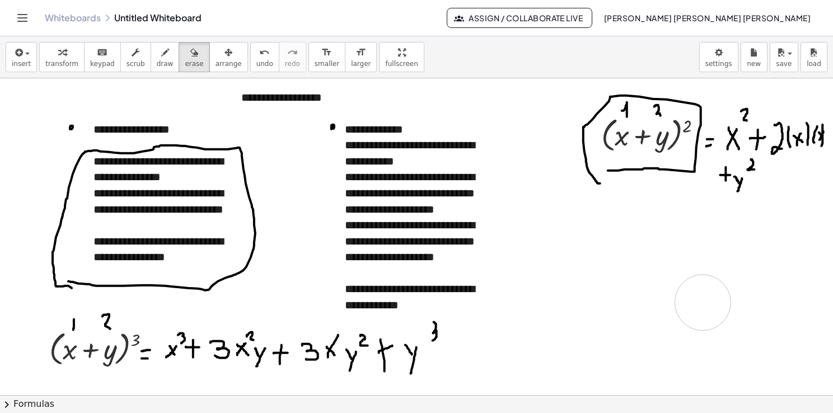
drag, startPoint x: 578, startPoint y: 269, endPoint x: 674, endPoint y: 245, distance: 99.8
click at [675, 245] on div at bounding box center [416, 395] width 833 height 635
click at [0, 57] on div "insert select one: Math Expression Function Text Youtube Video Graphing Geometr…" at bounding box center [416, 57] width 833 height 42
click at [17, 62] on span "insert" at bounding box center [21, 64] width 19 height 8
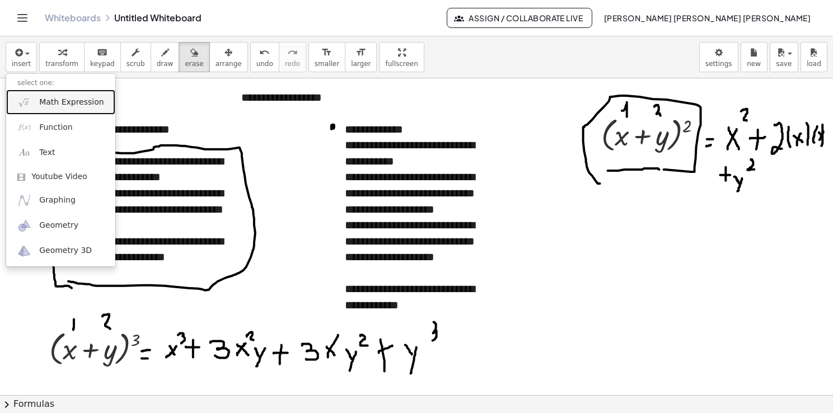
click at [67, 109] on link "Math Expression" at bounding box center [60, 102] width 109 height 25
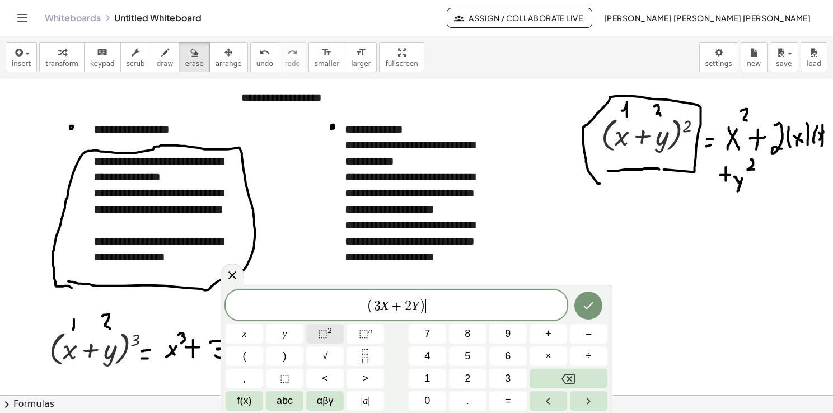
click at [328, 335] on sup "2" at bounding box center [329, 330] width 4 height 8
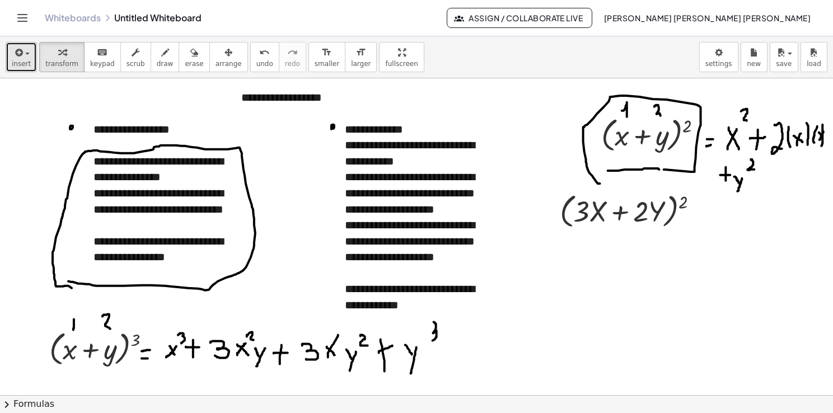
click at [30, 62] on button "insert" at bounding box center [21, 57] width 31 height 30
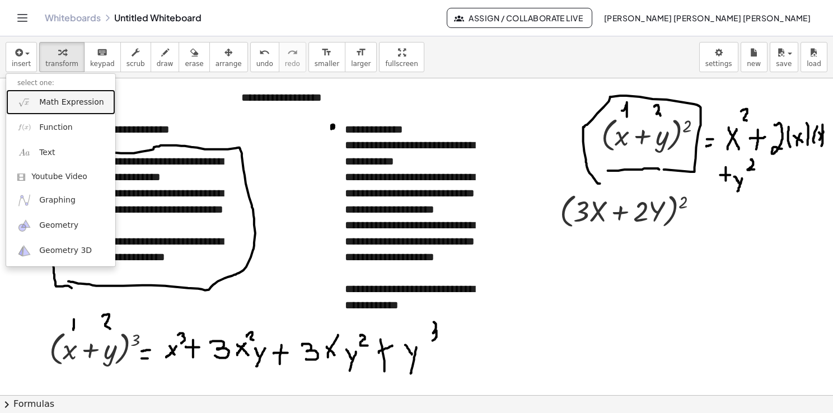
click at [43, 112] on link "Math Expression" at bounding box center [60, 102] width 109 height 25
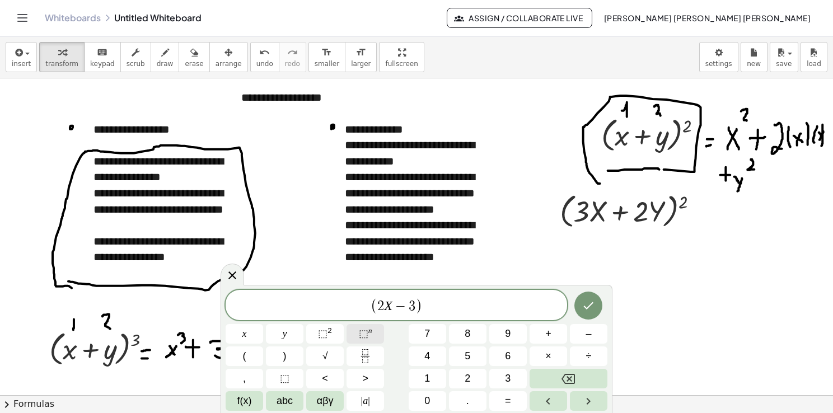
click at [369, 339] on span "⬚ n" at bounding box center [365, 333] width 13 height 15
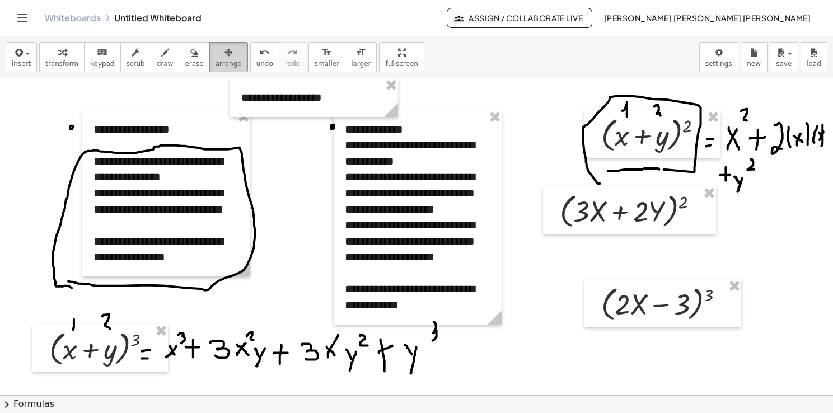
click at [224, 67] on button "arrange" at bounding box center [228, 57] width 39 height 30
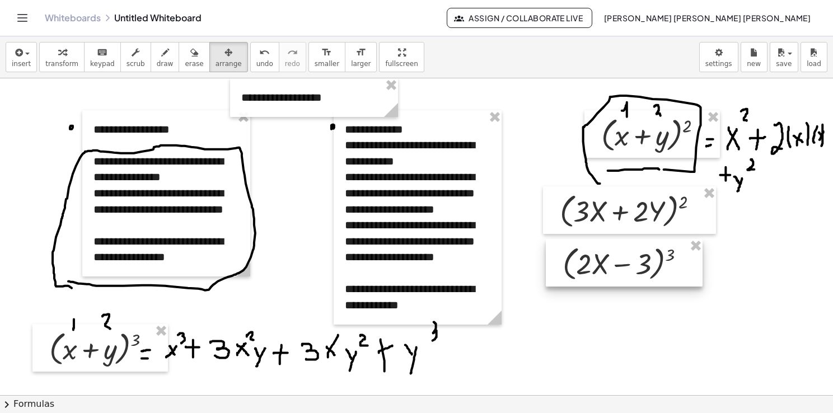
drag, startPoint x: 630, startPoint y: 308, endPoint x: 593, endPoint y: 268, distance: 55.1
click at [593, 268] on div at bounding box center [624, 263] width 157 height 48
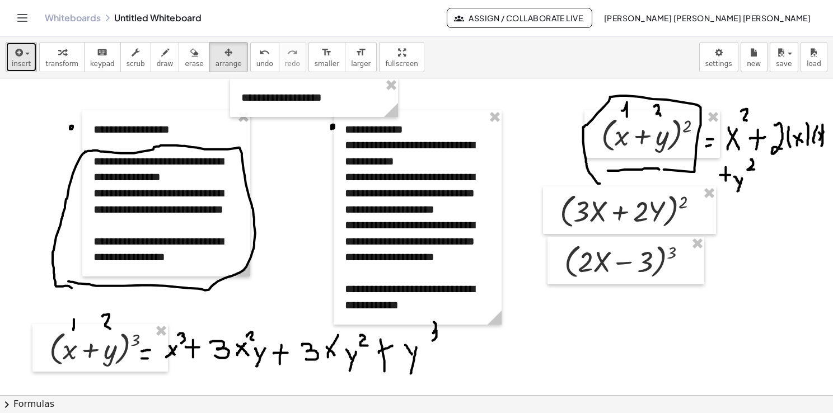
click at [25, 68] on button "insert" at bounding box center [21, 57] width 31 height 30
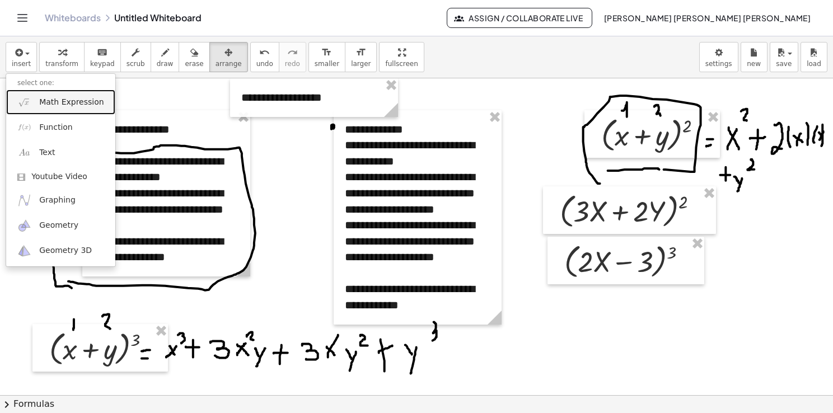
click at [39, 104] on span "Math Expression" at bounding box center [71, 102] width 64 height 11
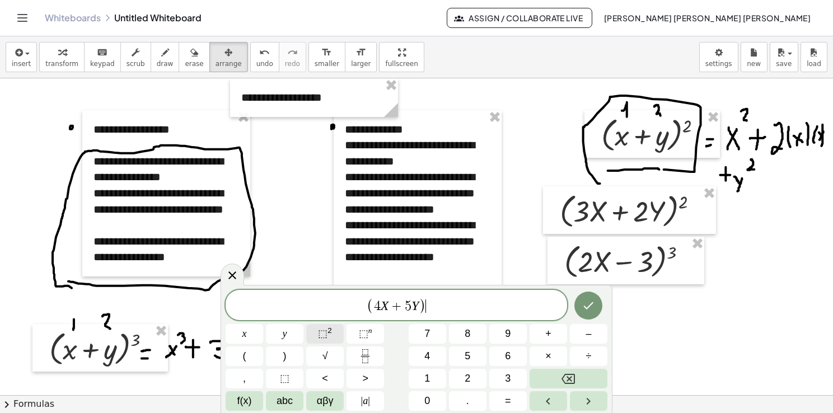
click at [330, 336] on span "⬚ 2" at bounding box center [325, 333] width 14 height 15
